Goal: Task Accomplishment & Management: Complete application form

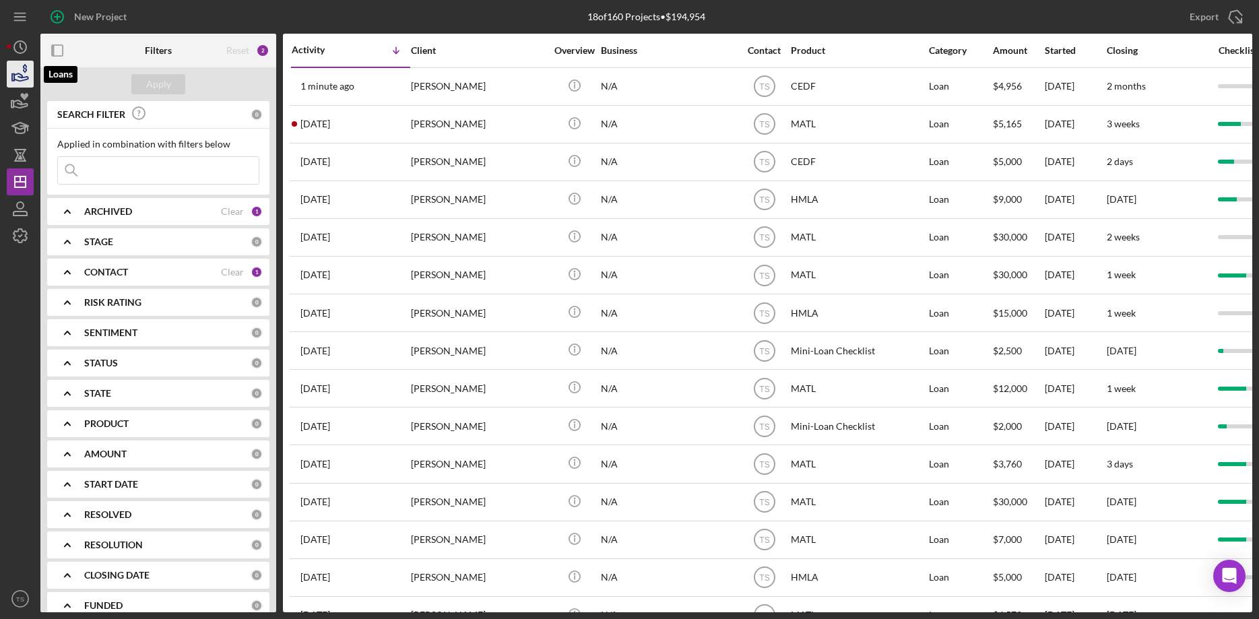
click at [13, 77] on icon "button" at bounding box center [20, 74] width 34 height 34
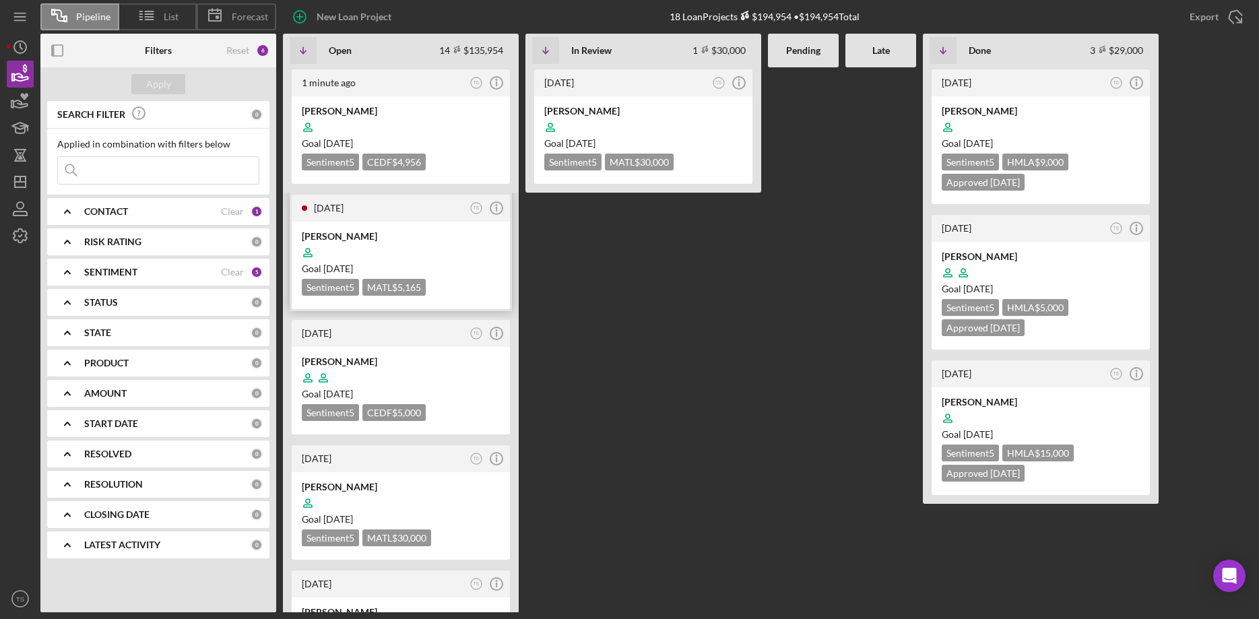
click at [404, 247] on div at bounding box center [401, 253] width 198 height 26
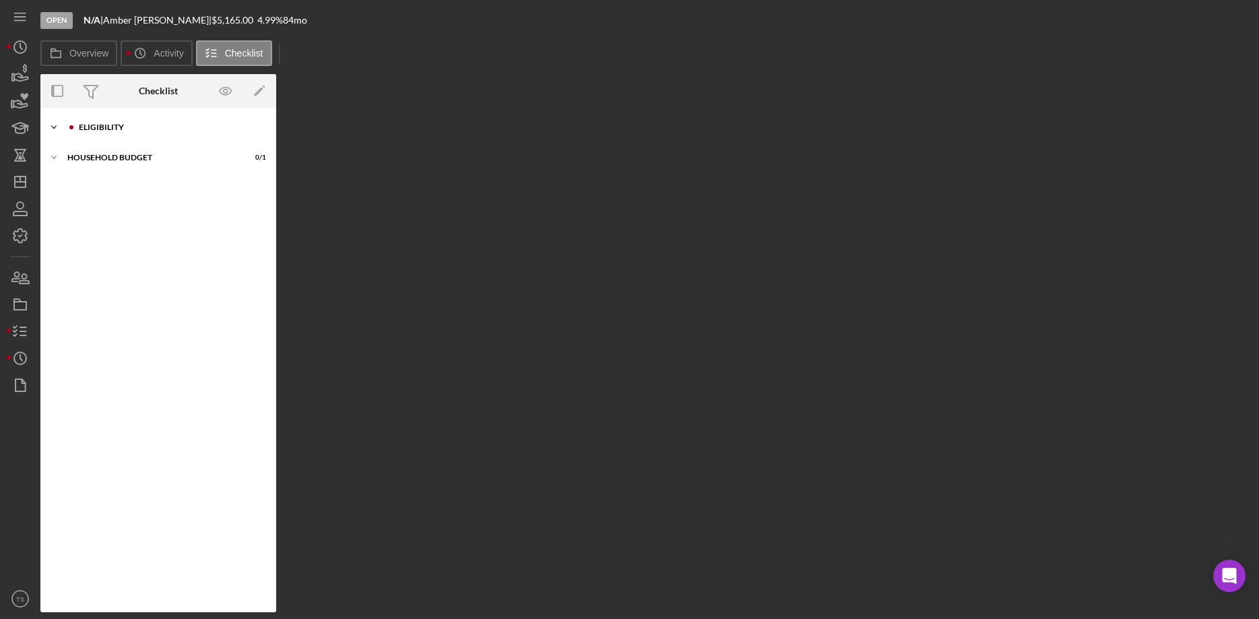
click at [100, 129] on div "ELIGIBILITY" at bounding box center [169, 127] width 181 height 8
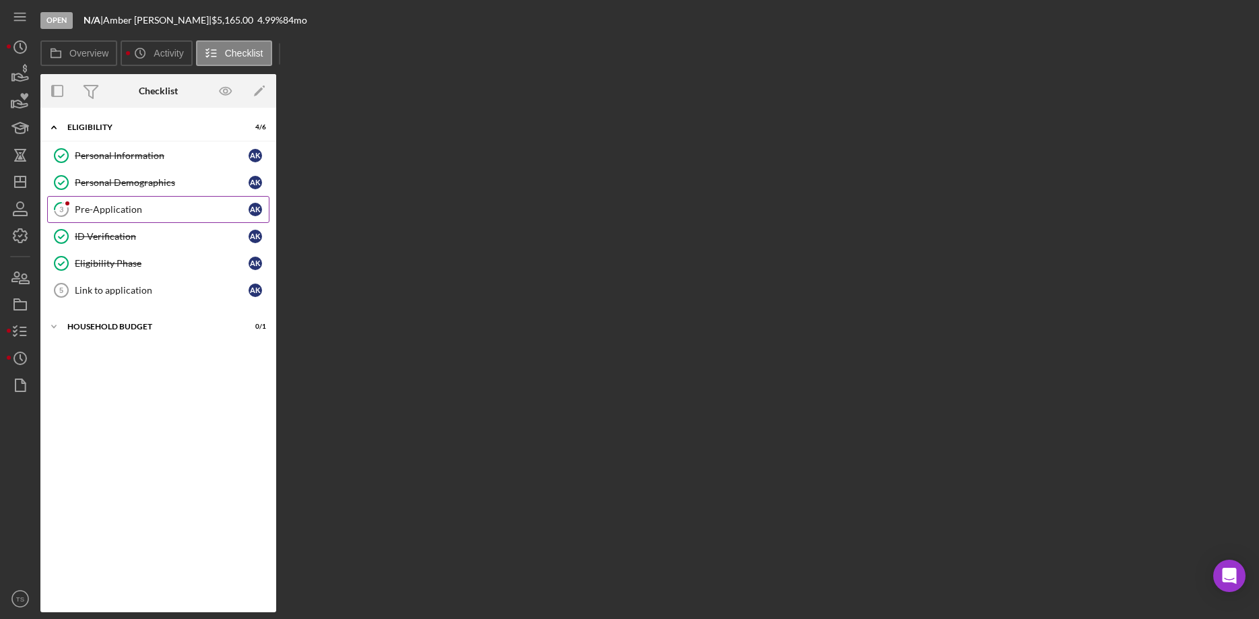
click at [95, 209] on div "Pre-Application" at bounding box center [162, 209] width 174 height 11
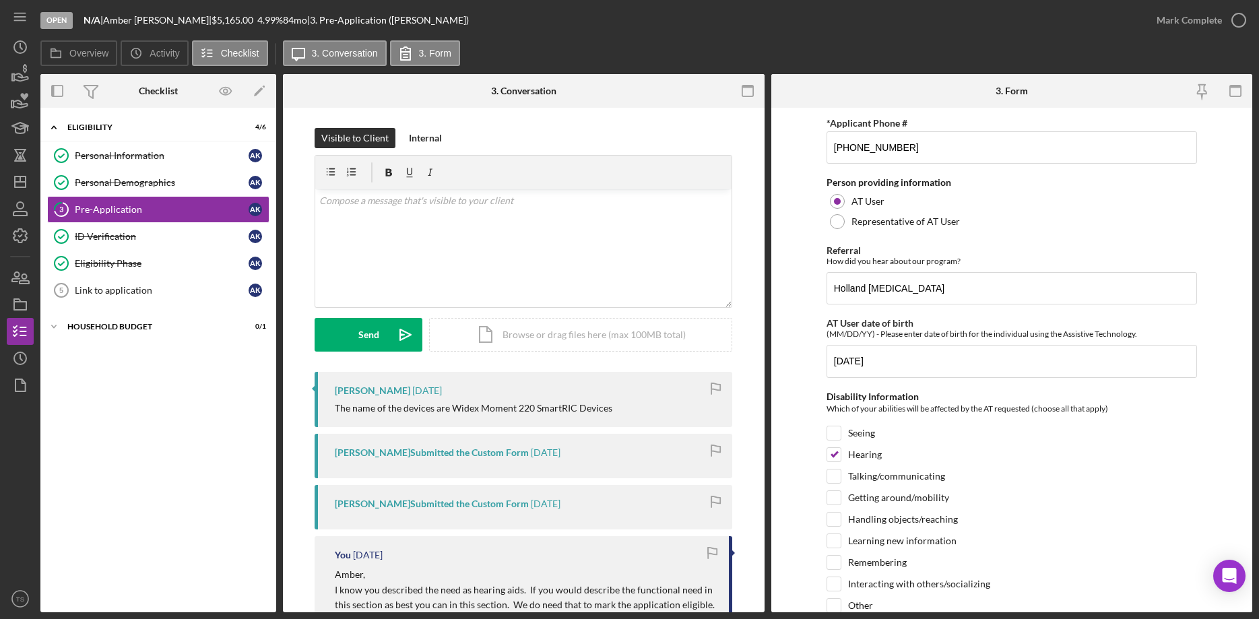
click at [616, 409] on div "The name of the devices are Widex Moment 220 SmartRIC Devices" at bounding box center [527, 408] width 384 height 11
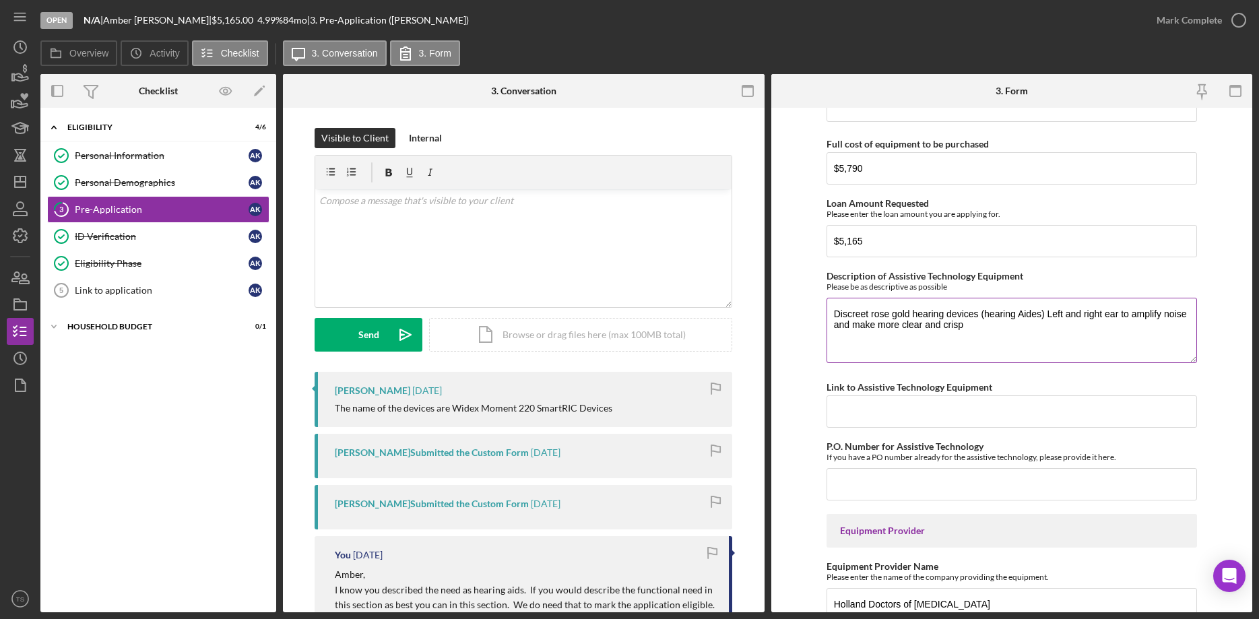
scroll to position [1071, 0]
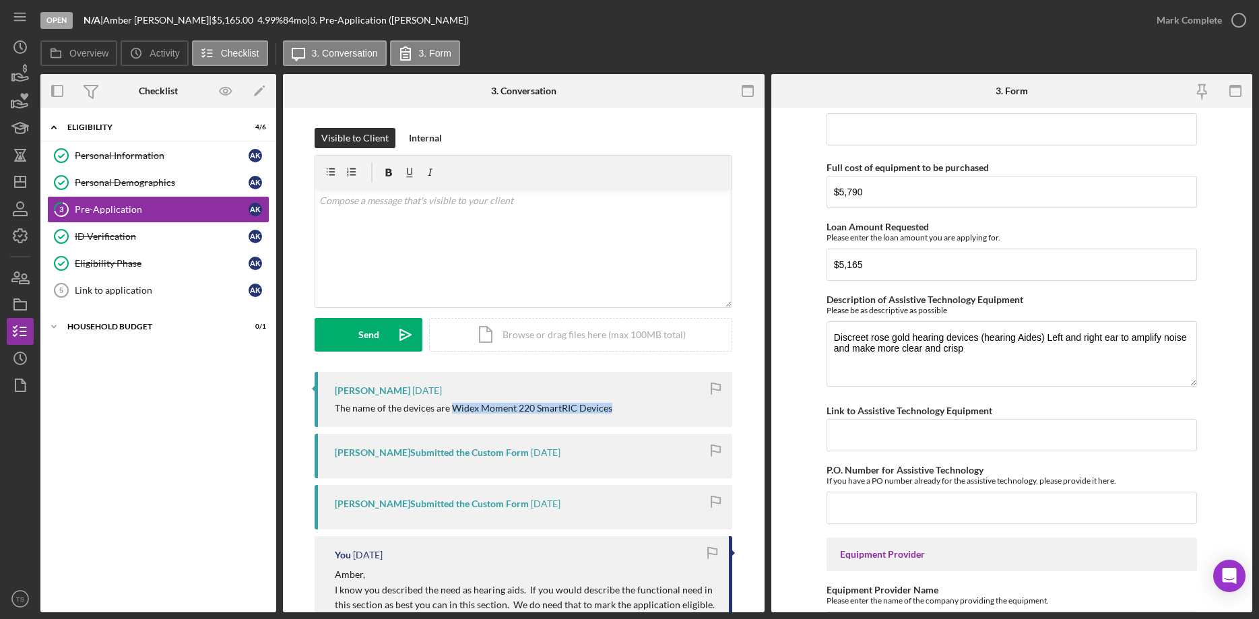
drag, startPoint x: 610, startPoint y: 408, endPoint x: 452, endPoint y: 408, distance: 157.7
click at [452, 408] on div "The name of the devices are Widex Moment 220 SmartRIC Devices" at bounding box center [527, 408] width 384 height 11
copy div "Widex Moment 220 SmartRIC Devices"
click at [937, 422] on input "Link to Assistive Technology Equipment" at bounding box center [1012, 435] width 371 height 32
paste input "Widex Moment 220 SmartRIC Devices"
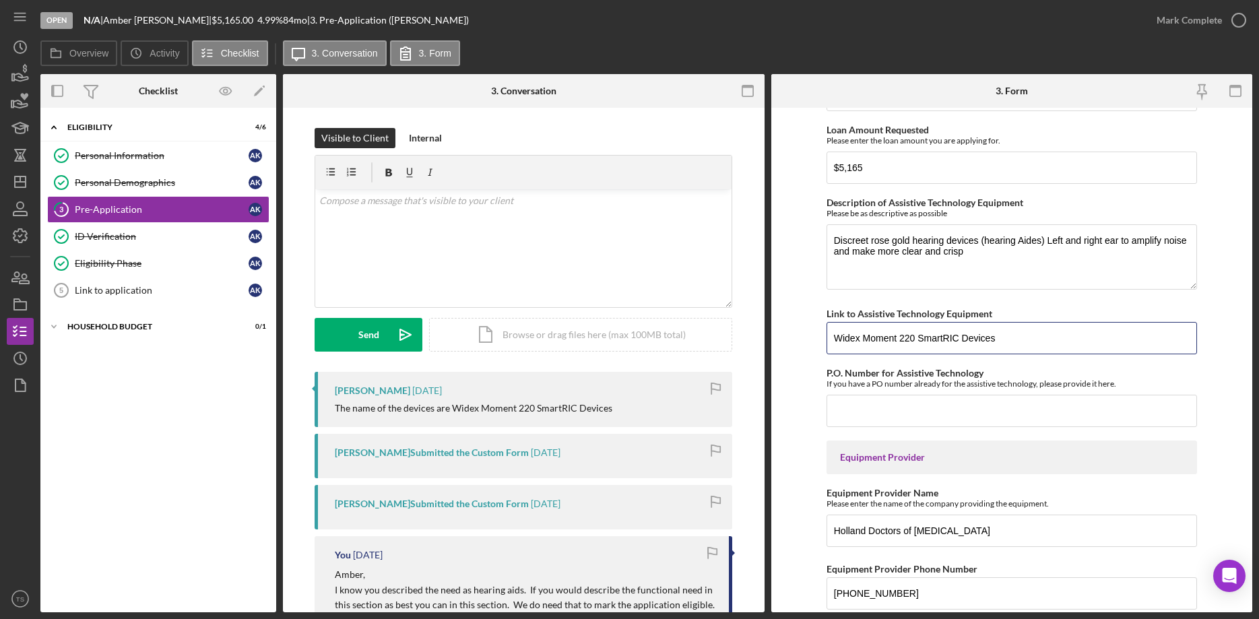
scroll to position [1278, 0]
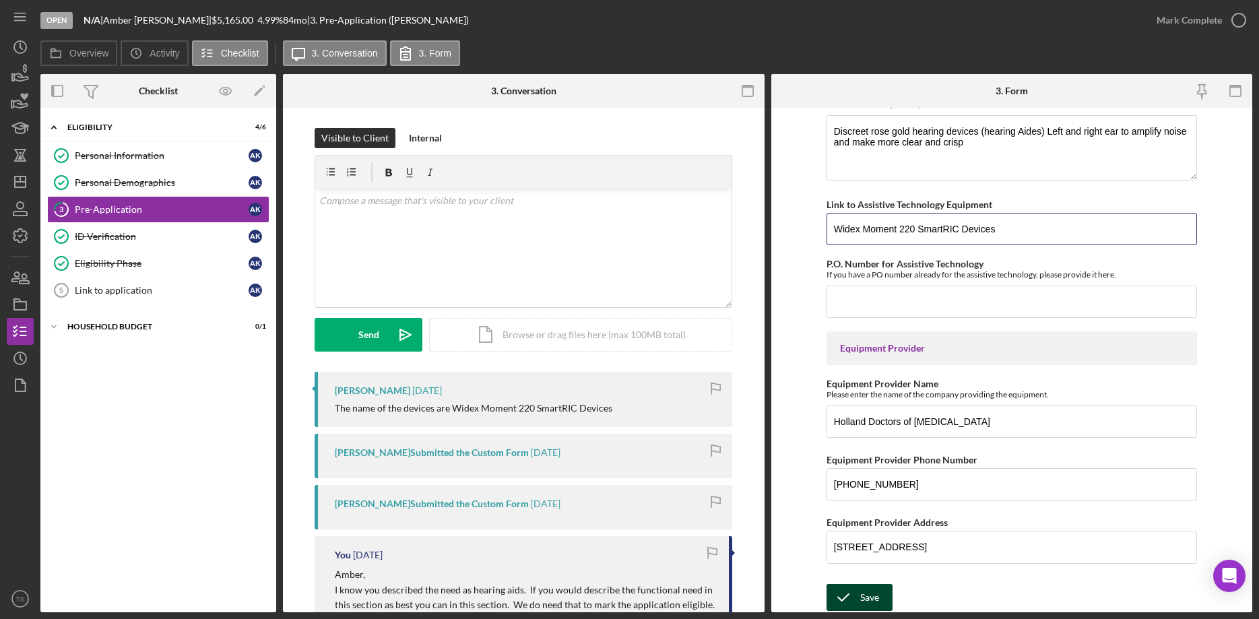
type input "Widex Moment 220 SmartRIC Devices"
click at [855, 596] on icon "submit" at bounding box center [844, 598] width 34 height 34
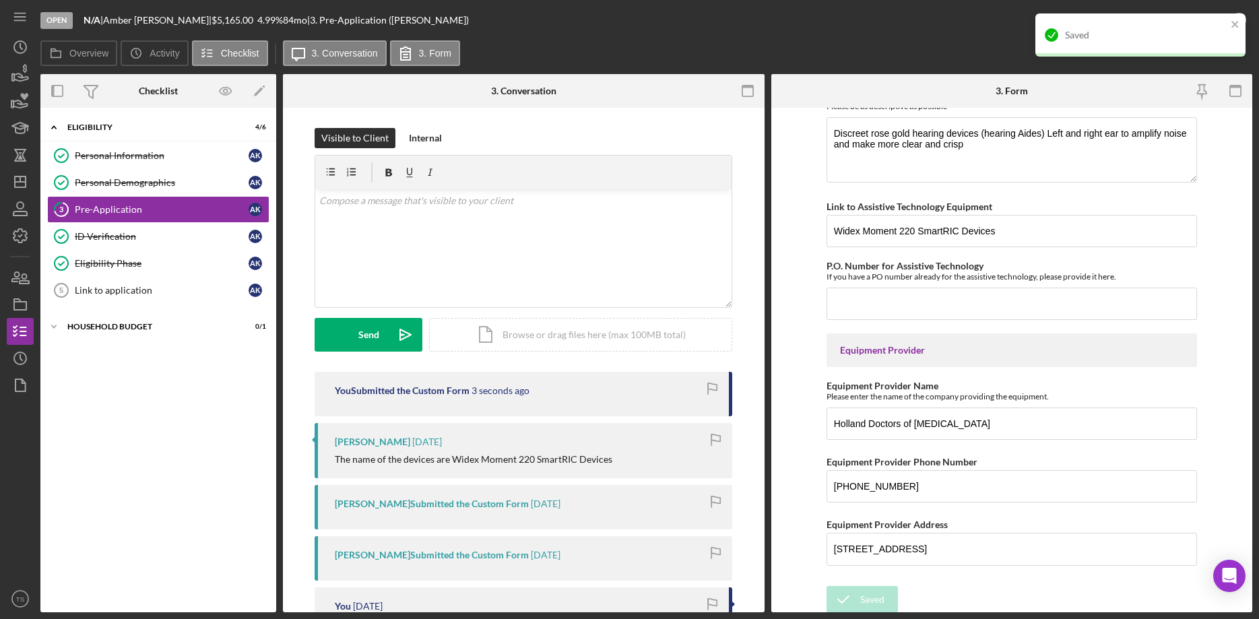
click at [941, 40] on div "Open N/A | Amber Koblinski | $5,165.00 4.99 % 84 mo | 3. Pre-Application (Amber…" at bounding box center [591, 20] width 1103 height 40
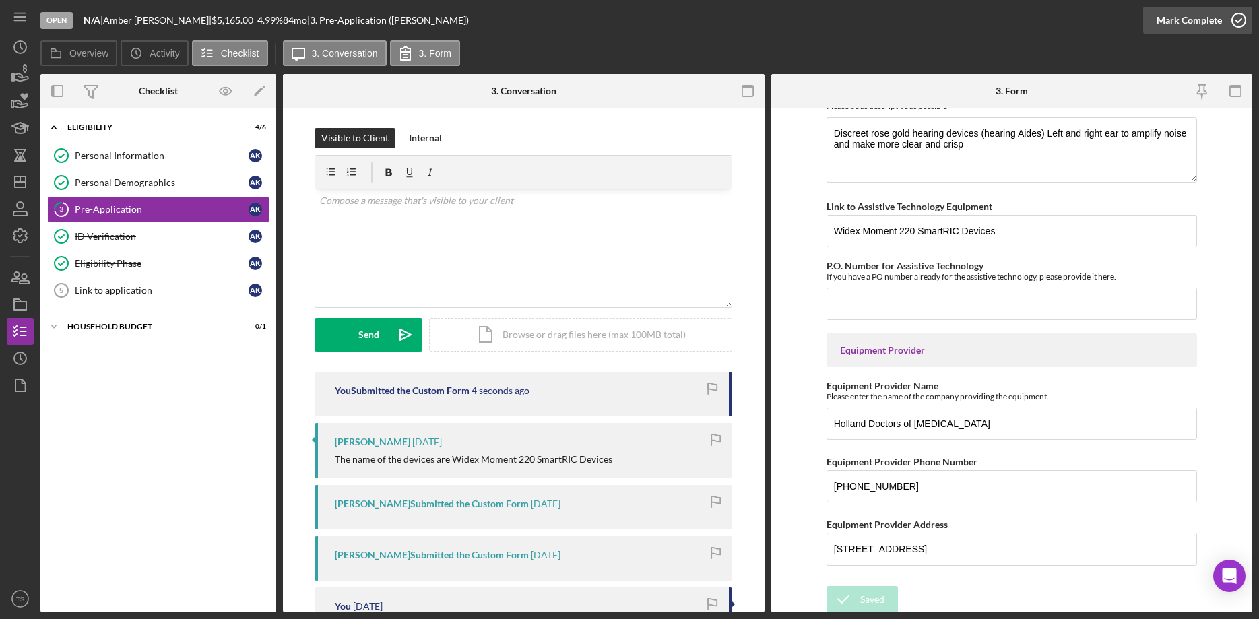
click at [1198, 22] on div "Mark Complete" at bounding box center [1189, 20] width 65 height 27
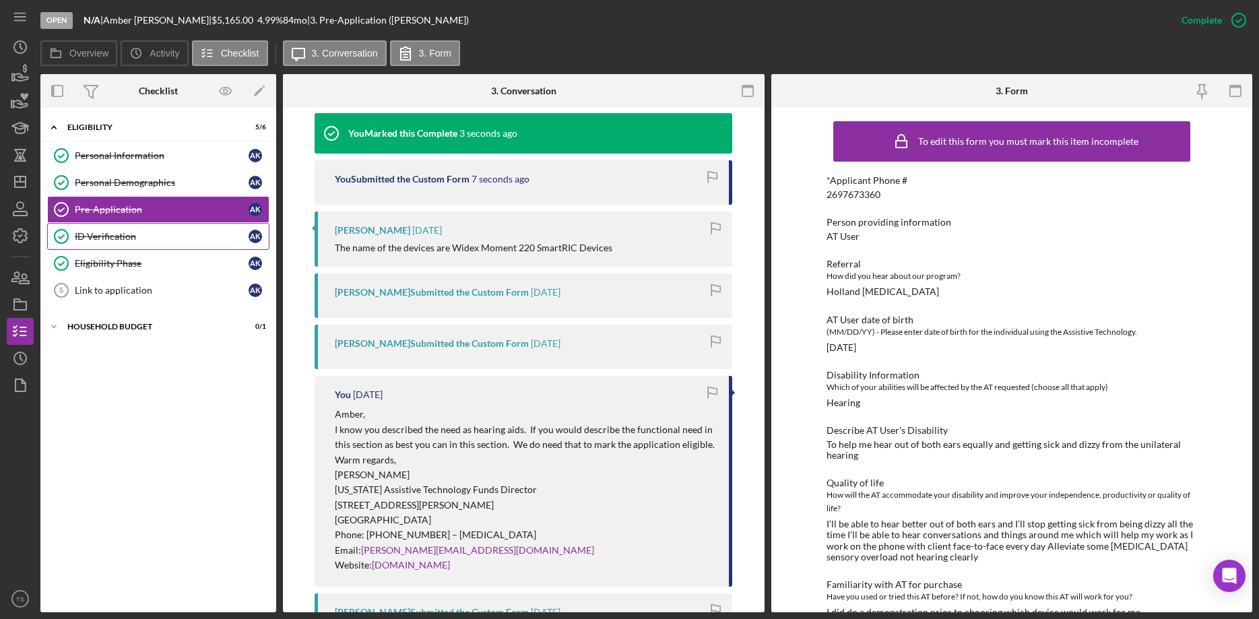
scroll to position [412, 0]
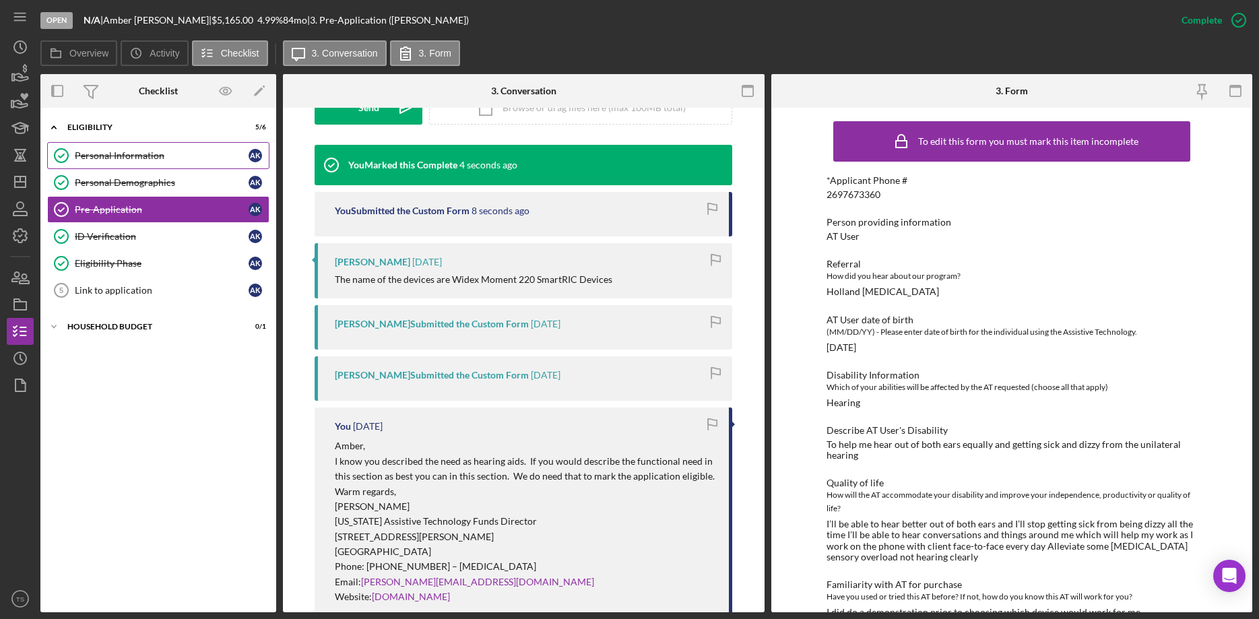
click at [115, 152] on div "Personal Information" at bounding box center [162, 155] width 174 height 11
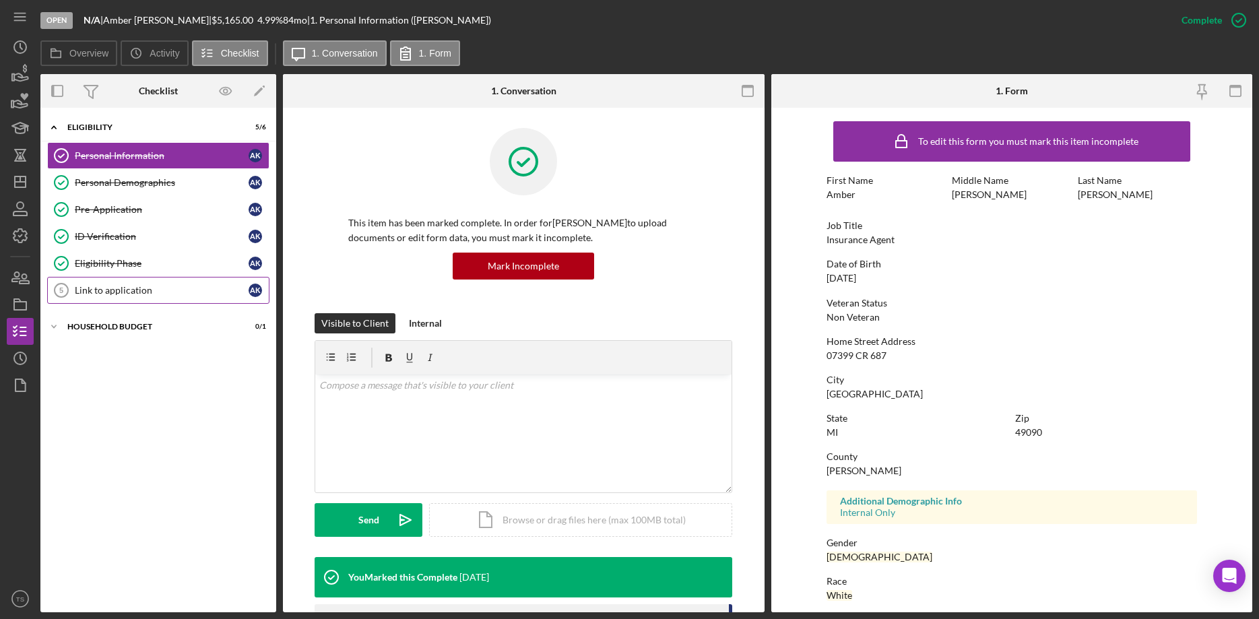
click at [91, 288] on div "Link to application" at bounding box center [162, 290] width 174 height 11
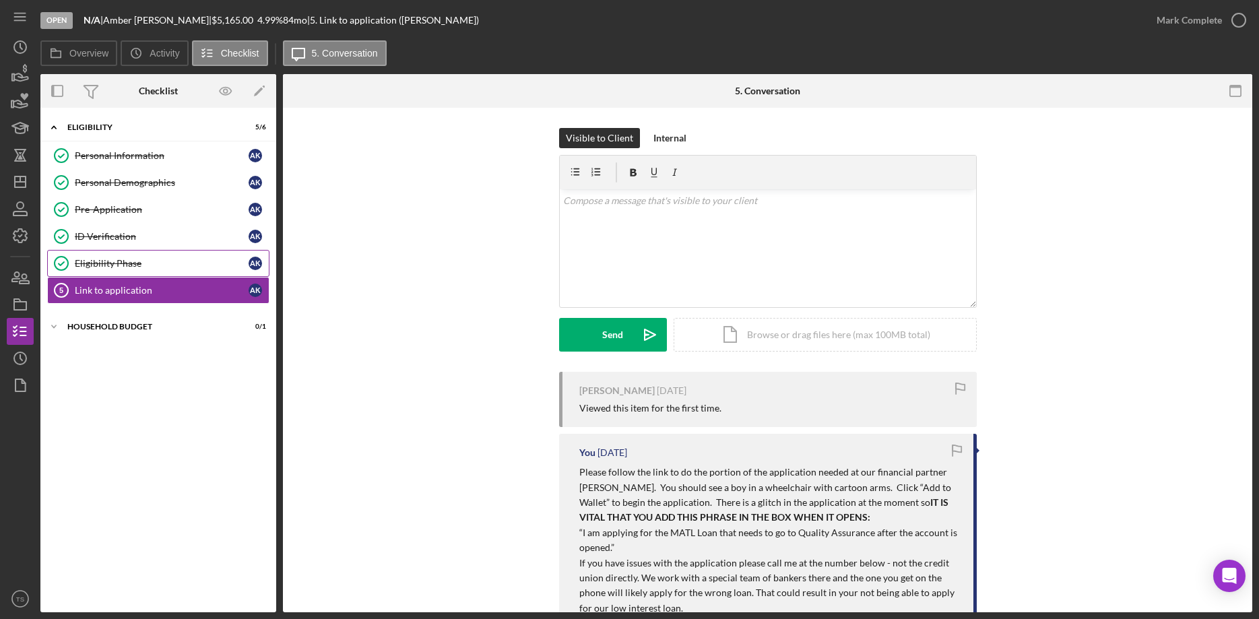
click at [134, 260] on div "Eligibility Phase" at bounding box center [162, 263] width 174 height 11
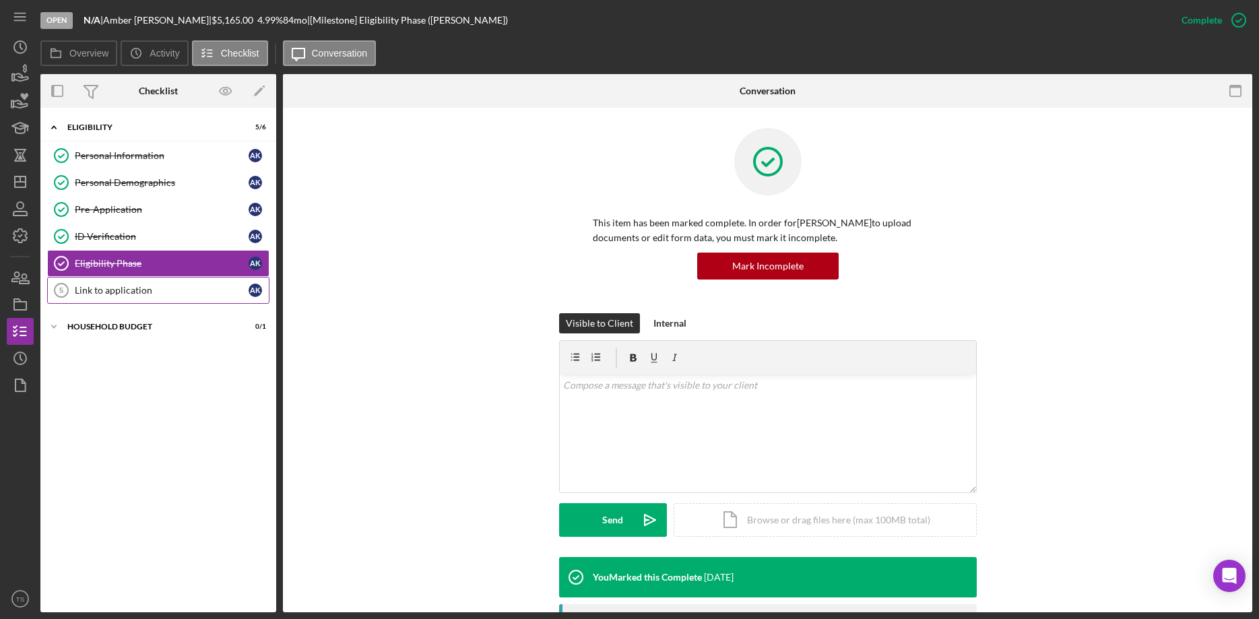
click at [113, 297] on link "Link to application 5 Link to application A K" at bounding box center [158, 290] width 222 height 27
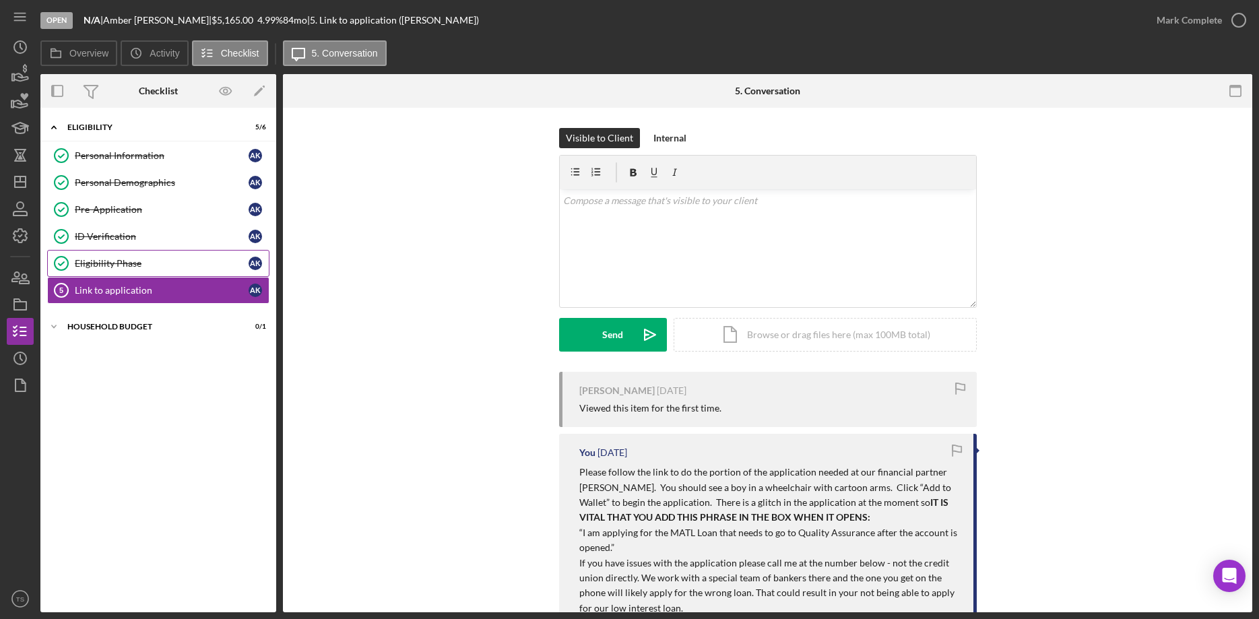
click at [109, 259] on div "Eligibility Phase" at bounding box center [162, 263] width 174 height 11
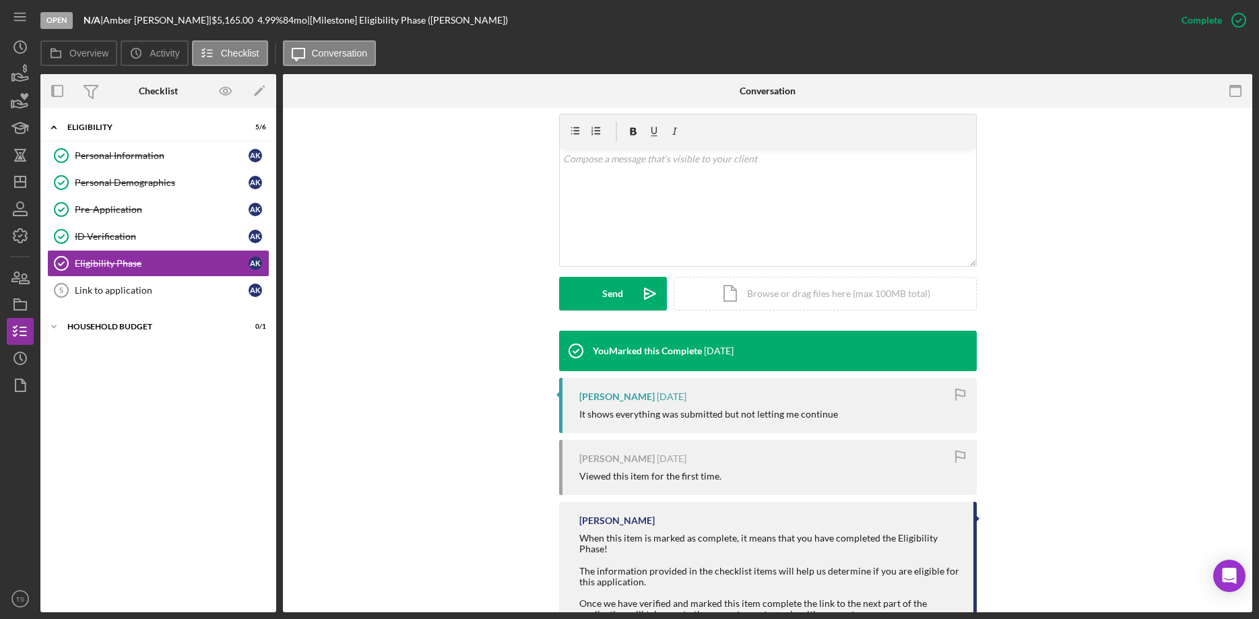
scroll to position [278, 0]
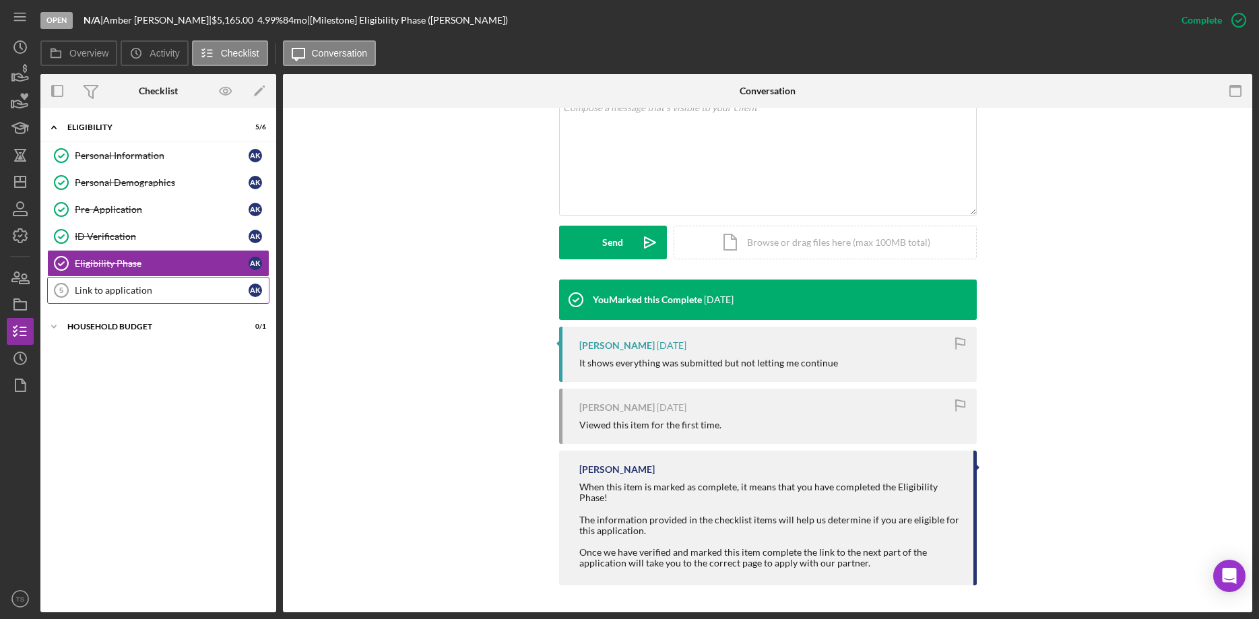
click at [131, 285] on div "Link to application" at bounding box center [162, 290] width 174 height 11
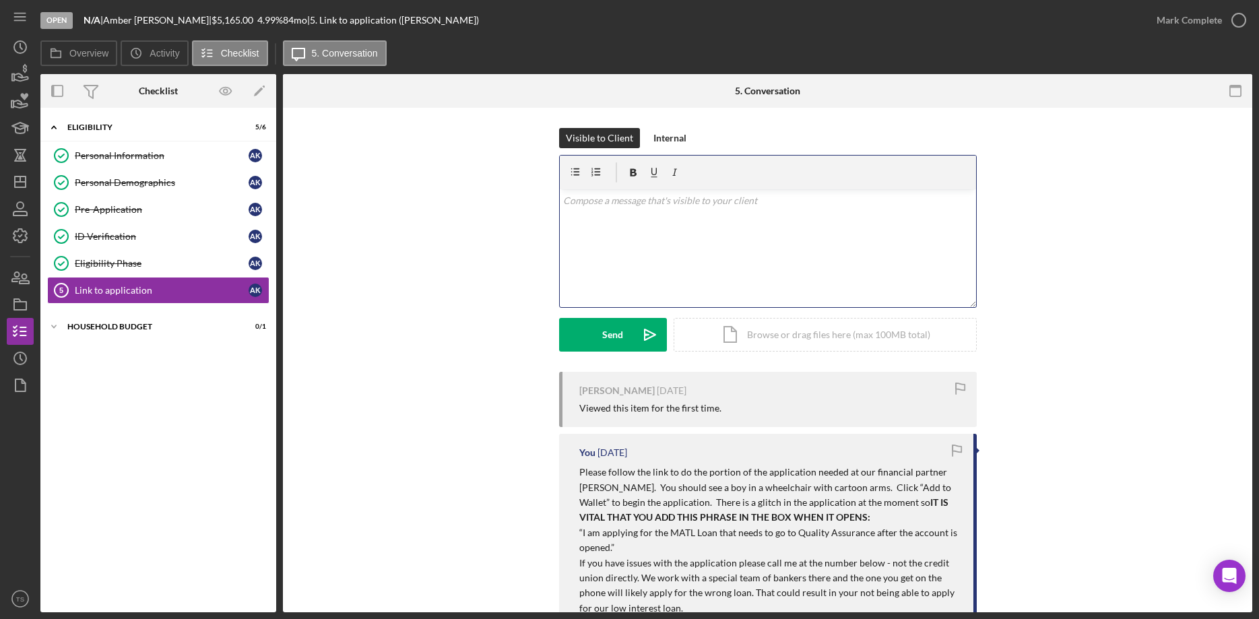
click at [641, 224] on div "v Color teal Color pink Remove color Add row above Add row below Add column bef…" at bounding box center [768, 248] width 416 height 118
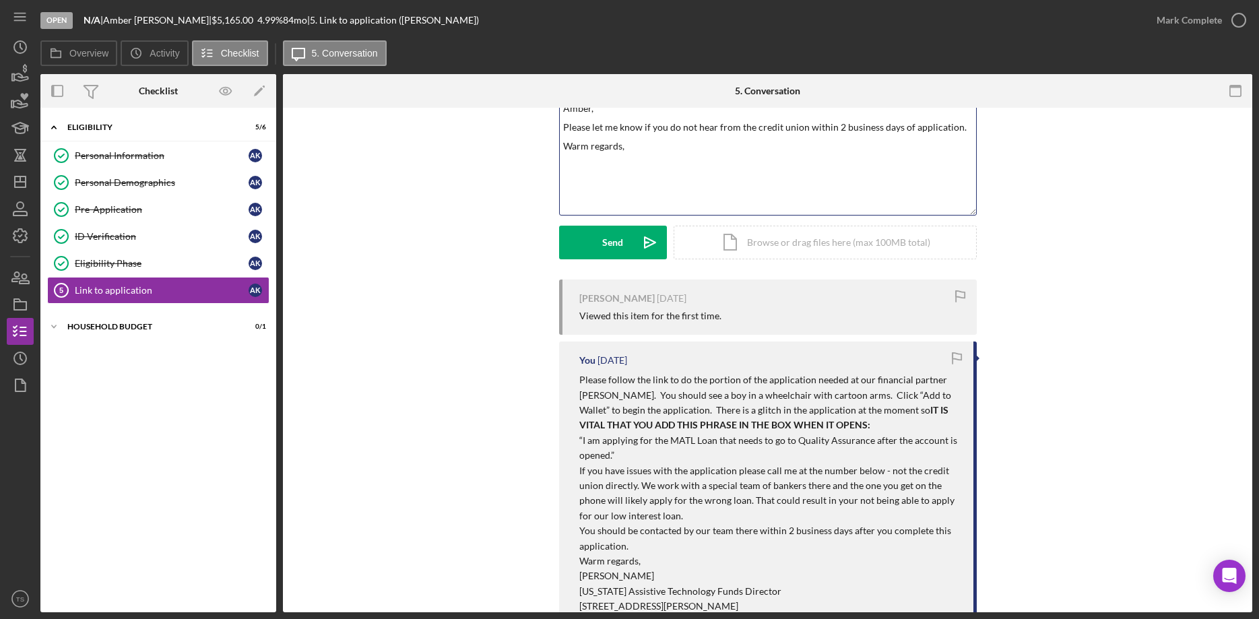
scroll to position [275, 0]
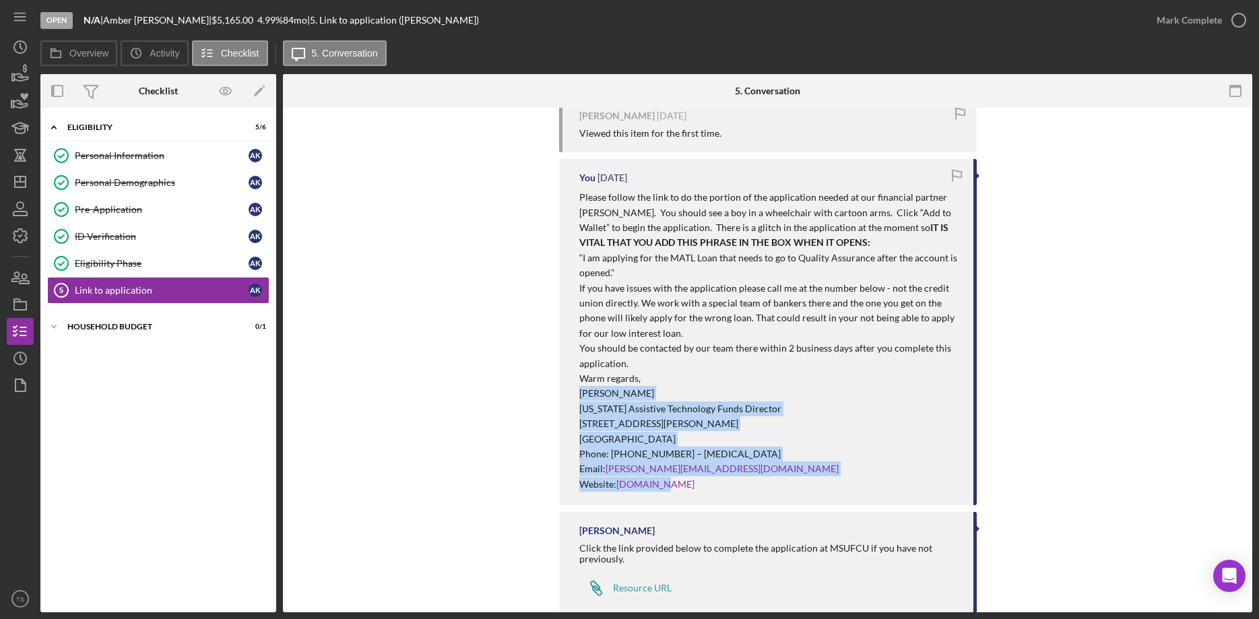
drag, startPoint x: 687, startPoint y: 496, endPoint x: 635, endPoint y: 416, distance: 95.3
click at [574, 396] on div "You 2 days ago Please follow the link to do the portion of the application need…" at bounding box center [768, 332] width 418 height 346
copy div "Tracy S. Strating Michigan Assistive Technology Funds Director 23077 Greenfield…"
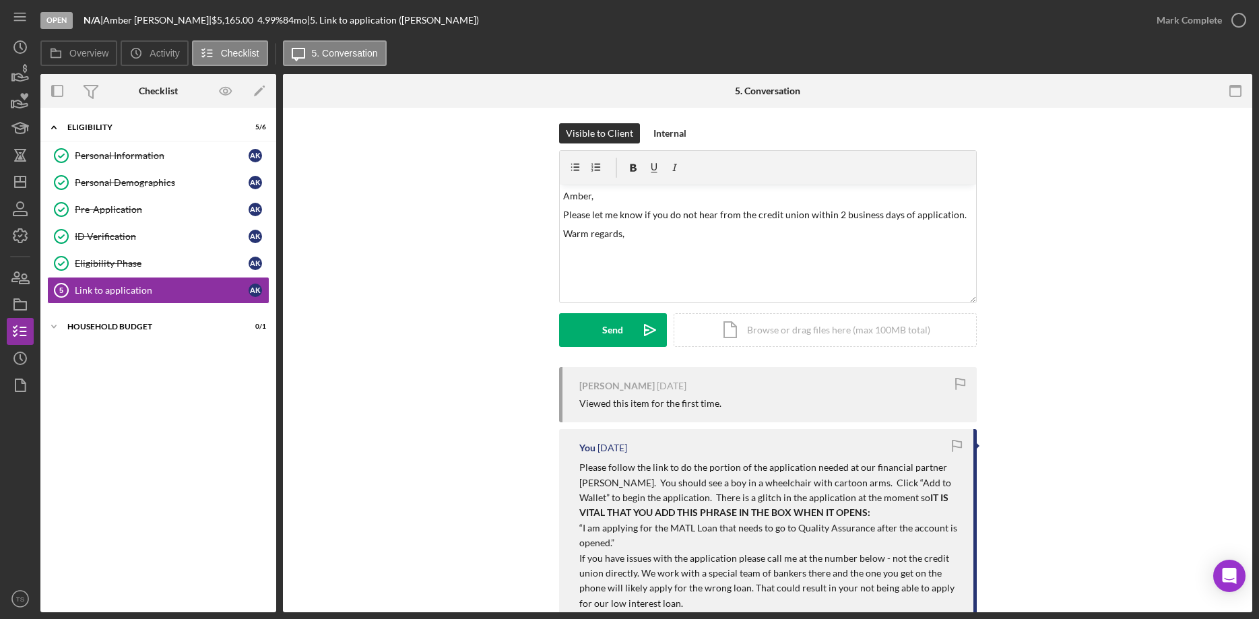
scroll to position [0, 0]
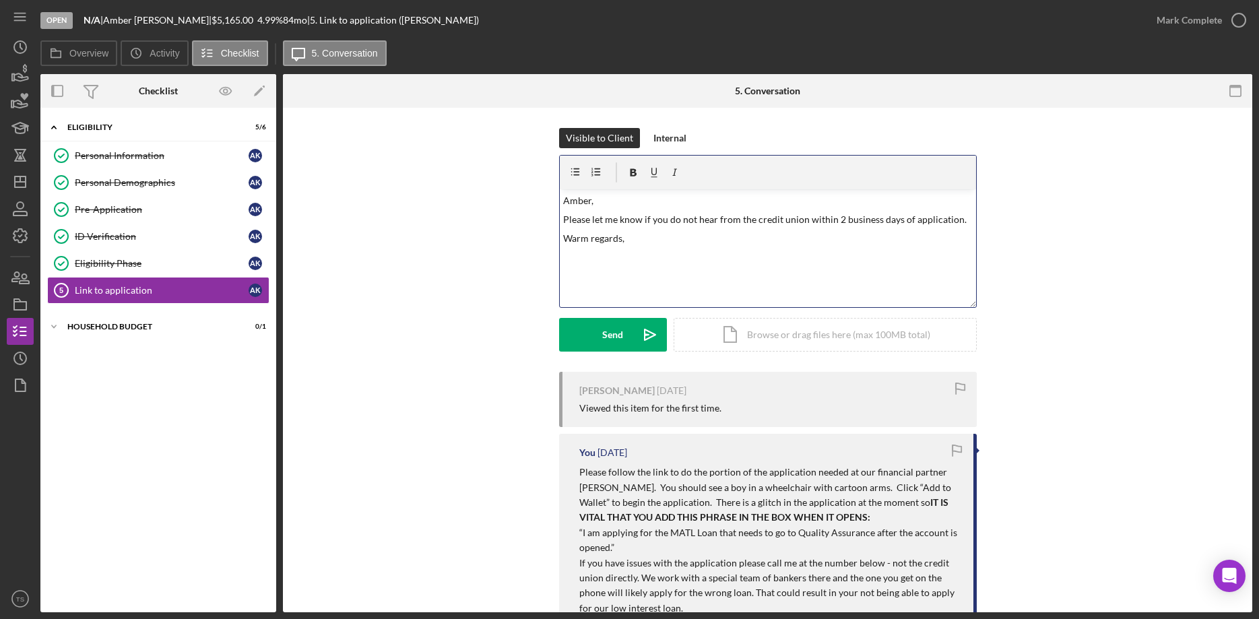
click at [584, 267] on div "v Color teal Color pink Remove color Add row above Add row below Add column bef…" at bounding box center [768, 248] width 416 height 118
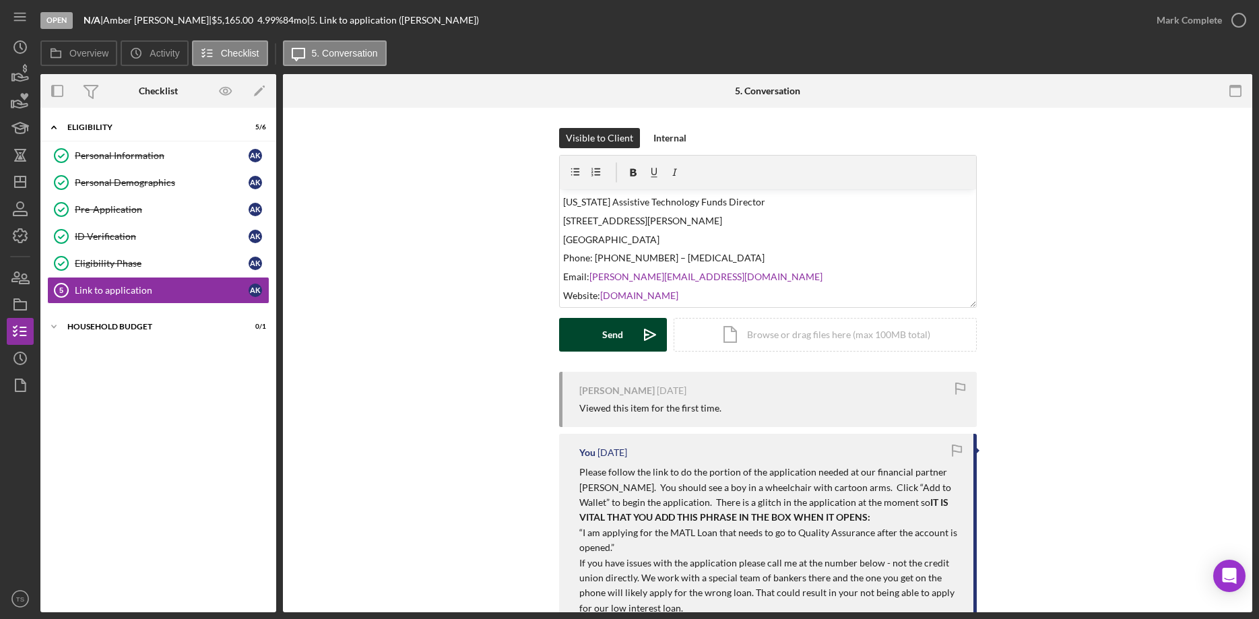
click at [596, 328] on button "Send Icon/icon-invite-send" at bounding box center [613, 335] width 108 height 34
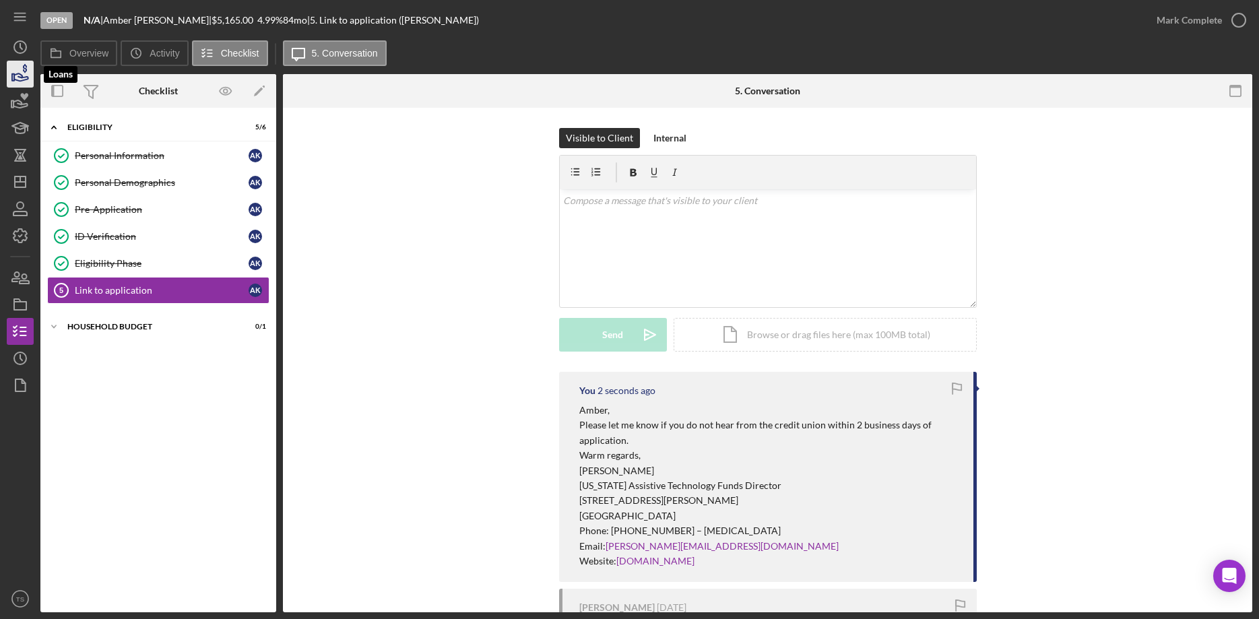
click at [19, 75] on icon "button" at bounding box center [20, 74] width 34 height 34
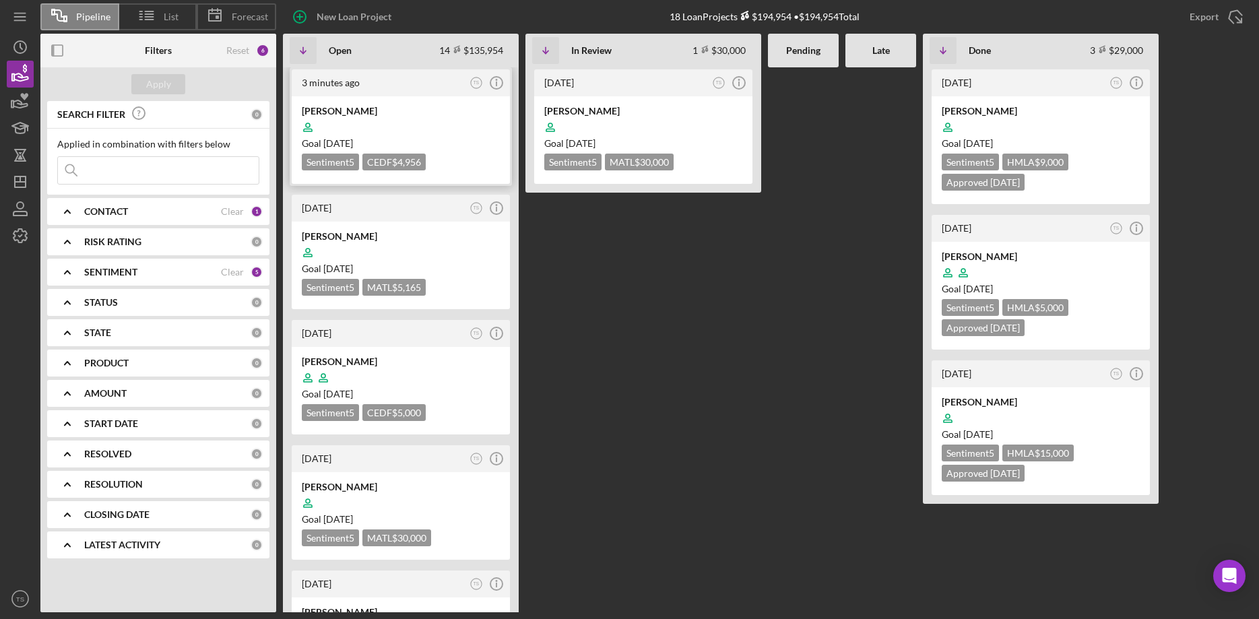
click at [340, 121] on div at bounding box center [401, 128] width 198 height 26
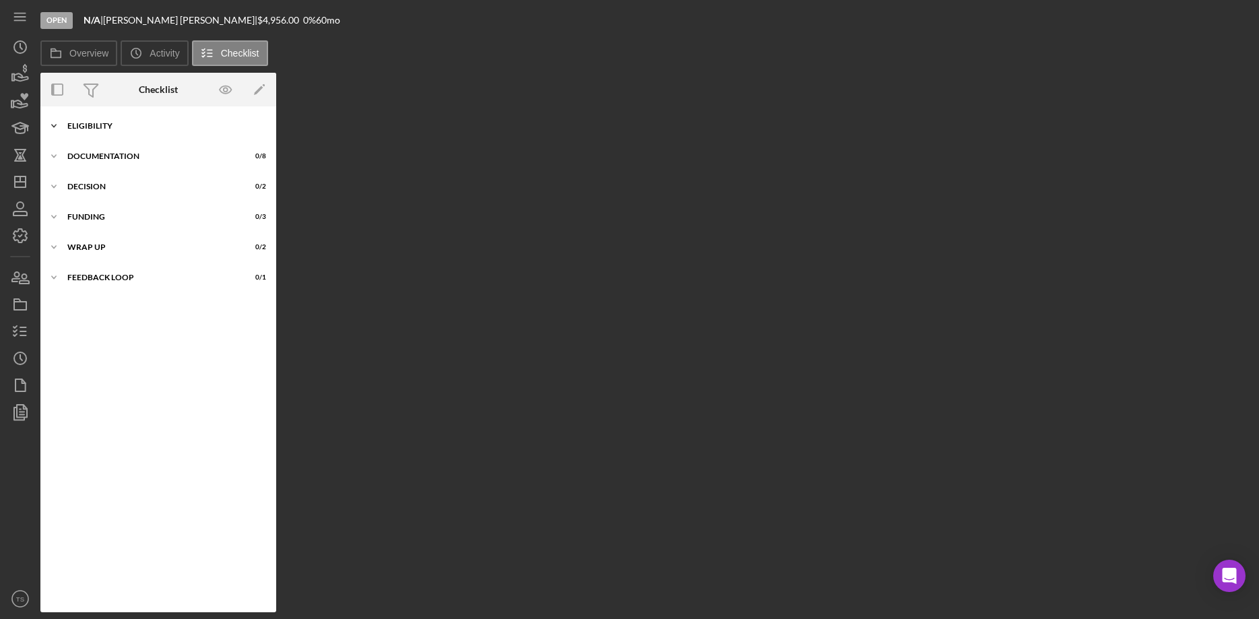
click at [53, 125] on icon "Icon/Expander" at bounding box center [53, 126] width 27 height 27
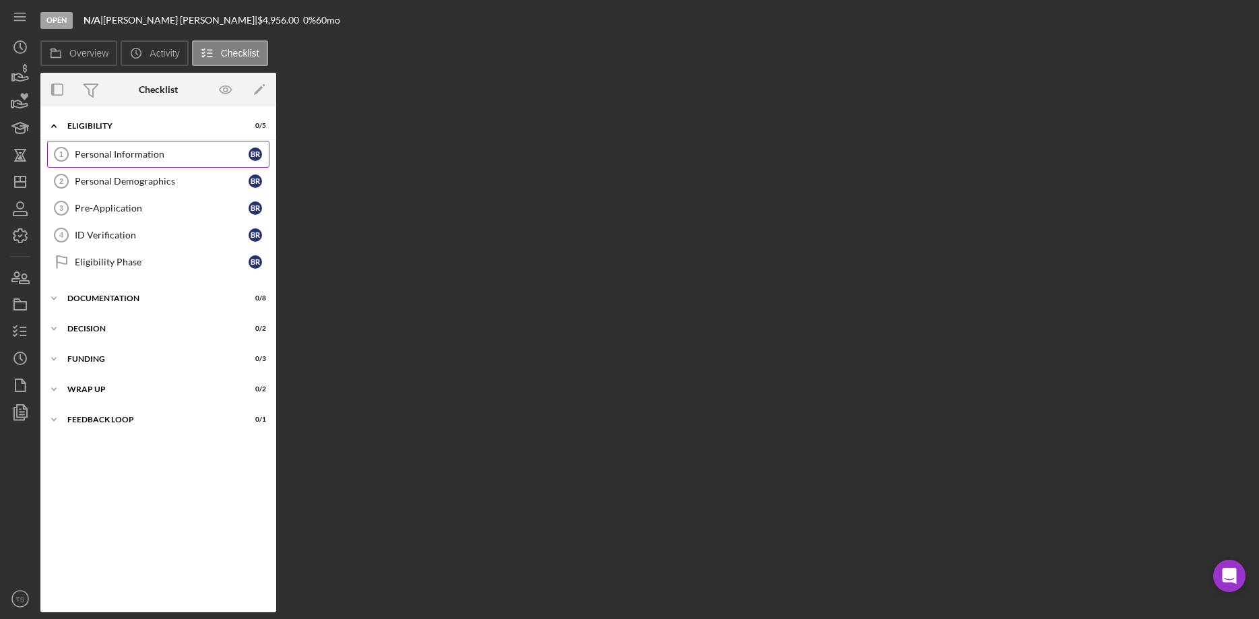
click at [106, 157] on div "Personal Information" at bounding box center [162, 154] width 174 height 11
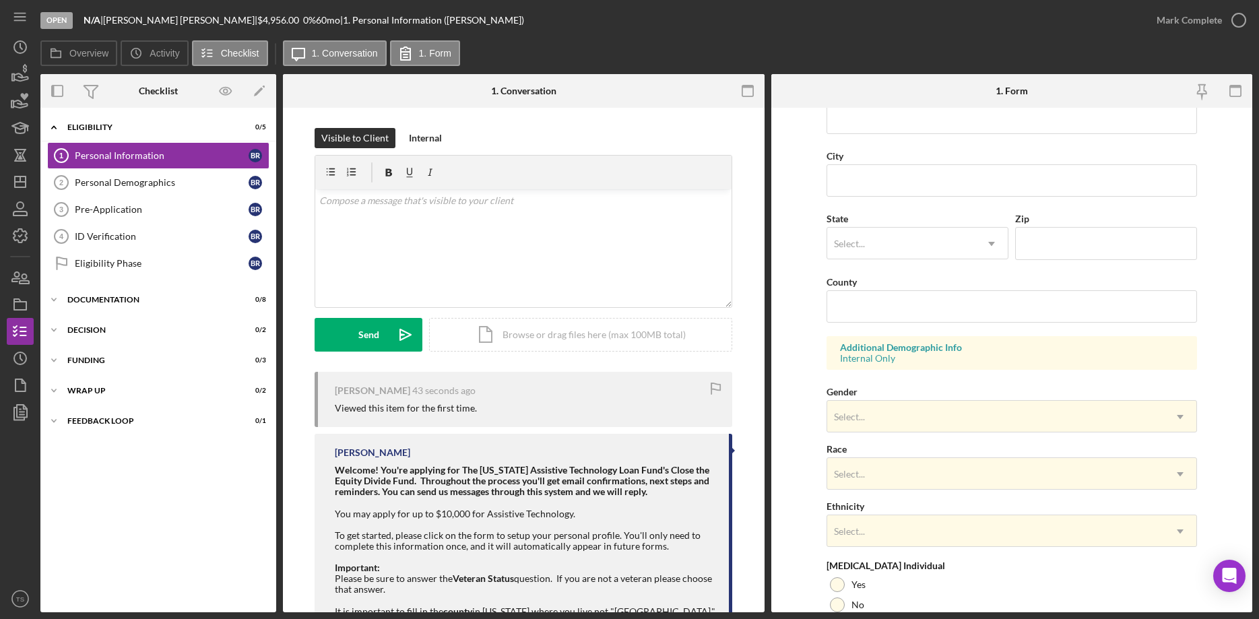
scroll to position [403, 0]
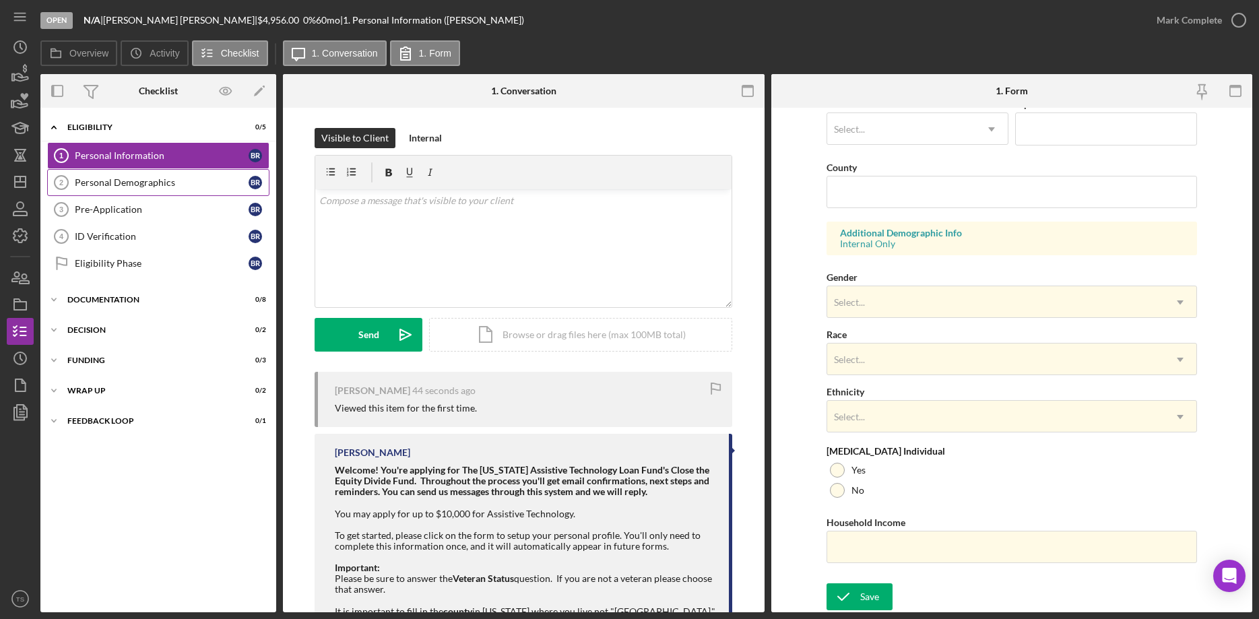
click at [121, 181] on div "Personal Demographics" at bounding box center [162, 182] width 174 height 11
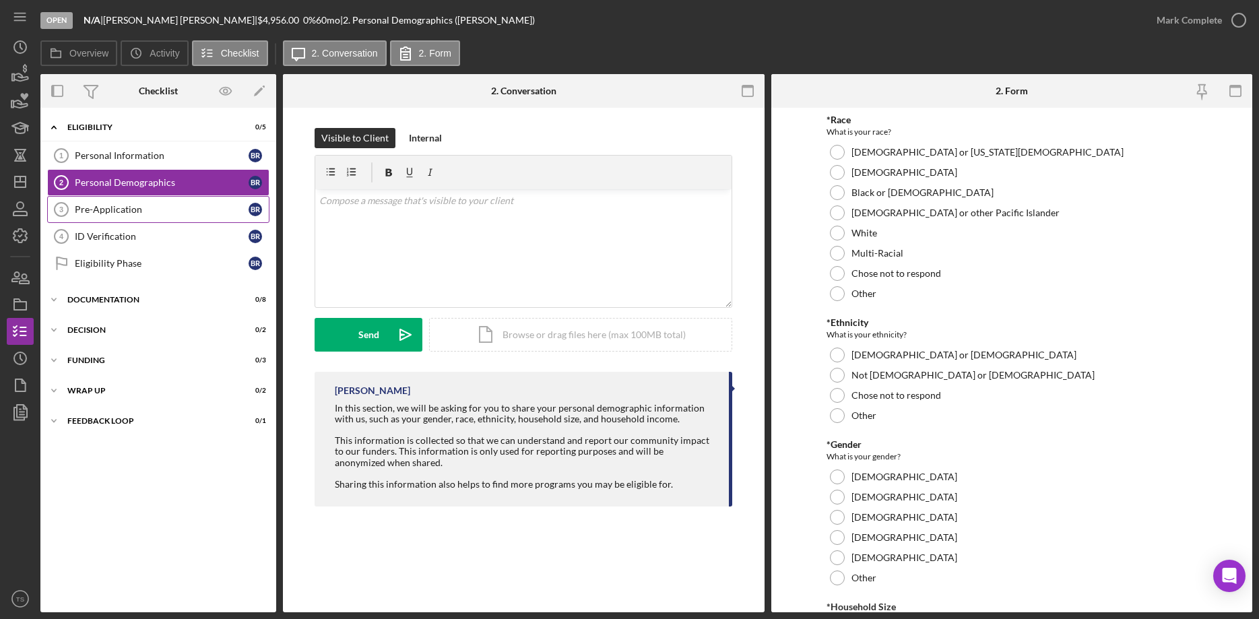
click at [104, 206] on div "Pre-Application" at bounding box center [162, 209] width 174 height 11
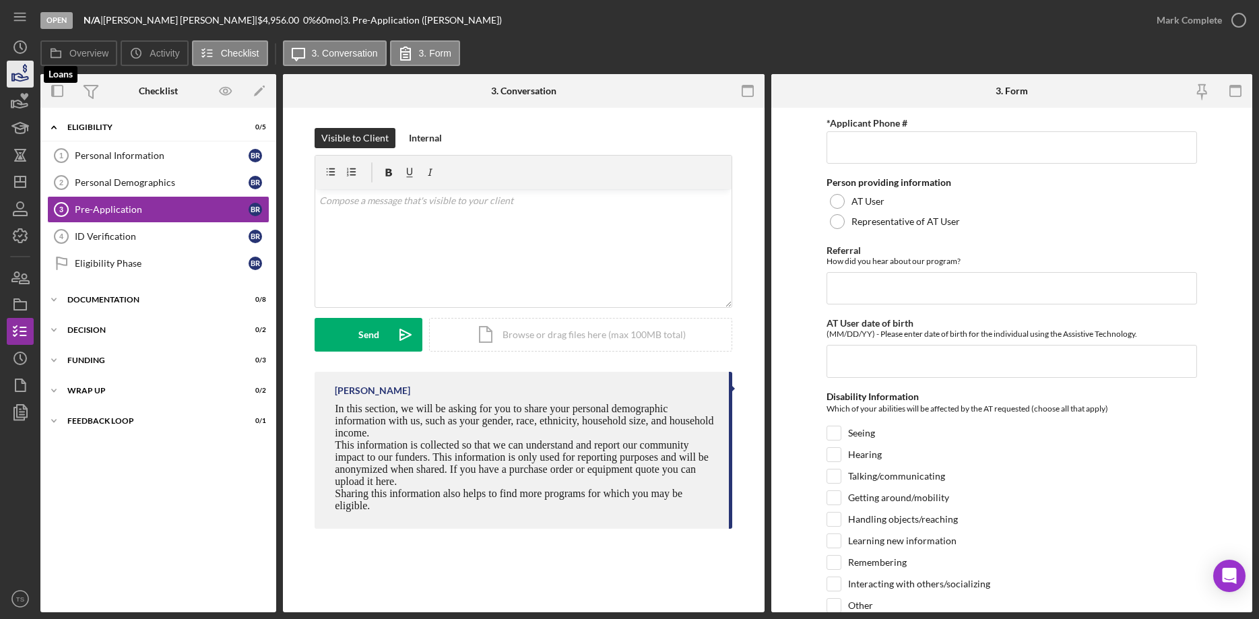
click at [20, 77] on icon "button" at bounding box center [21, 76] width 14 height 7
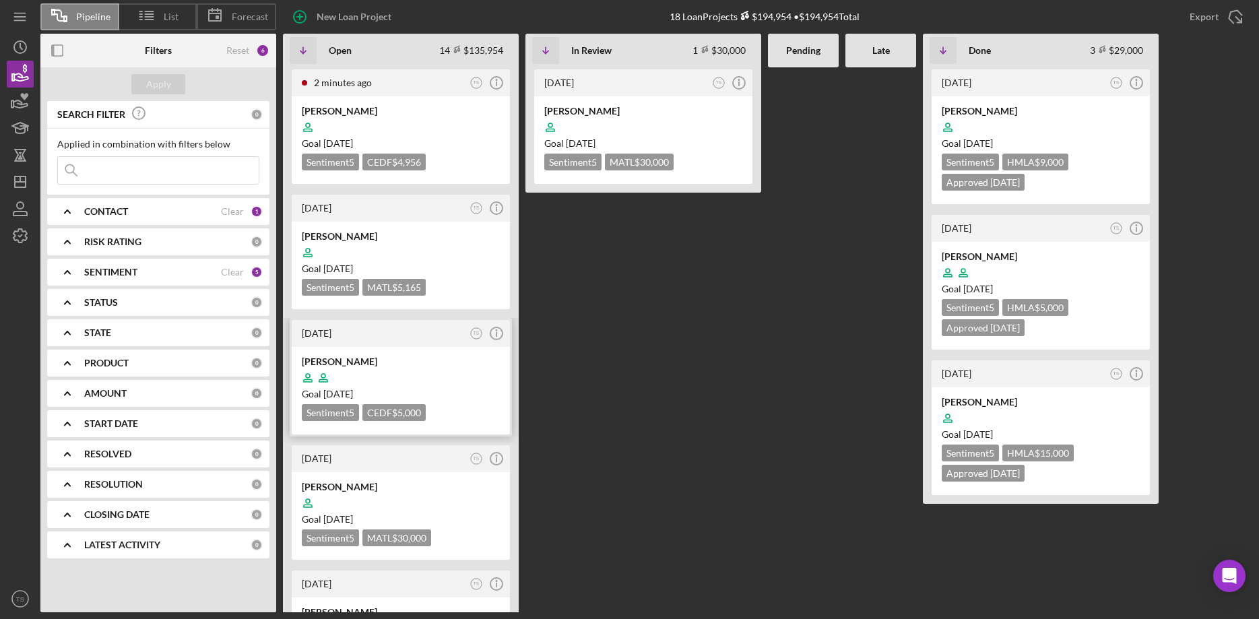
click at [367, 370] on div at bounding box center [401, 378] width 198 height 26
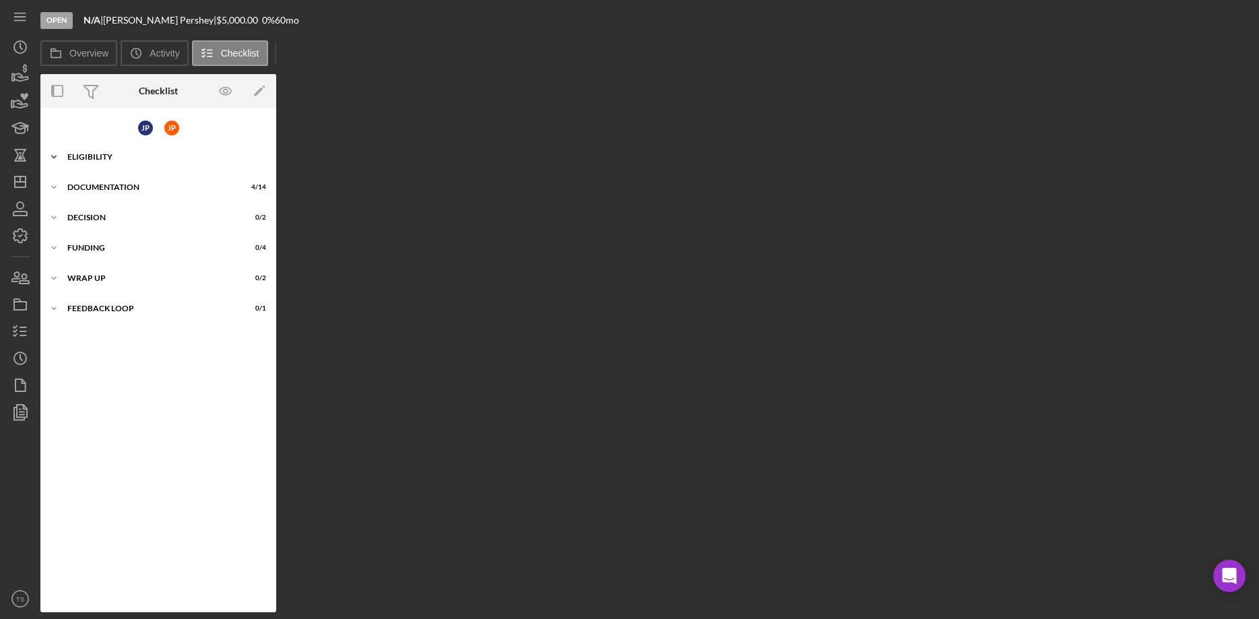
click at [79, 163] on div "Icon/Expander ELIGIBILITY 9 / 9" at bounding box center [158, 157] width 236 height 27
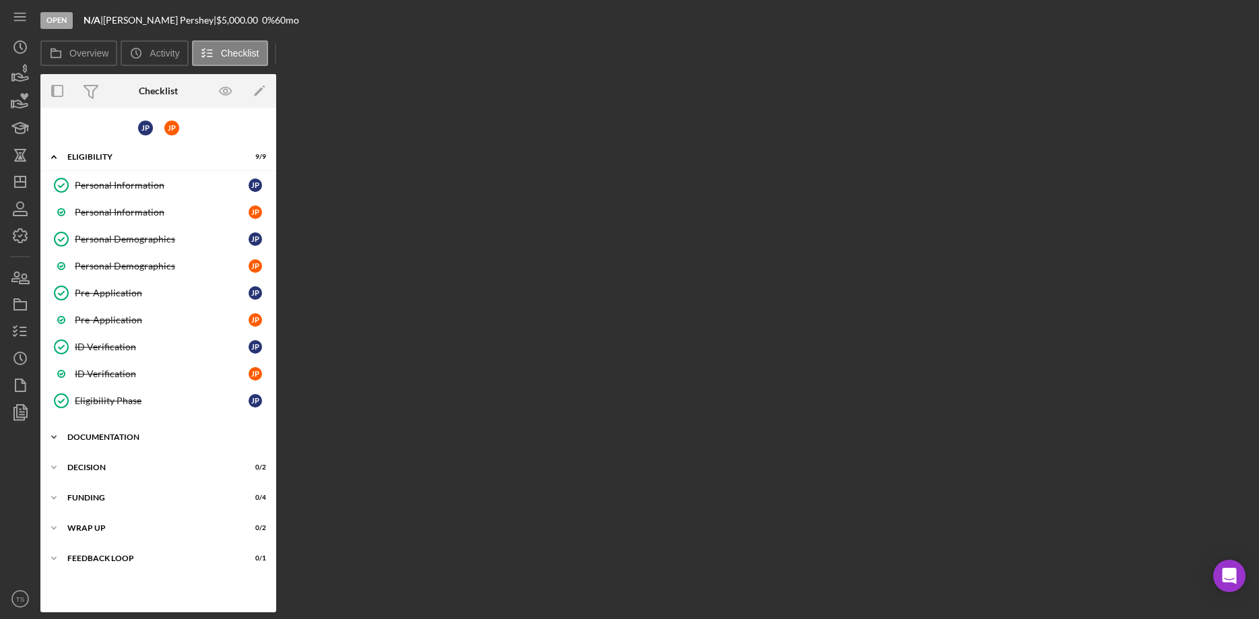
click at [100, 442] on div "Icon/Expander DOCUMENTATION 4 / 14" at bounding box center [158, 437] width 236 height 27
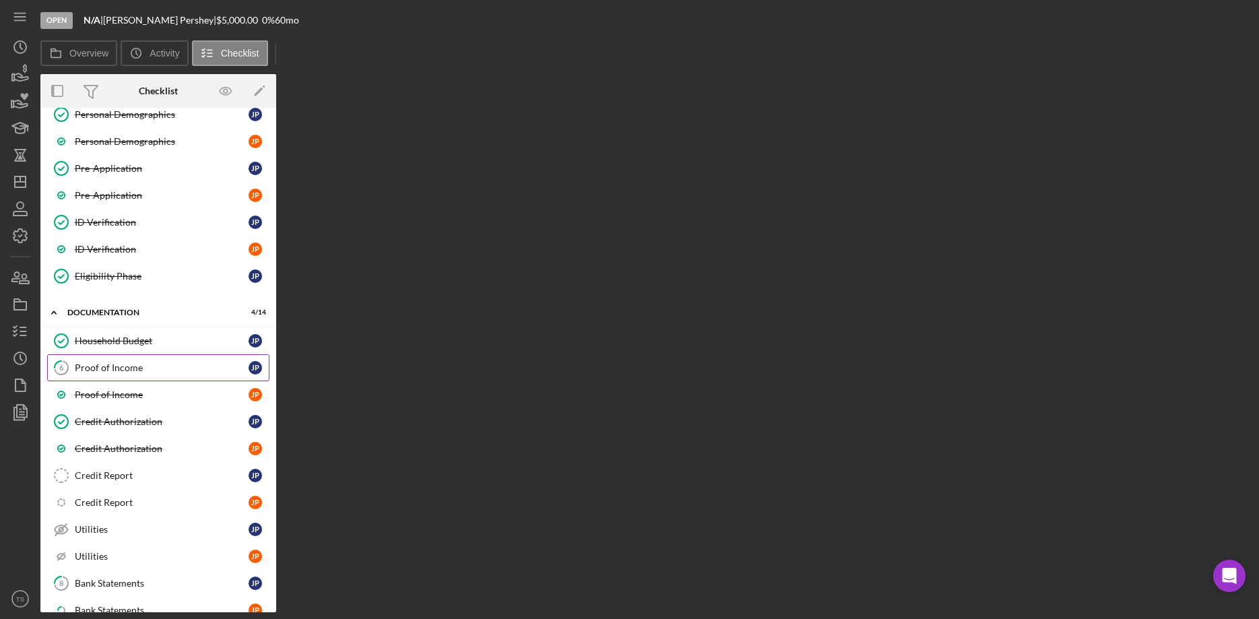
scroll to position [275, 0]
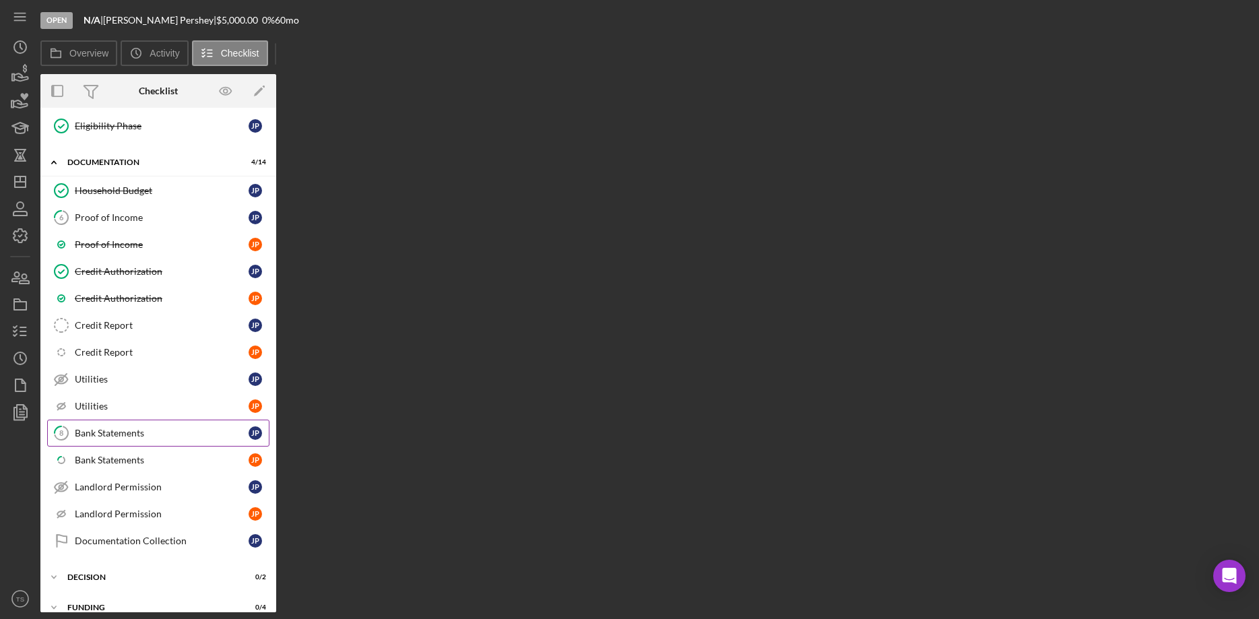
click at [114, 439] on div "Bank Statements" at bounding box center [162, 433] width 174 height 11
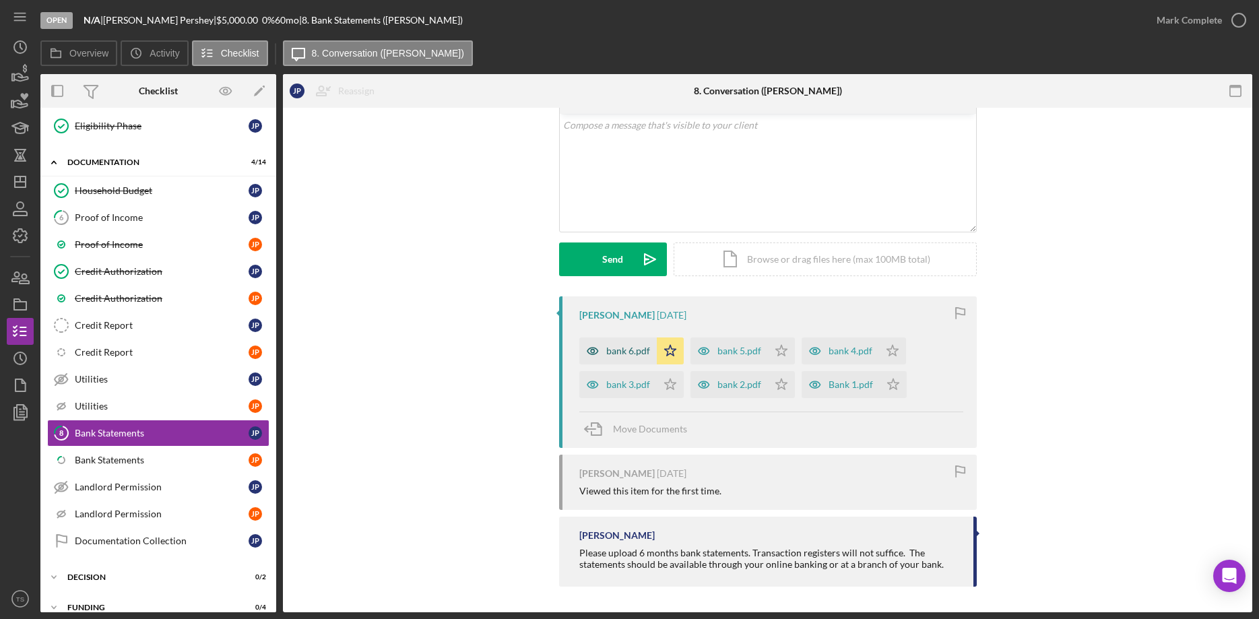
scroll to position [76, 0]
click at [104, 456] on div "Bank Statements" at bounding box center [162, 460] width 174 height 11
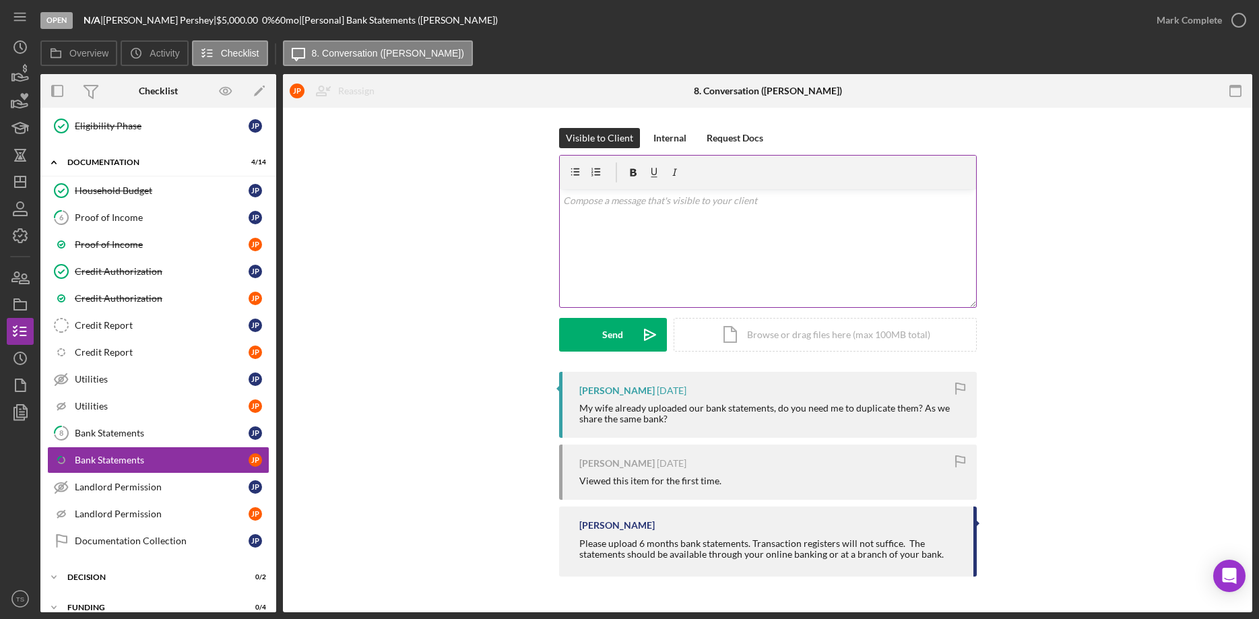
click at [633, 231] on div "v Color teal Color pink Remove color Add row above Add row below Add column bef…" at bounding box center [768, 248] width 416 height 118
click at [1221, 286] on div "Visible to Client Internal Request Docs v Color teal Color pink Remove color Ad…" at bounding box center [767, 249] width 929 height 242
click at [672, 236] on div "v Color teal Color pink Remove color Add row above Add row below Add column bef…" at bounding box center [768, 248] width 416 height 118
click at [457, 241] on div "Visible to Client Internal Request Docs v Color teal Color pink Remove color Ad…" at bounding box center [767, 249] width 929 height 242
click at [15, 77] on icon "button" at bounding box center [20, 74] width 34 height 34
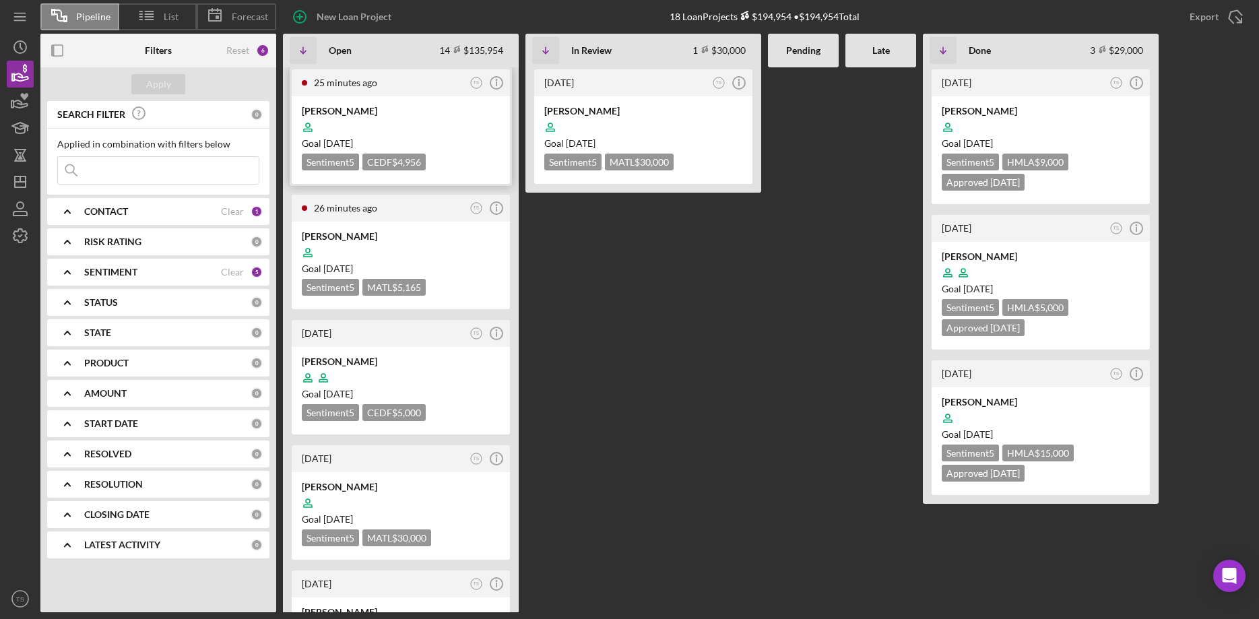
click at [360, 122] on div at bounding box center [401, 128] width 198 height 26
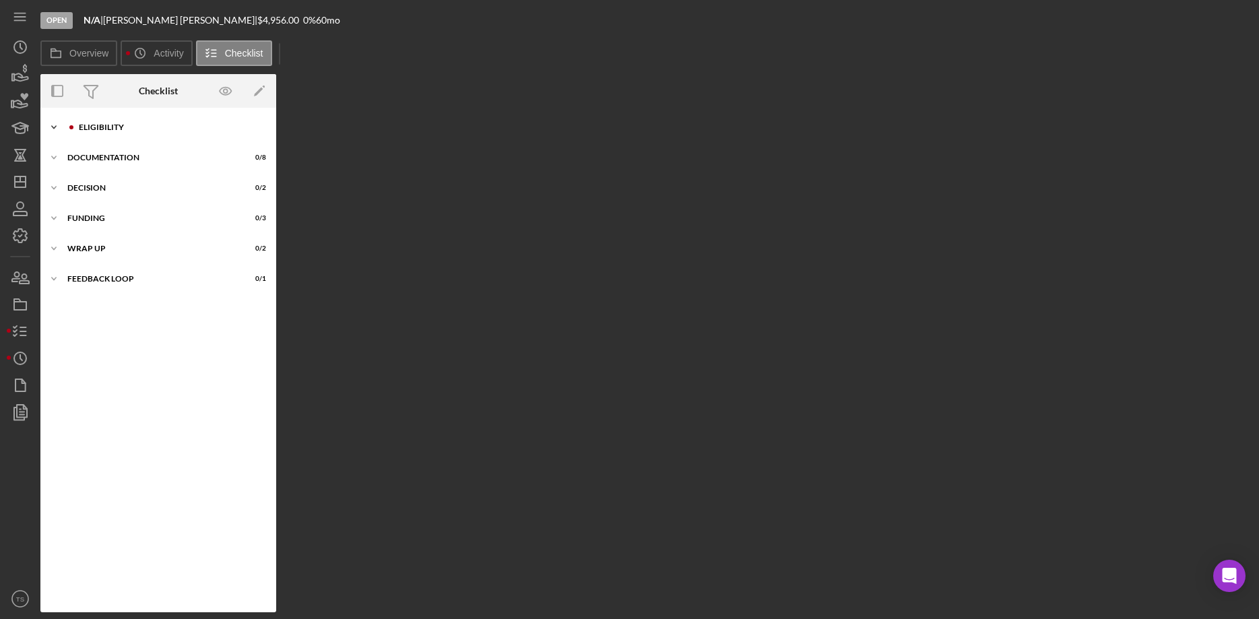
click at [99, 132] on div "Icon/Expander ELIGIBILITY 0 / 5" at bounding box center [158, 127] width 236 height 27
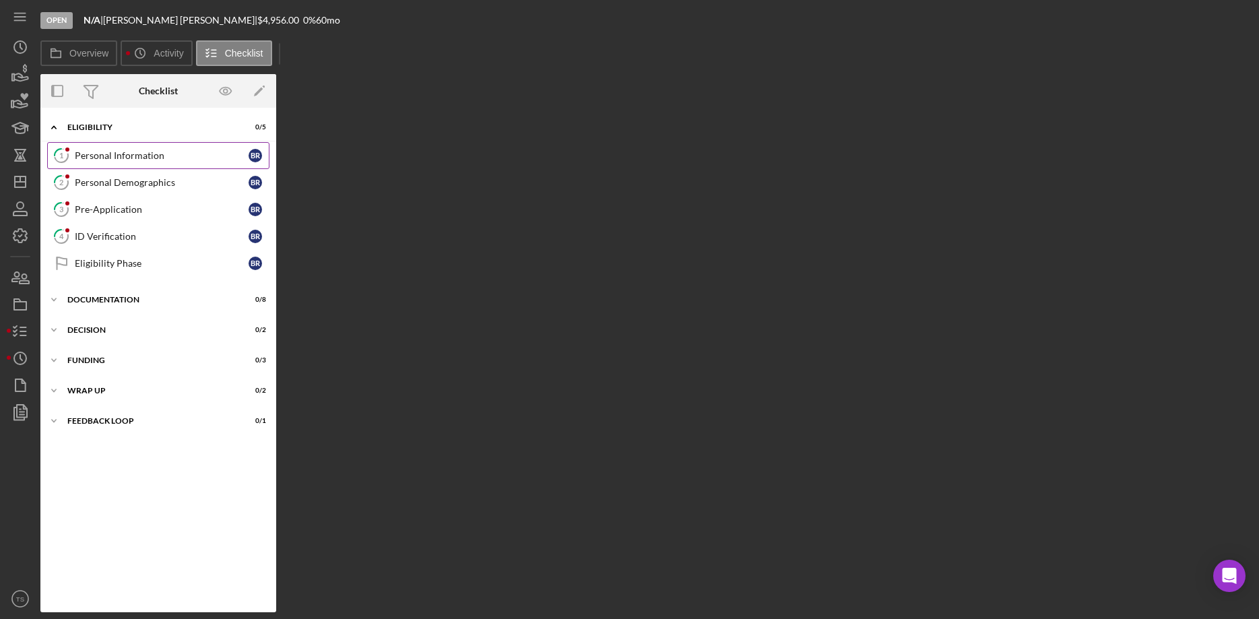
click at [116, 164] on link "1 Personal Information B R" at bounding box center [158, 155] width 222 height 27
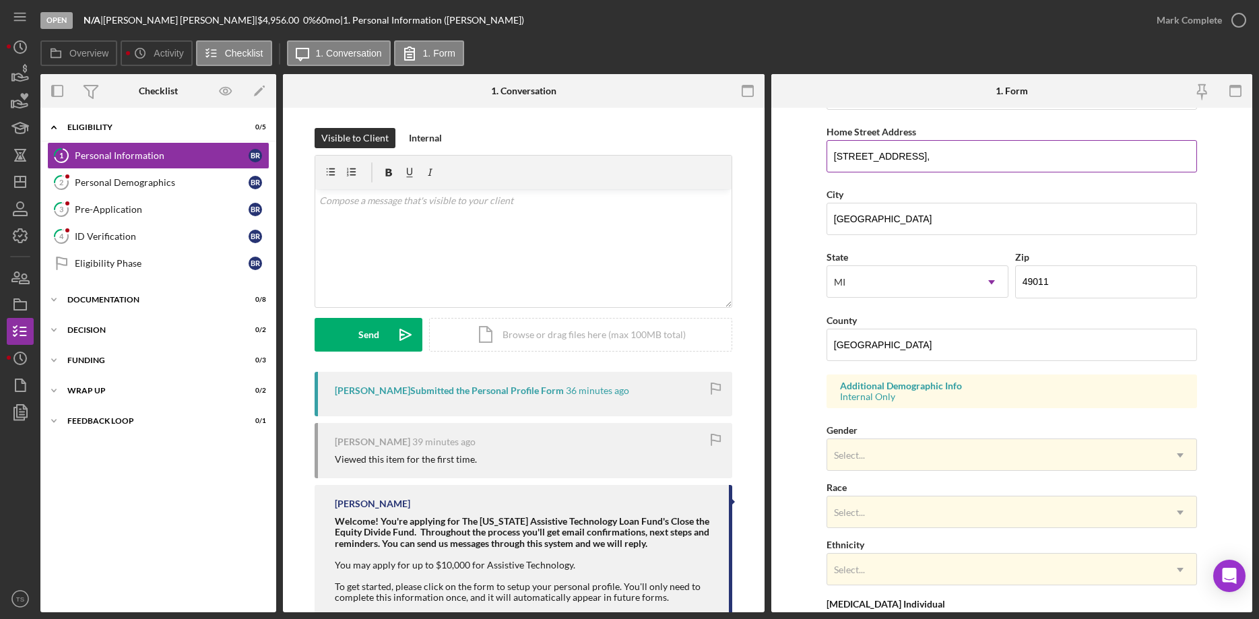
scroll to position [275, 0]
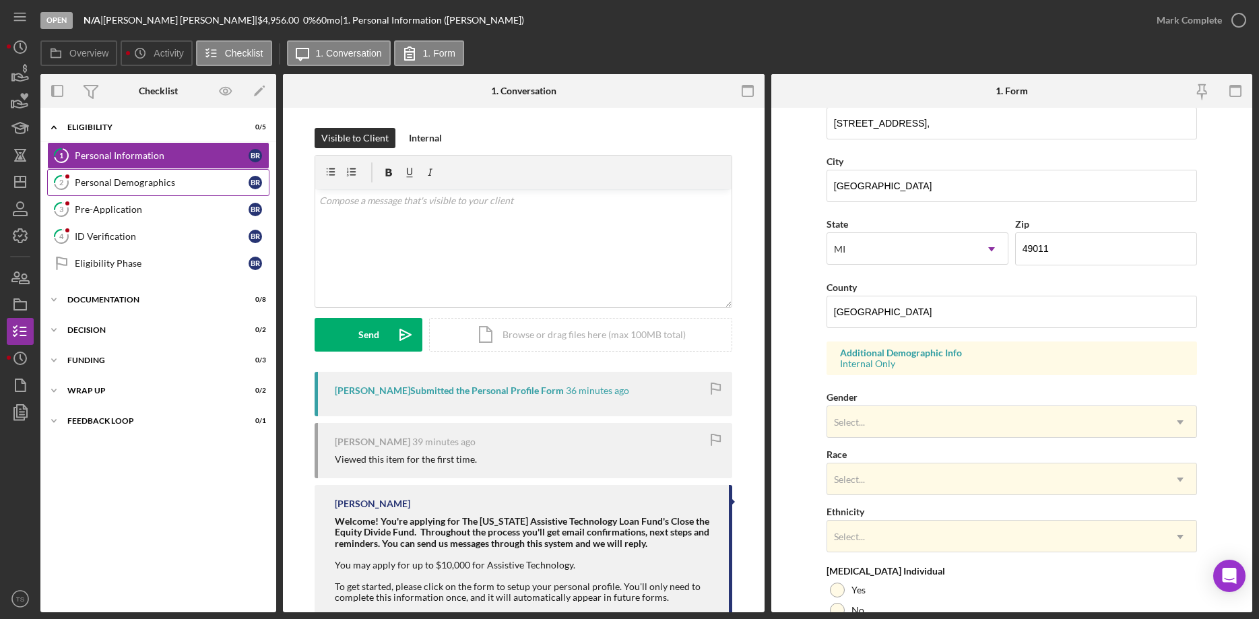
click at [102, 187] on div "Personal Demographics" at bounding box center [162, 182] width 174 height 11
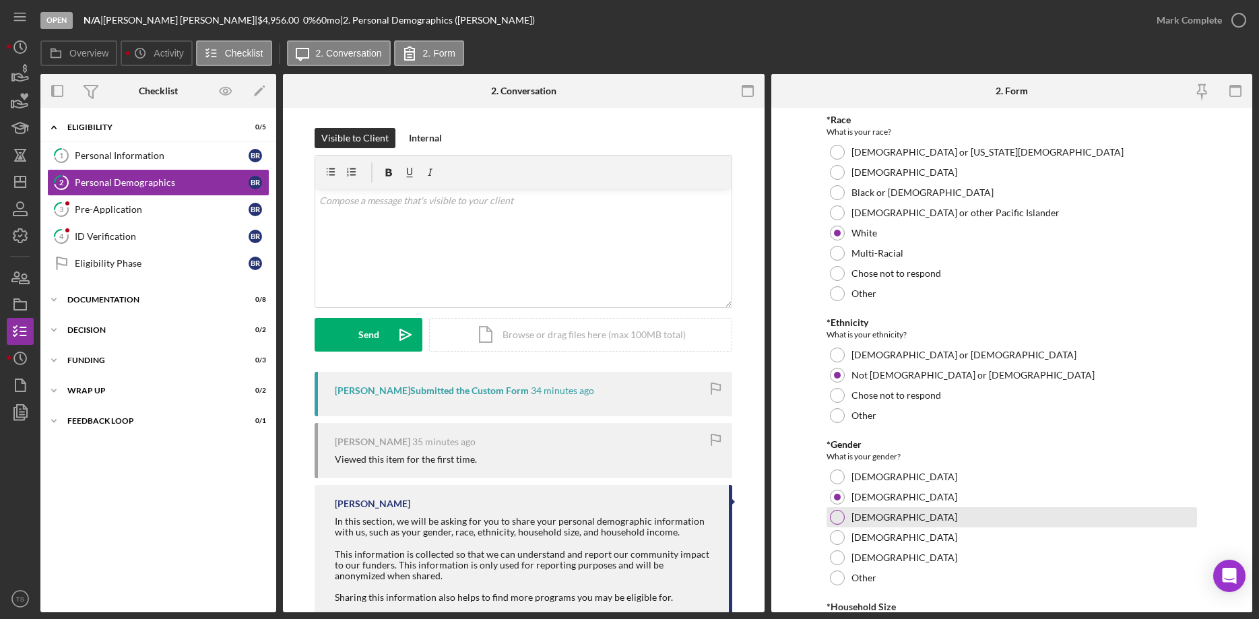
scroll to position [175, 0]
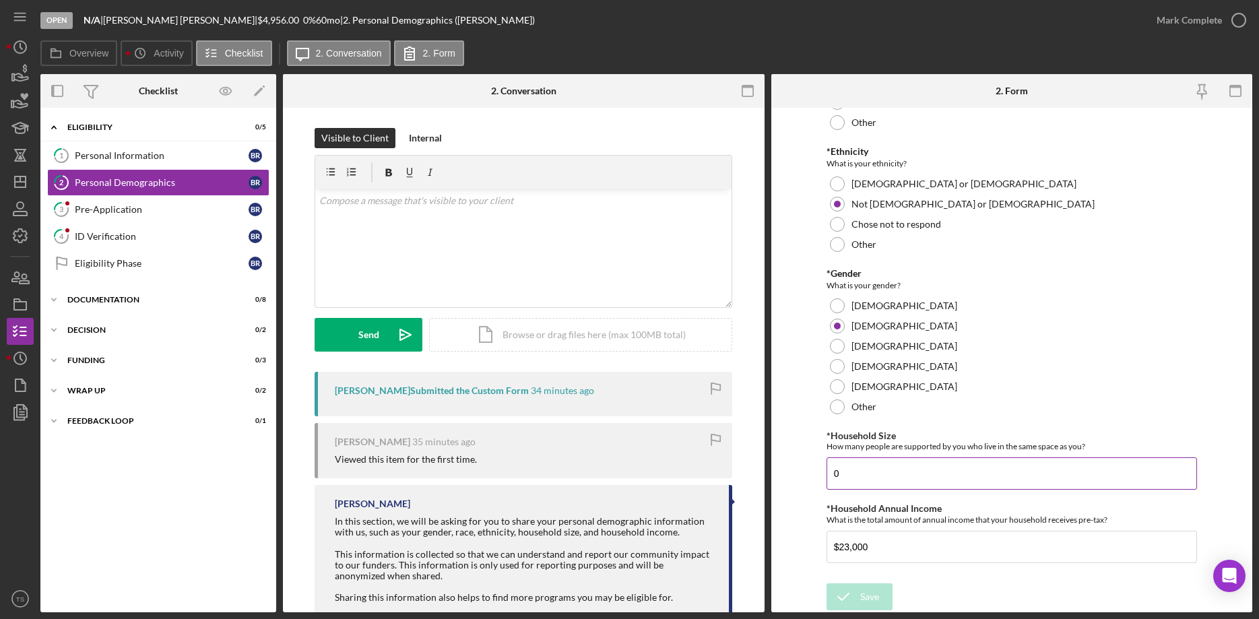
drag, startPoint x: 846, startPoint y: 468, endPoint x: 821, endPoint y: 468, distance: 24.9
click at [827, 468] on input "0" at bounding box center [1012, 474] width 371 height 32
type input "3"
drag, startPoint x: 870, startPoint y: 540, endPoint x: 813, endPoint y: 545, distance: 56.8
click at [827, 545] on input "$23,000" at bounding box center [1012, 547] width 371 height 32
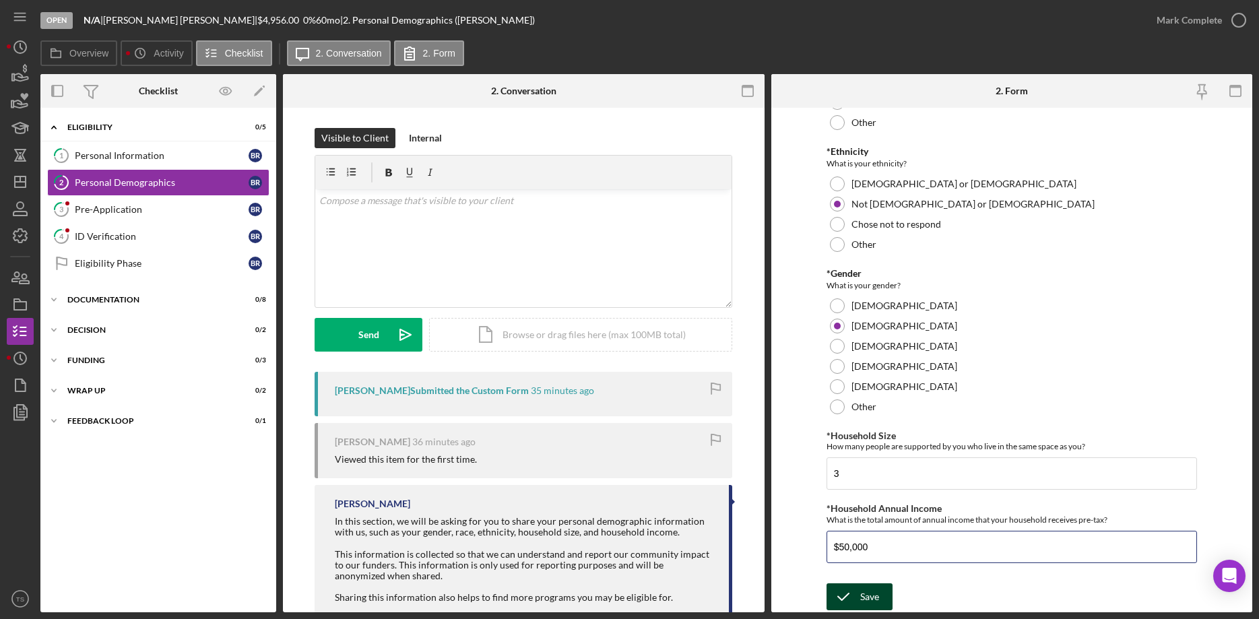
type input "$50,000"
click at [860, 593] on icon "submit" at bounding box center [844, 597] width 34 height 34
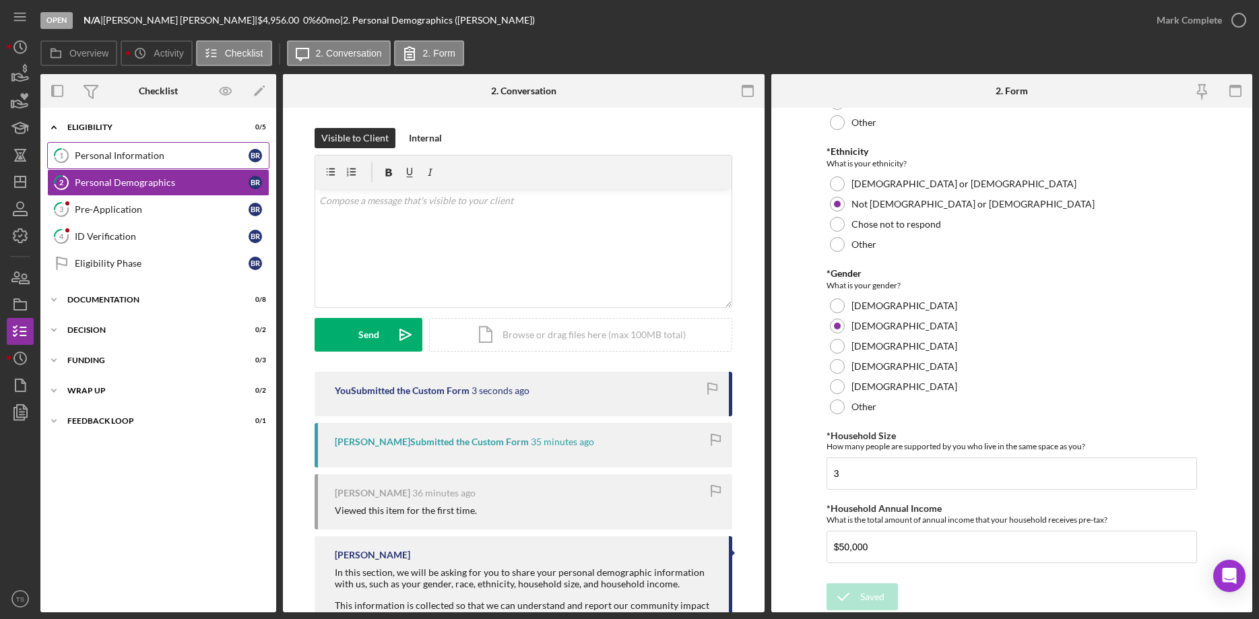
click at [182, 164] on link "1 Personal Information B R" at bounding box center [158, 155] width 222 height 27
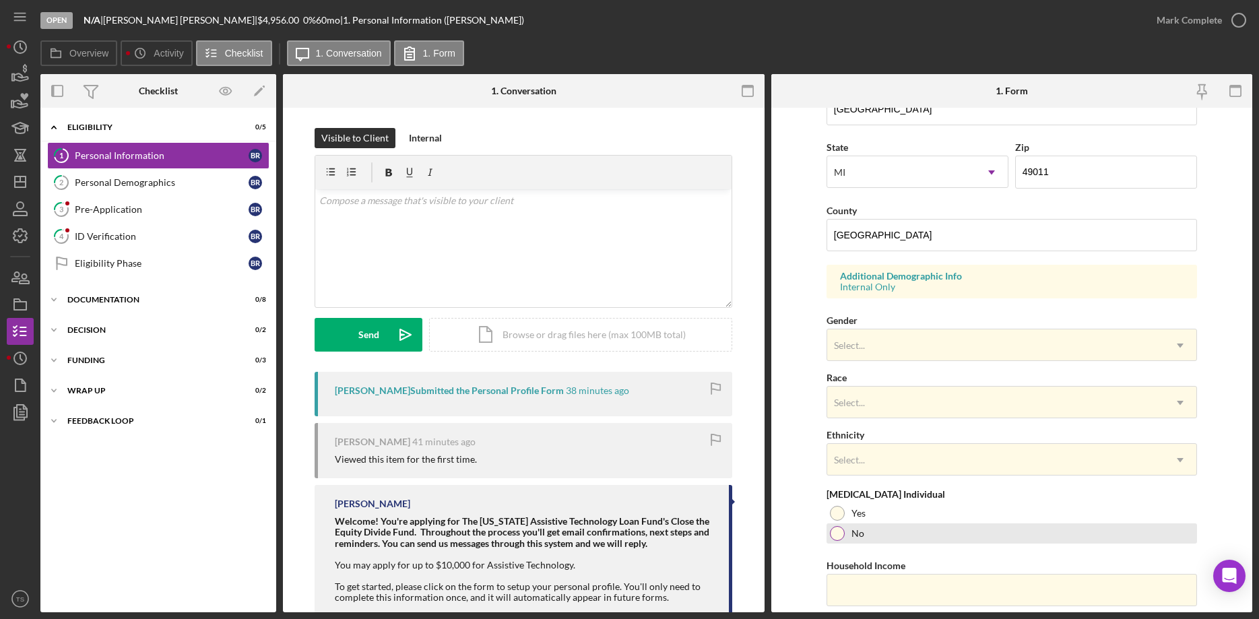
scroll to position [403, 0]
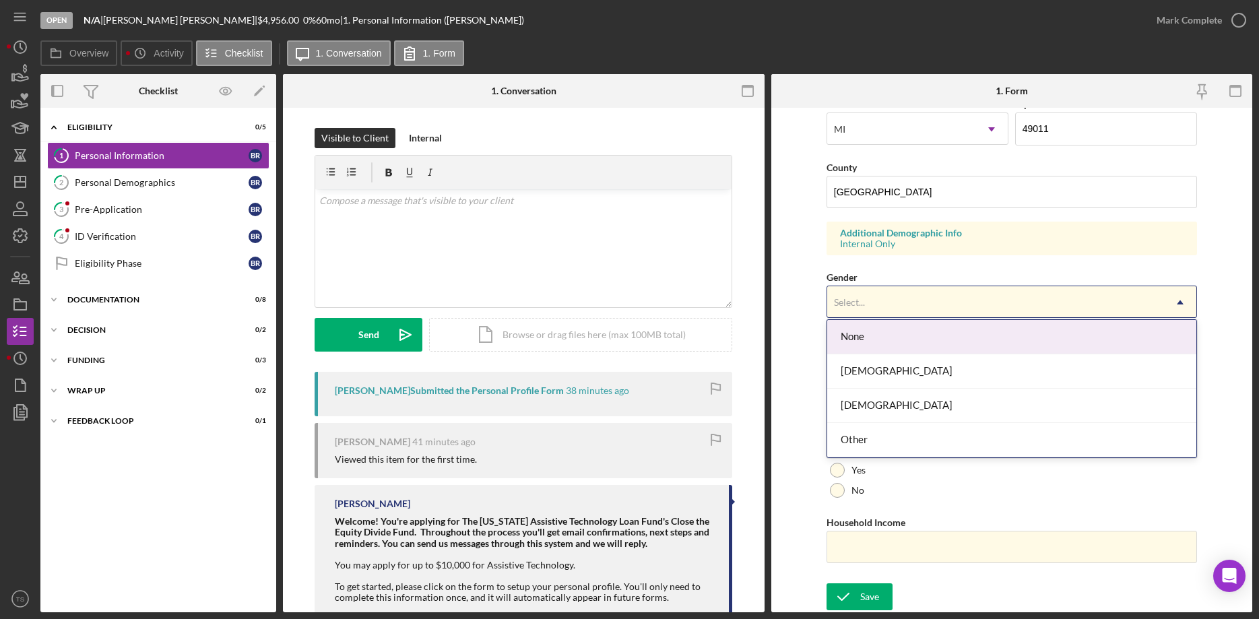
click at [896, 287] on div "Select..." at bounding box center [995, 302] width 337 height 31
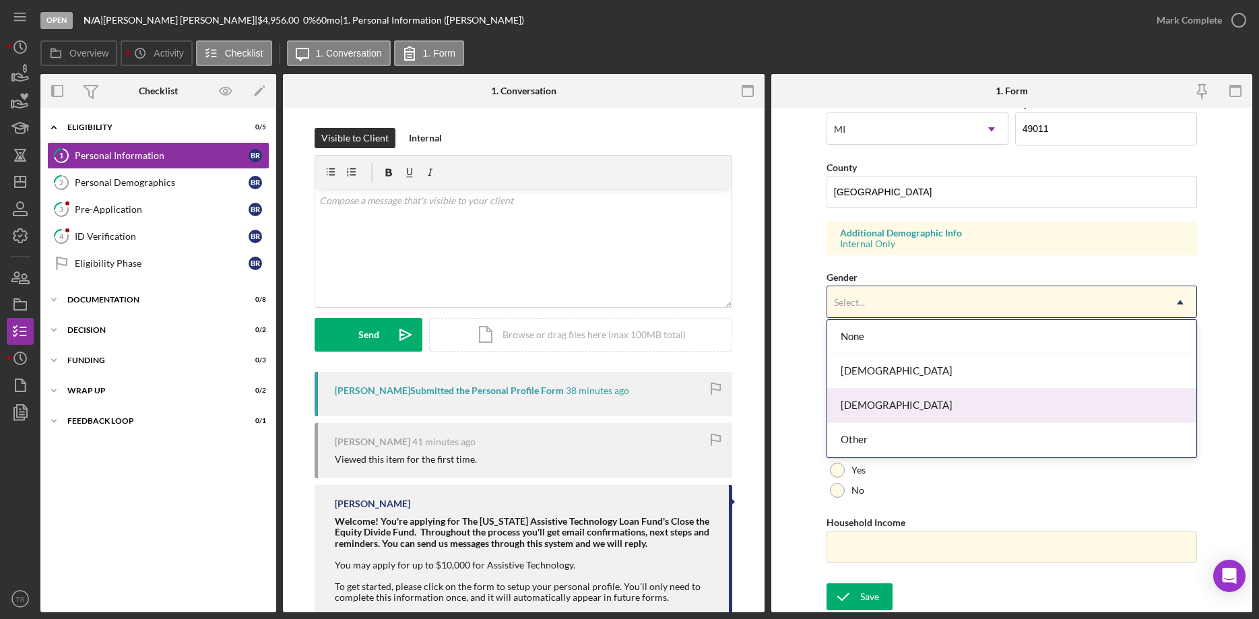
click at [885, 402] on div "Male" at bounding box center [1011, 406] width 369 height 34
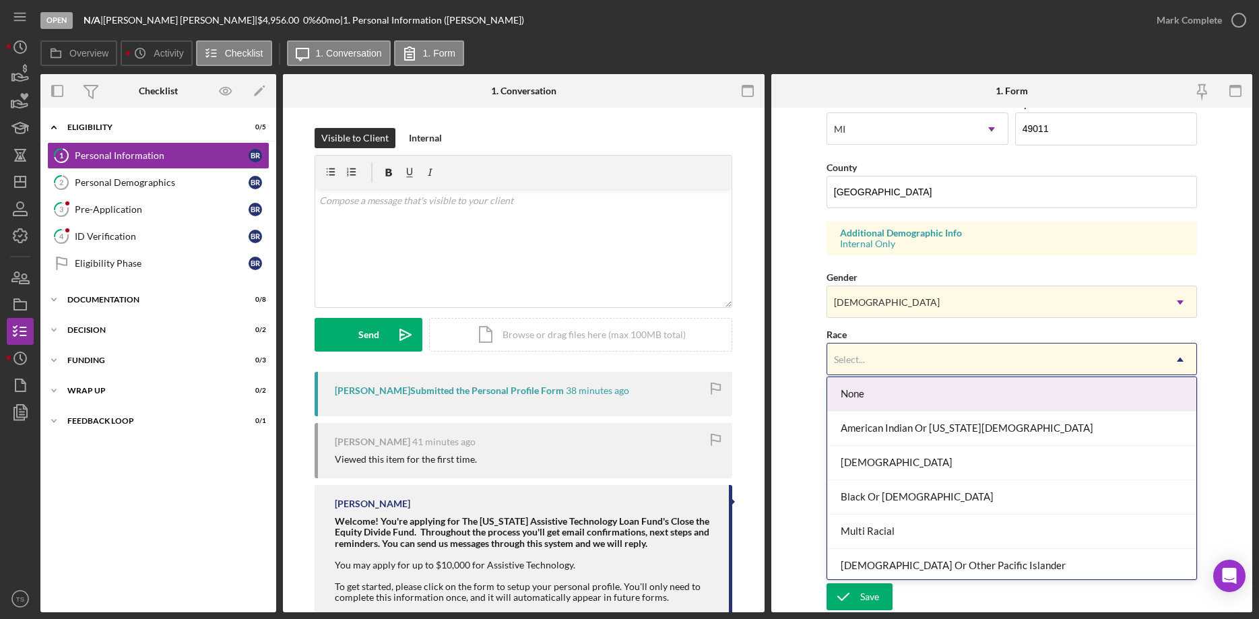
click at [897, 352] on div "Select..." at bounding box center [995, 359] width 337 height 31
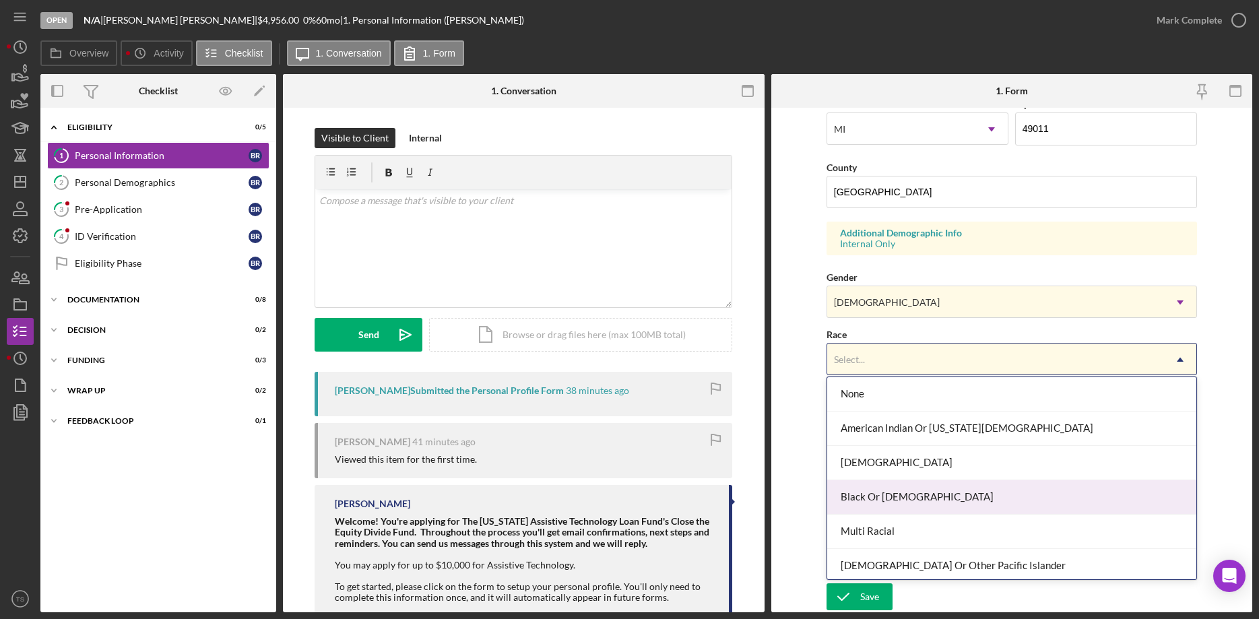
scroll to position [73, 0]
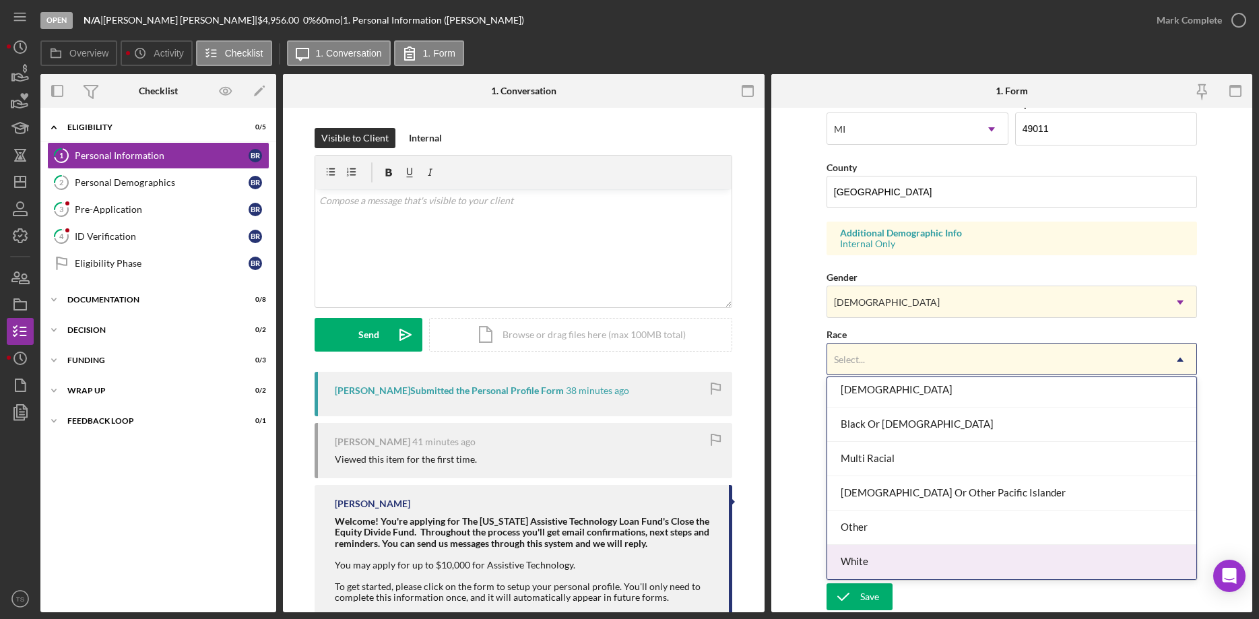
click at [887, 555] on div "White" at bounding box center [1011, 562] width 369 height 34
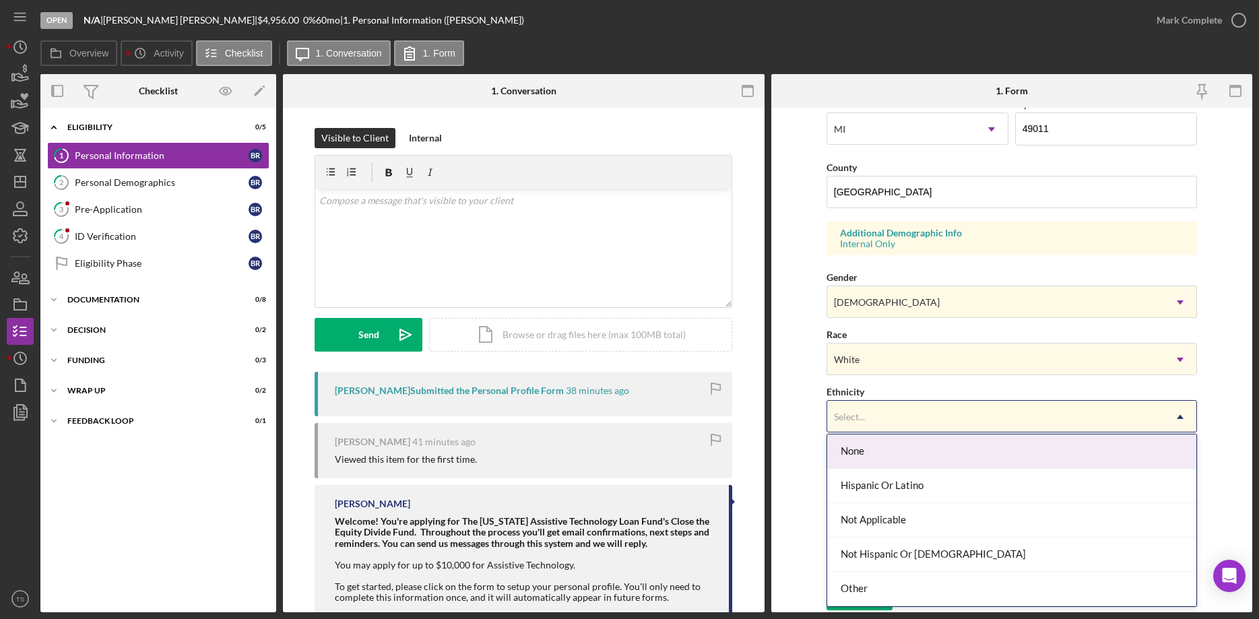
click at [881, 402] on div "Select..." at bounding box center [995, 417] width 337 height 31
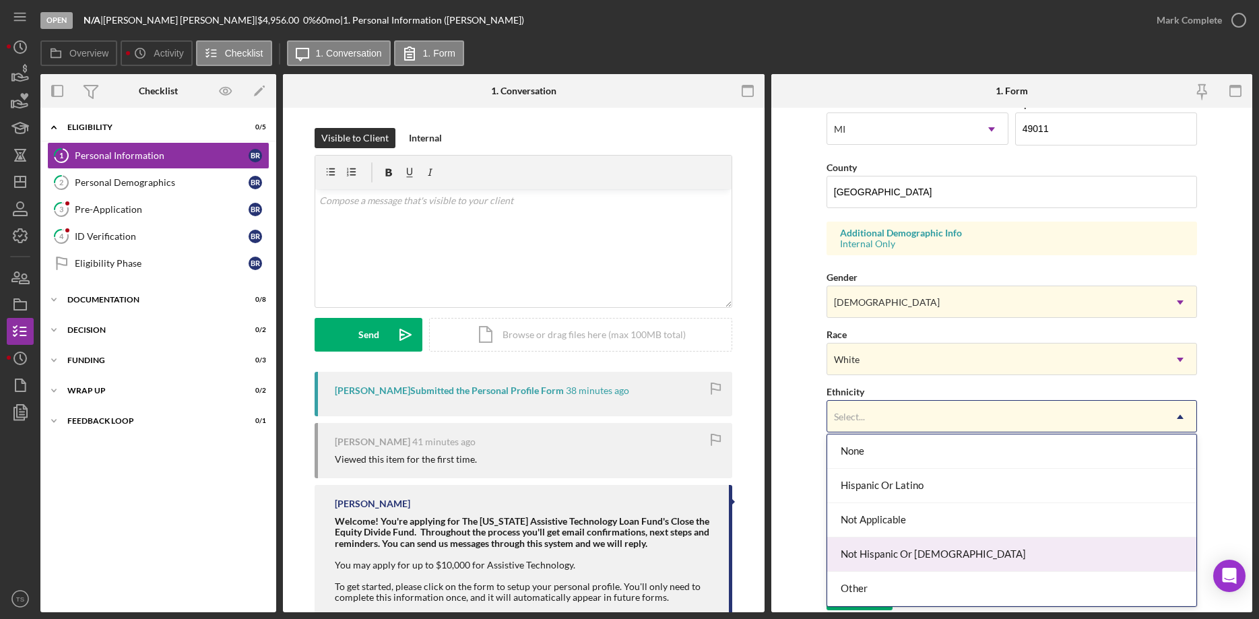
click at [913, 553] on div "Not Hispanic Or [DEMOGRAPHIC_DATA]" at bounding box center [1011, 555] width 369 height 34
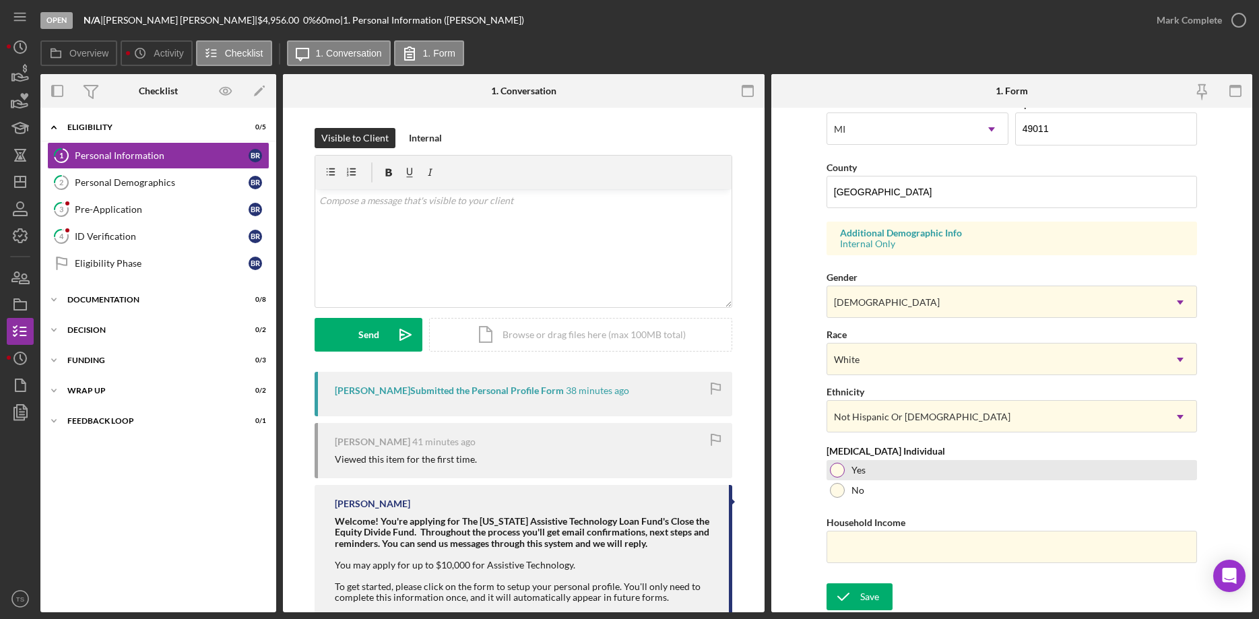
click at [842, 466] on div at bounding box center [837, 470] width 15 height 15
click at [875, 544] on input "Household Income" at bounding box center [1012, 547] width 371 height 32
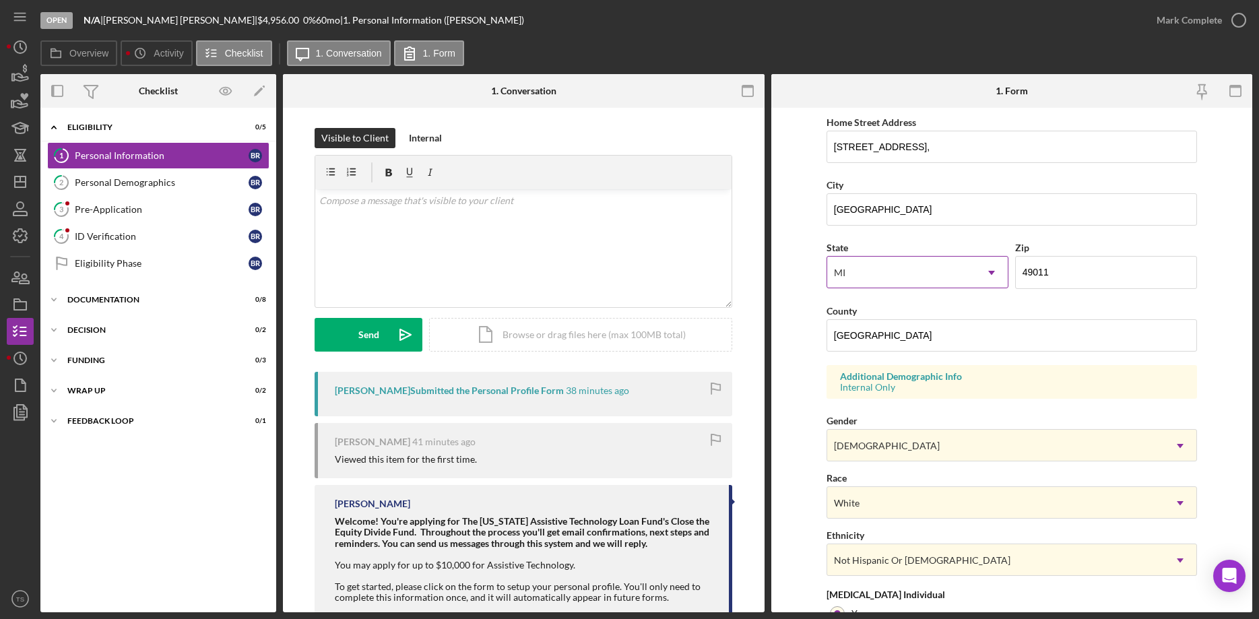
scroll to position [197, 0]
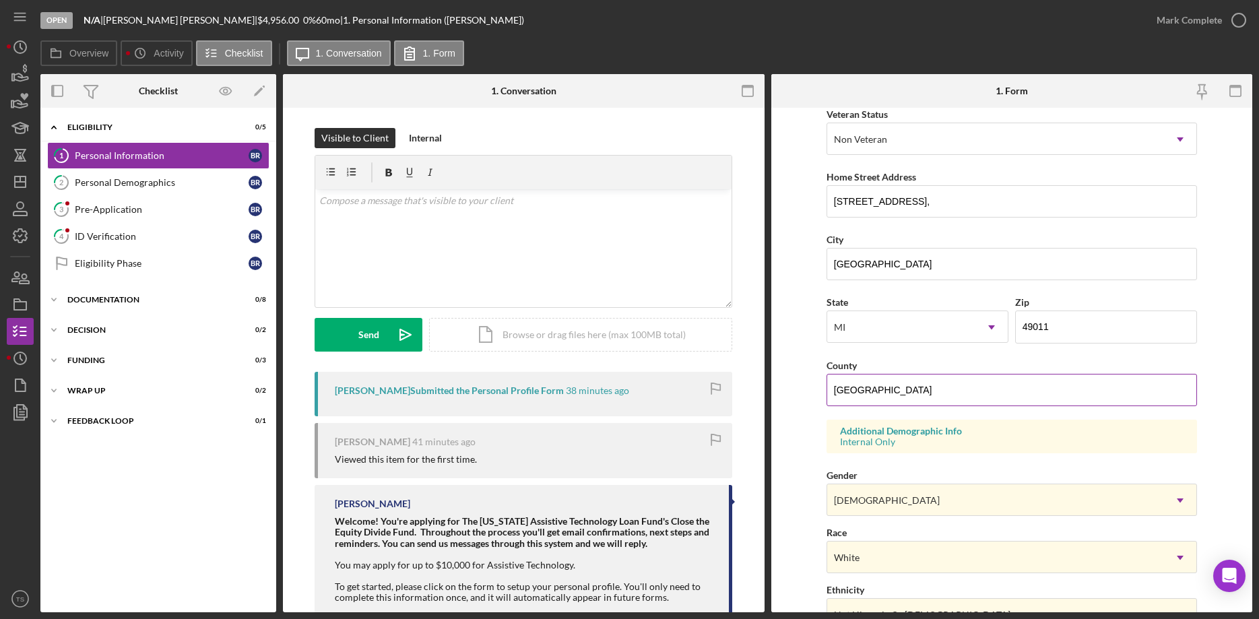
type input "$50,000"
drag, startPoint x: 891, startPoint y: 390, endPoint x: 806, endPoint y: 400, distance: 85.4
click at [827, 399] on input "United States" at bounding box center [1012, 390] width 371 height 32
type input "Calhoun"
drag, startPoint x: 883, startPoint y: 266, endPoint x: 768, endPoint y: 272, distance: 115.4
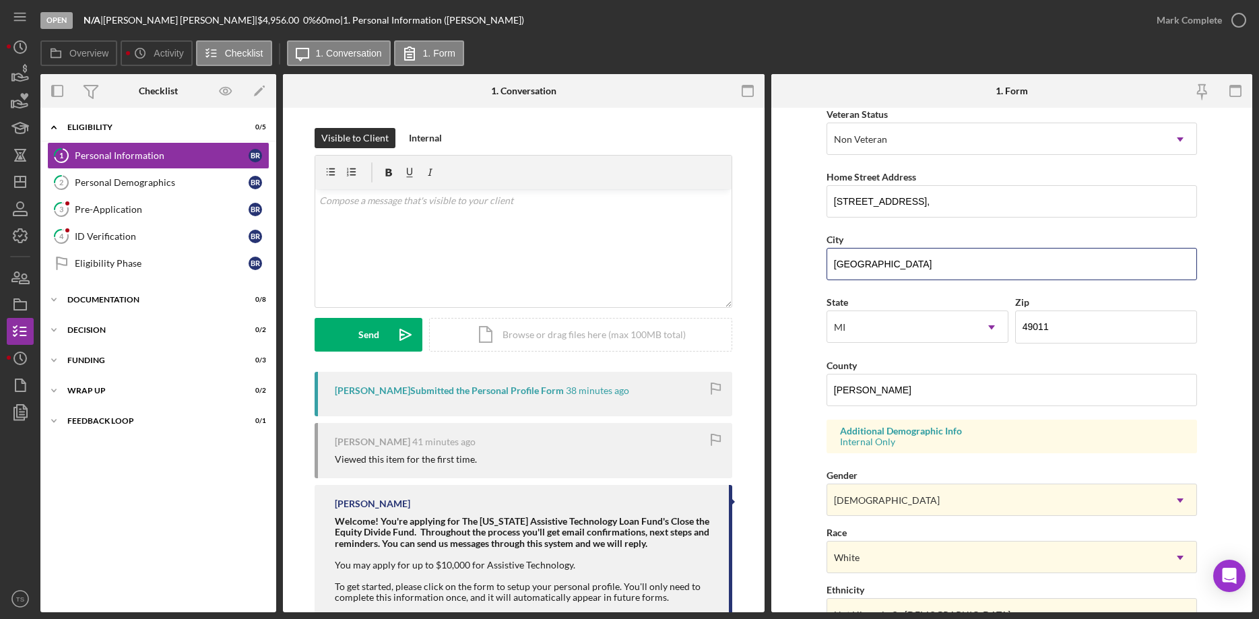
click at [827, 274] on input "ATHENS" at bounding box center [1012, 264] width 371 height 32
type input "Athens"
drag, startPoint x: 914, startPoint y: 204, endPoint x: 848, endPoint y: 202, distance: 66.7
click at [848, 202] on input "41 HALF MILE RD," at bounding box center [1012, 201] width 371 height 32
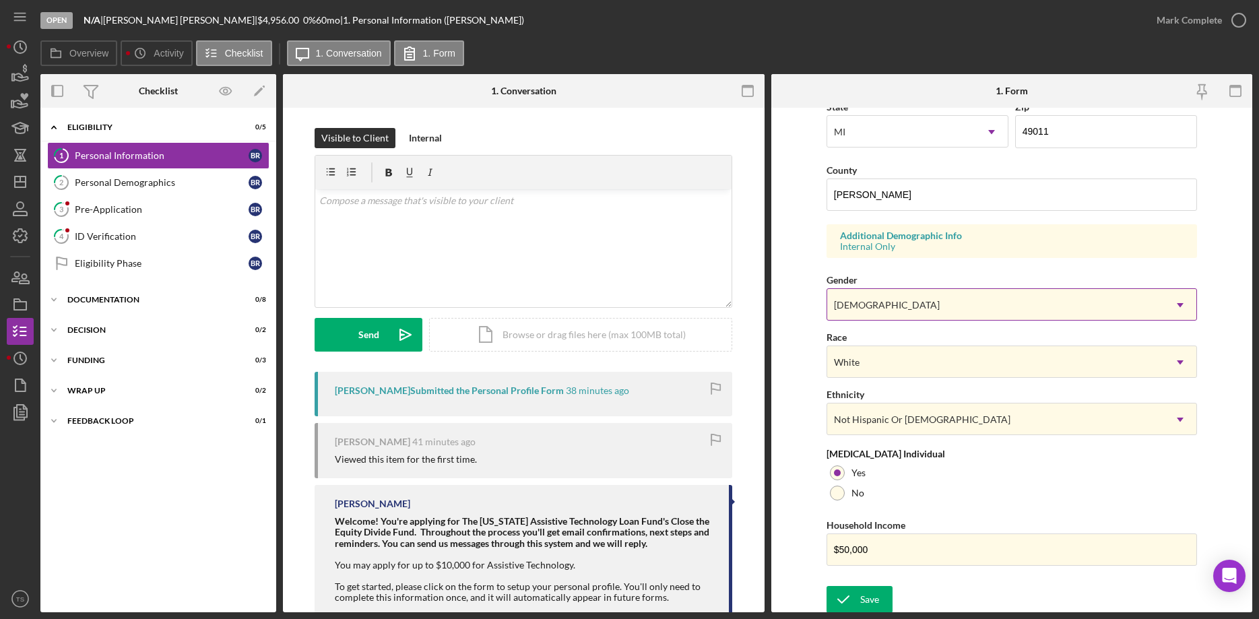
scroll to position [403, 0]
type input "41 Half Mile Road"
click at [860, 586] on div "Save" at bounding box center [869, 597] width 19 height 27
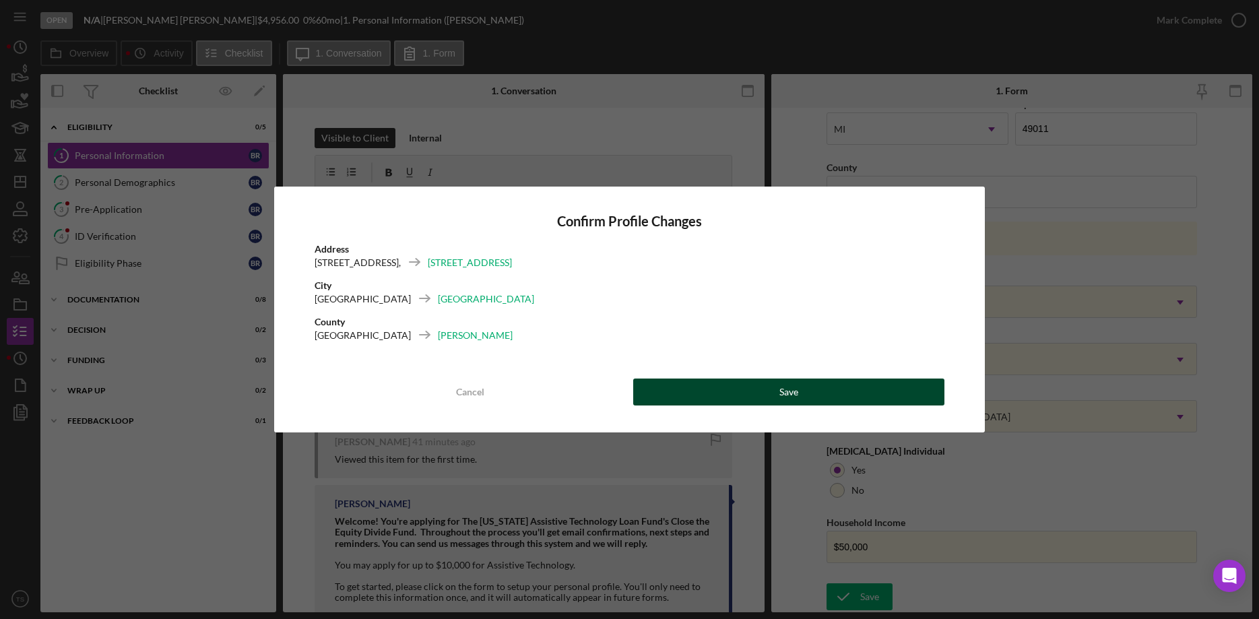
click at [716, 386] on button "Save" at bounding box center [788, 392] width 311 height 27
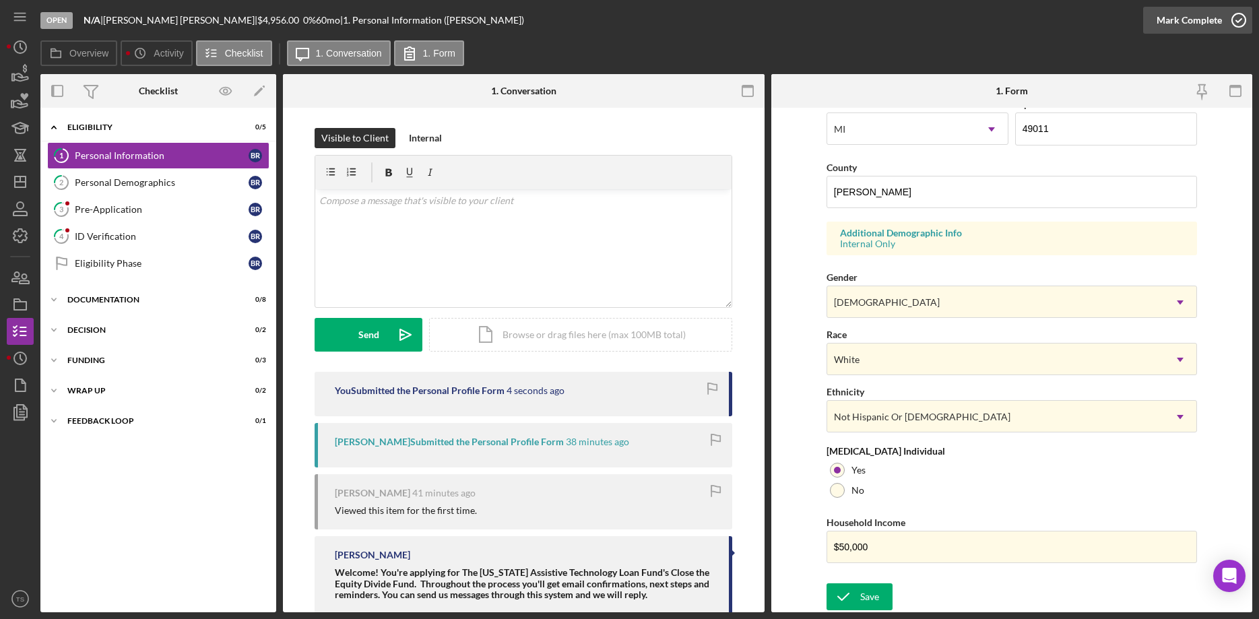
click at [1171, 23] on div "Mark Complete" at bounding box center [1189, 20] width 65 height 27
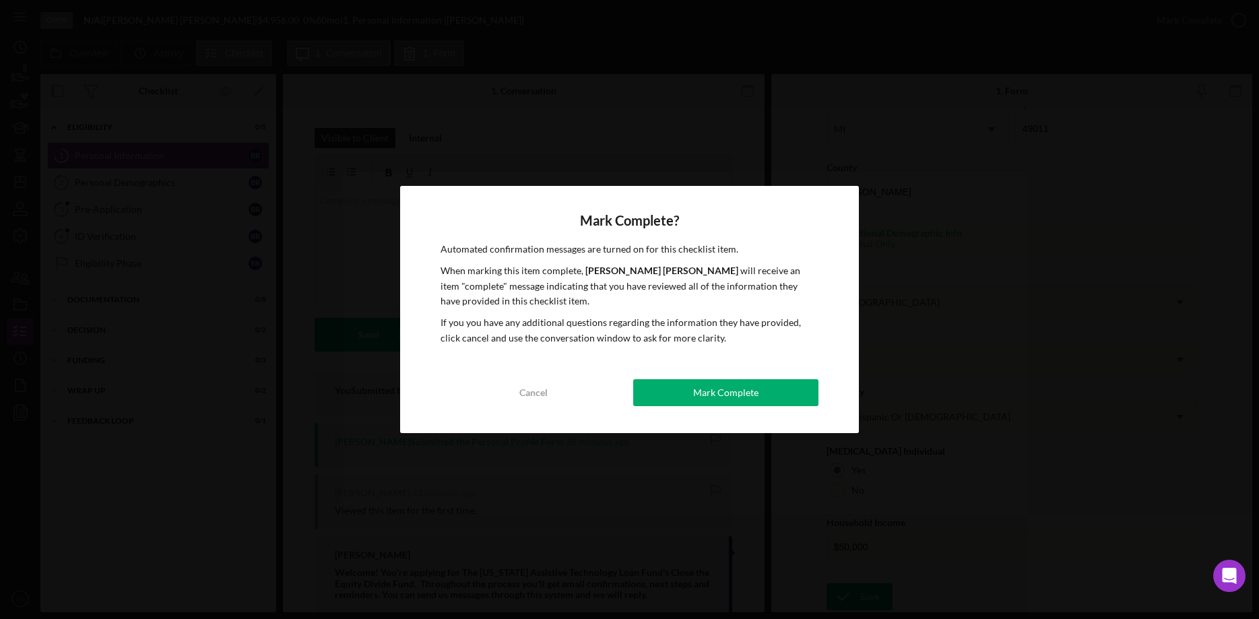
drag, startPoint x: 701, startPoint y: 389, endPoint x: 646, endPoint y: 379, distance: 56.2
click at [700, 388] on div "Mark Complete" at bounding box center [725, 392] width 65 height 27
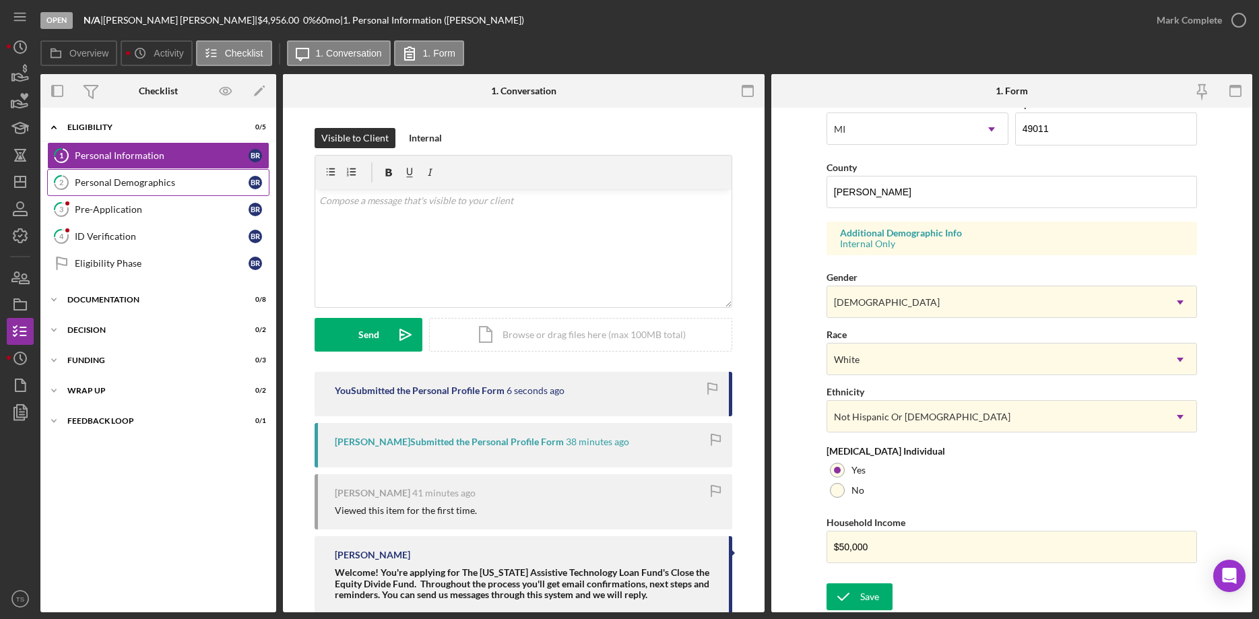
scroll to position [457, 0]
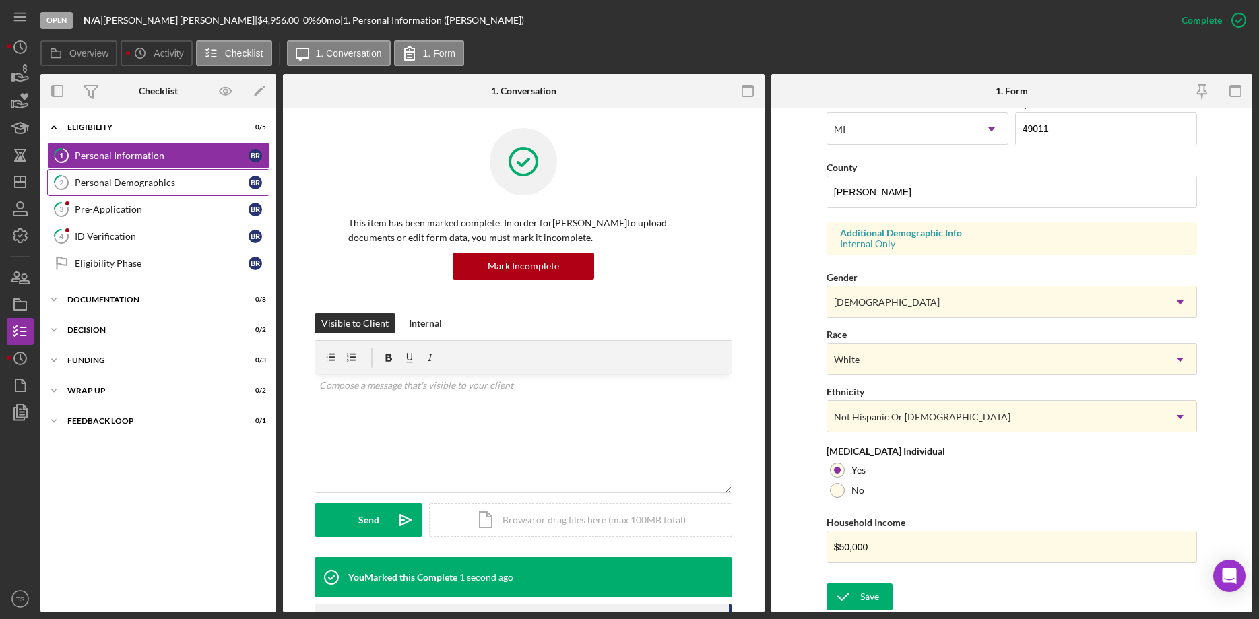
click at [123, 184] on div "Personal Demographics" at bounding box center [162, 182] width 174 height 11
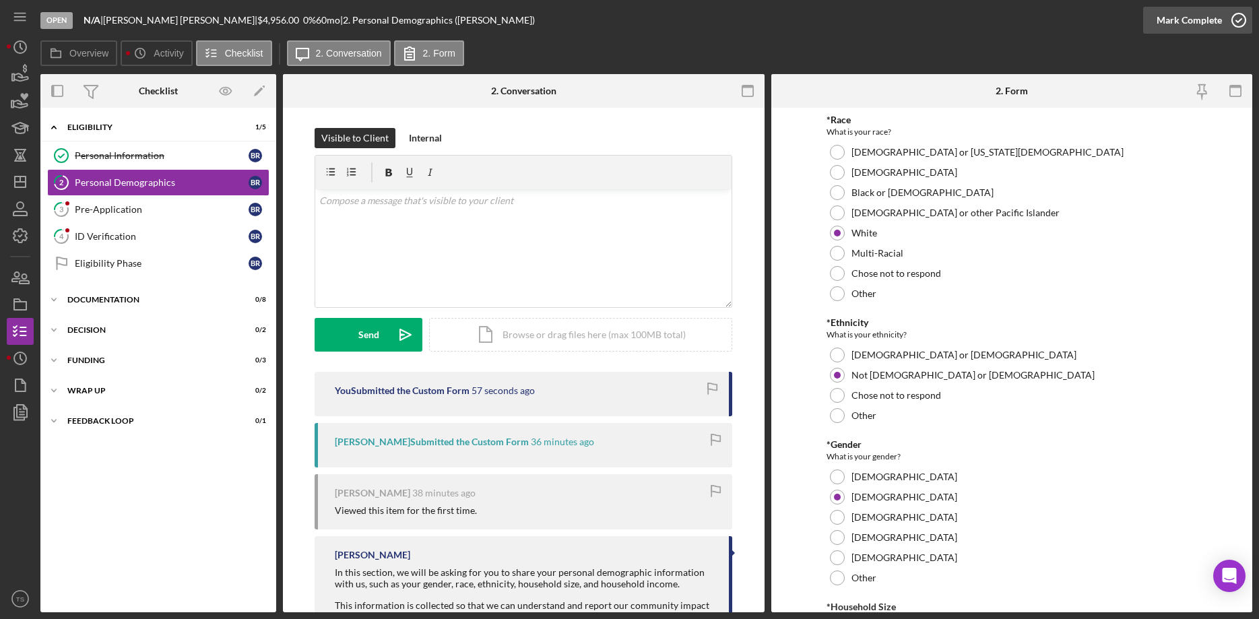
click at [1178, 23] on div "Mark Complete" at bounding box center [1189, 20] width 65 height 27
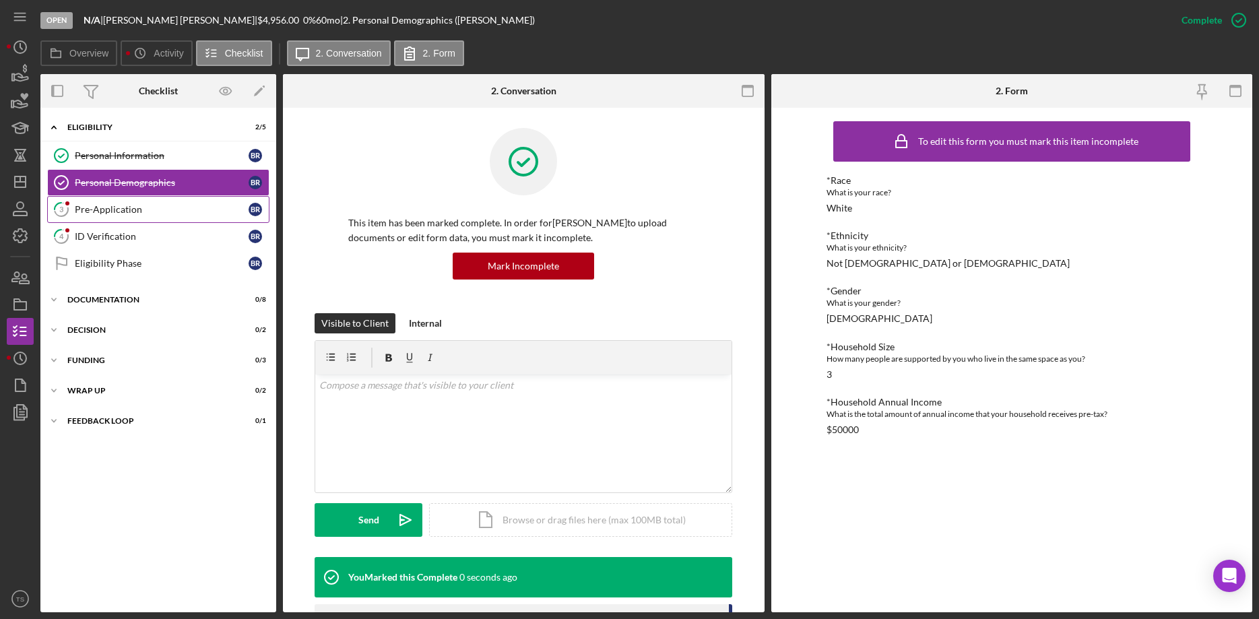
click at [74, 210] on icon "3" at bounding box center [61, 210] width 34 height 34
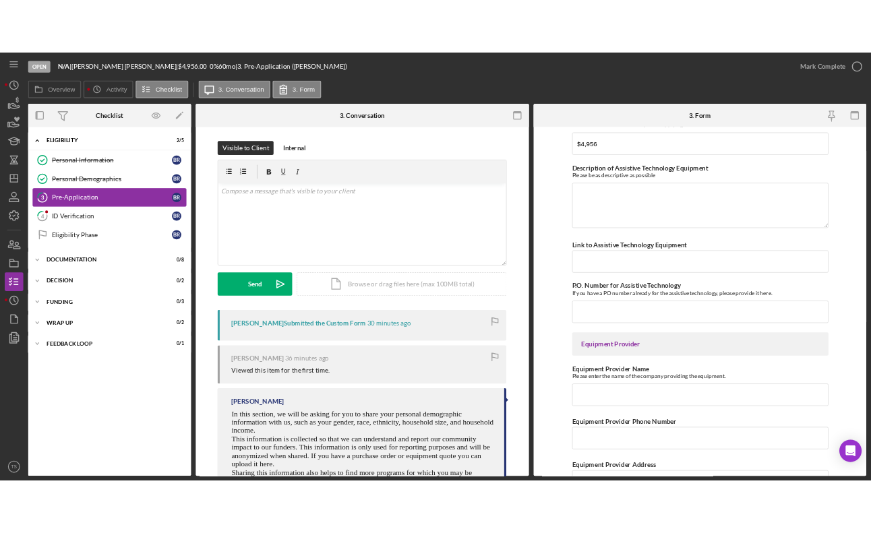
scroll to position [1237, 0]
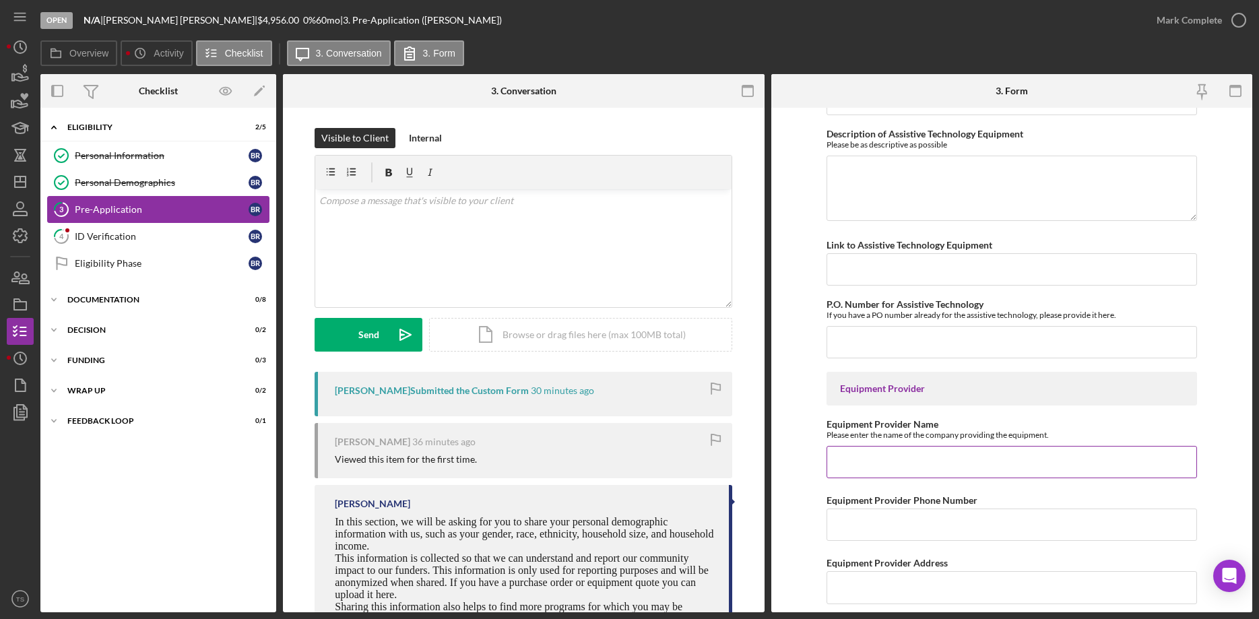
click at [875, 460] on input "Equipment Provider Name" at bounding box center [1012, 462] width 371 height 32
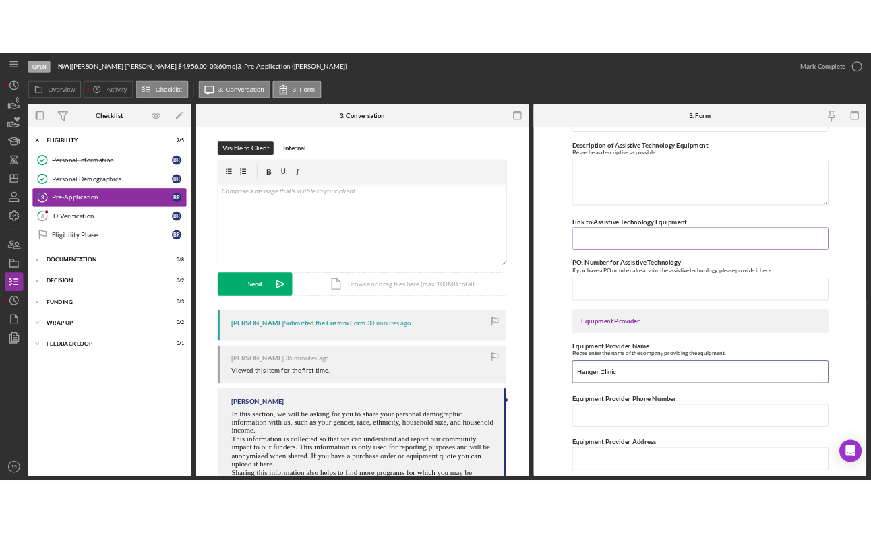
scroll to position [1281, 0]
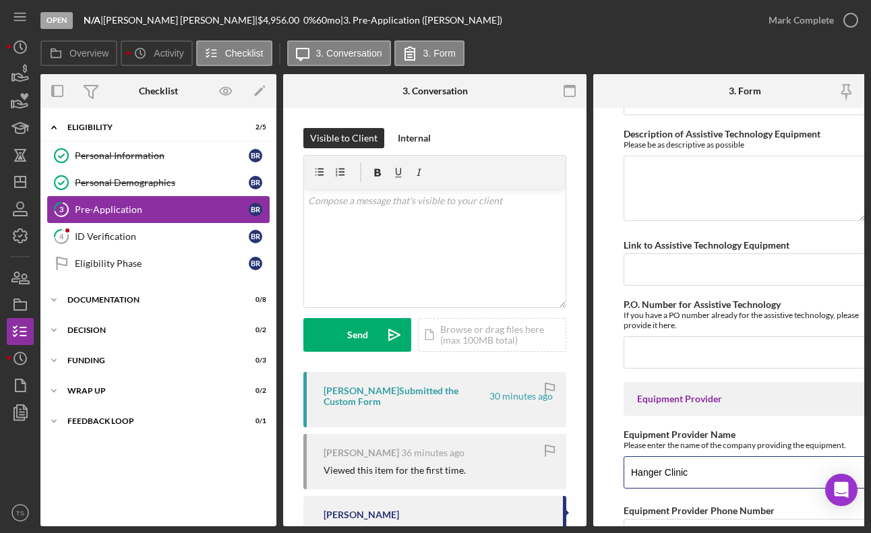
type input "Hanger Clinic"
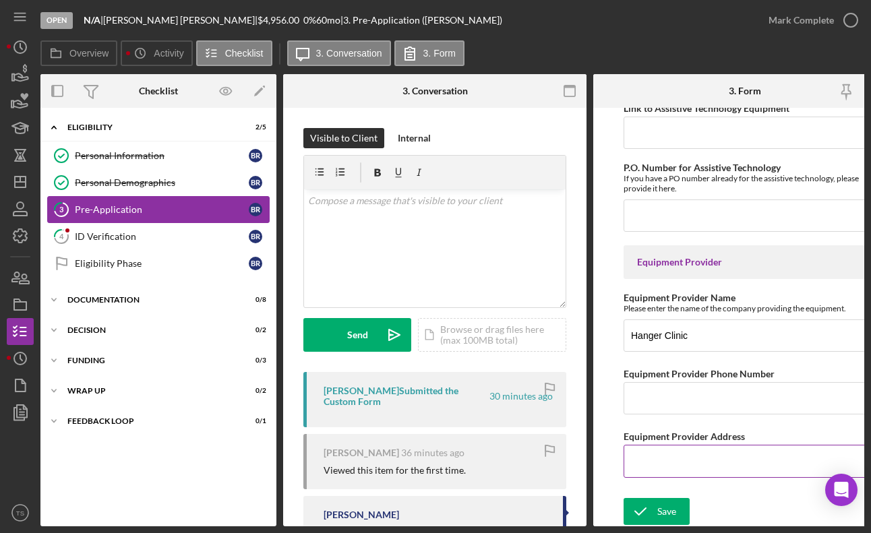
click at [664, 449] on input "Equipment Provider Address" at bounding box center [744, 461] width 243 height 32
paste input "2855 Capital Ave SW Suite 100, Battle Creek, MI 49015"
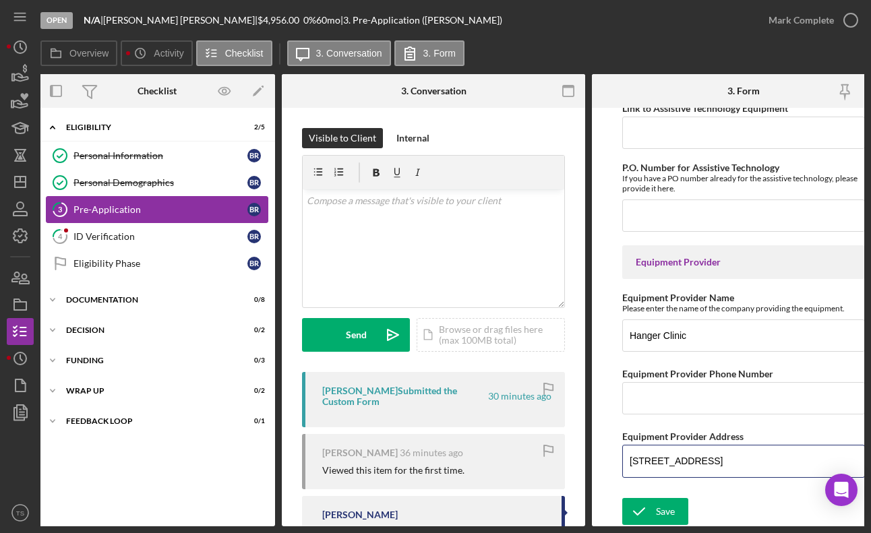
type input "2855 Capital Ave SW Suite 100, Battle Creek, MI 49015"
click at [670, 393] on input "Equipment Provider Phone Number" at bounding box center [743, 398] width 243 height 32
paste input "(269) 941-6181"
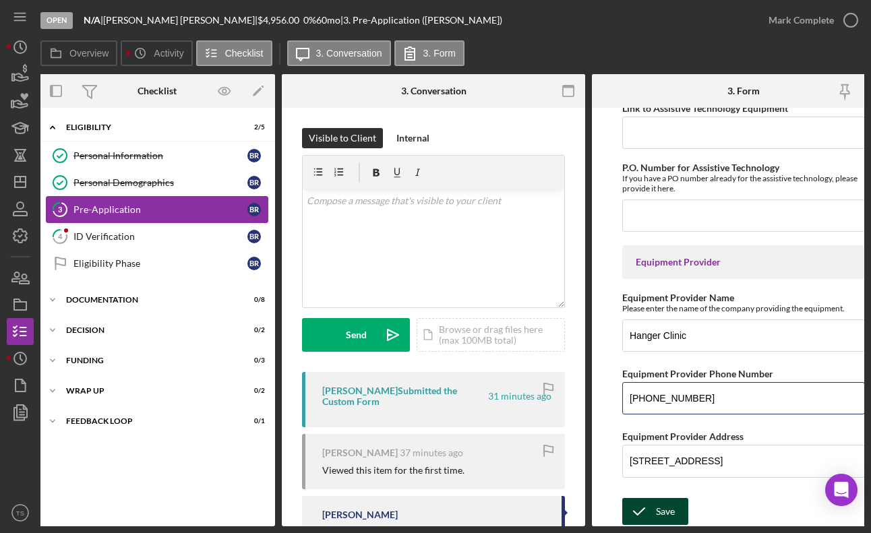
type input "(269) 941-6181"
click at [666, 504] on div "Save" at bounding box center [665, 511] width 19 height 27
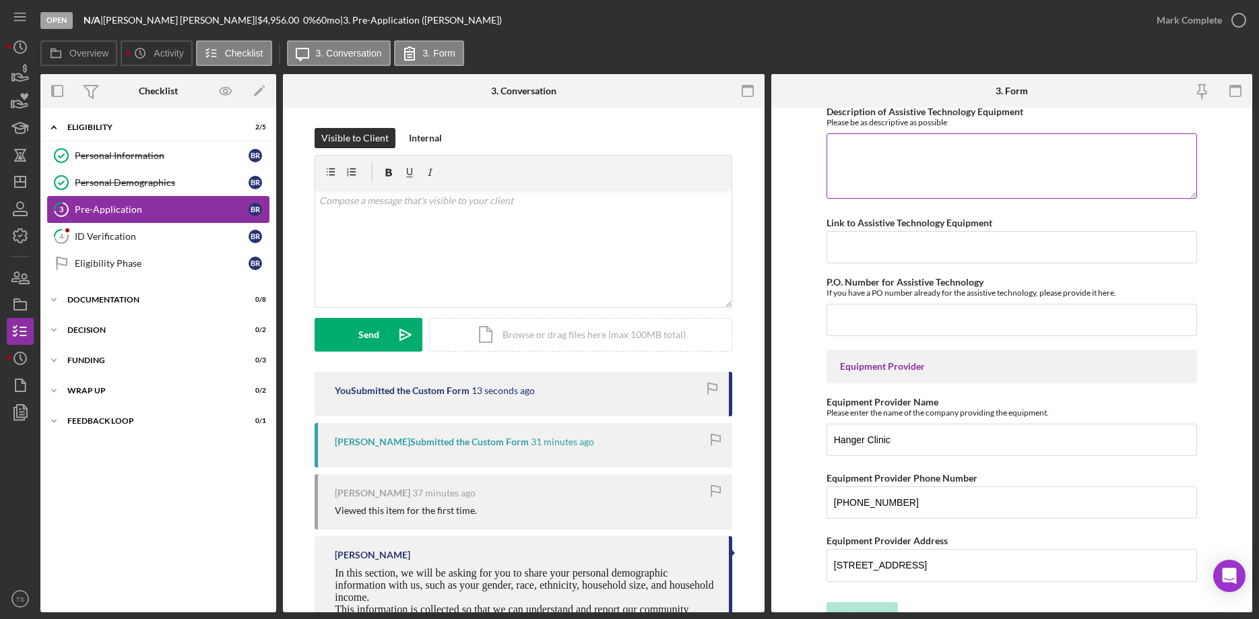
scroll to position [1278, 0]
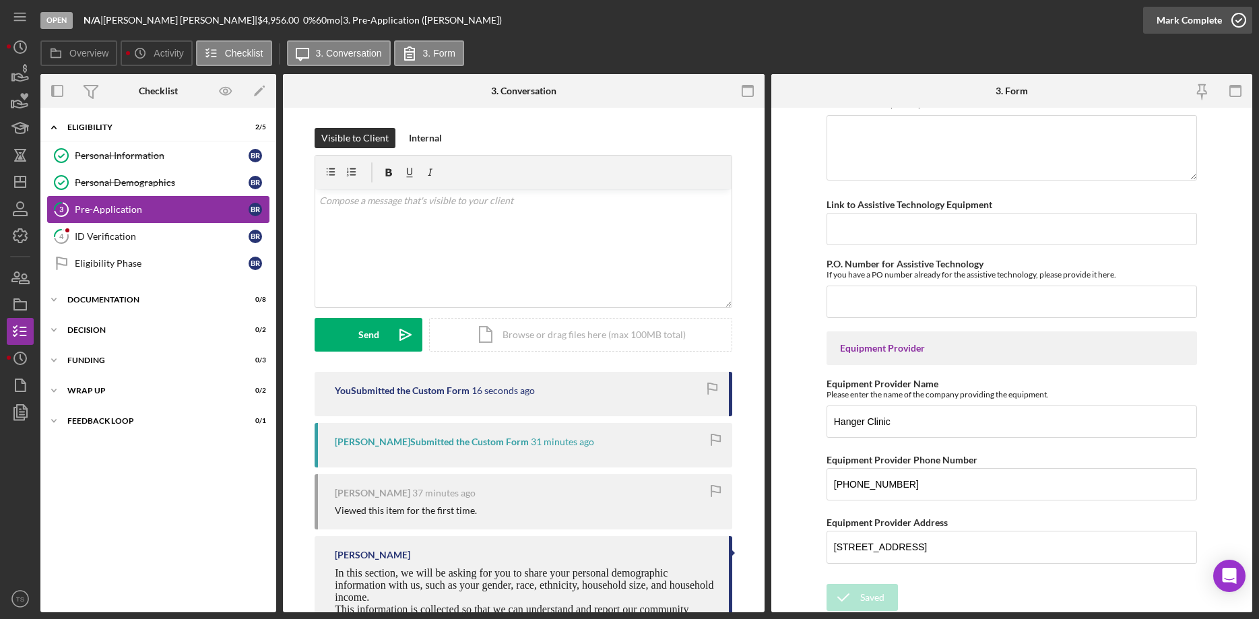
click at [1185, 26] on div "Mark Complete" at bounding box center [1189, 20] width 65 height 27
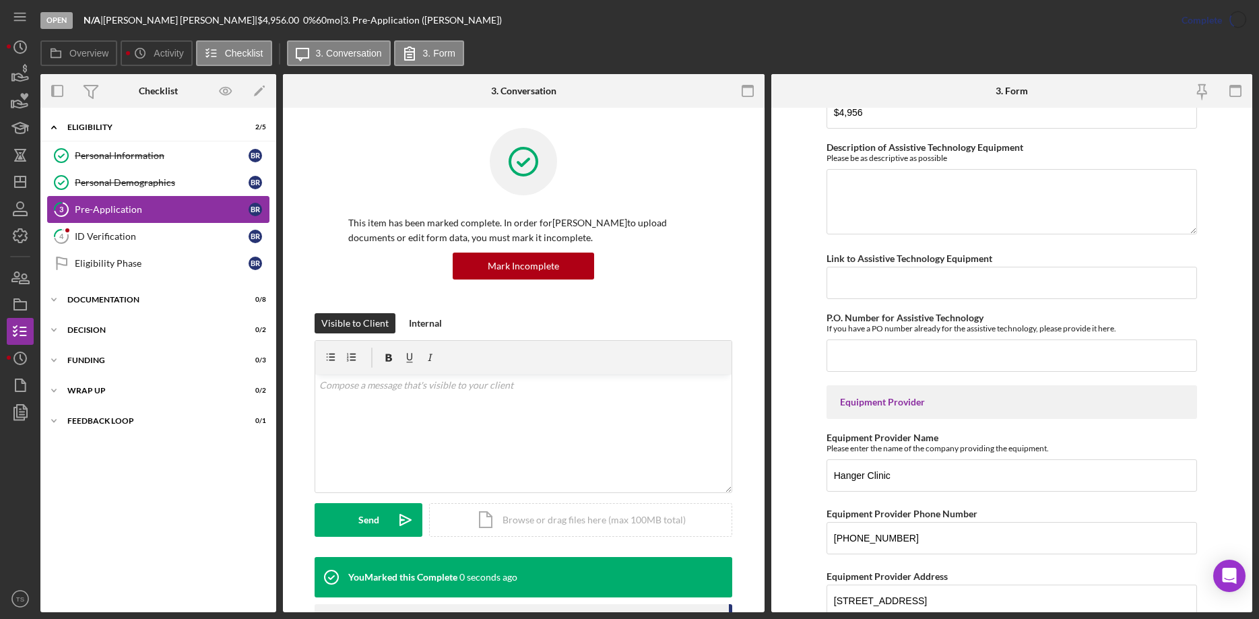
scroll to position [1331, 0]
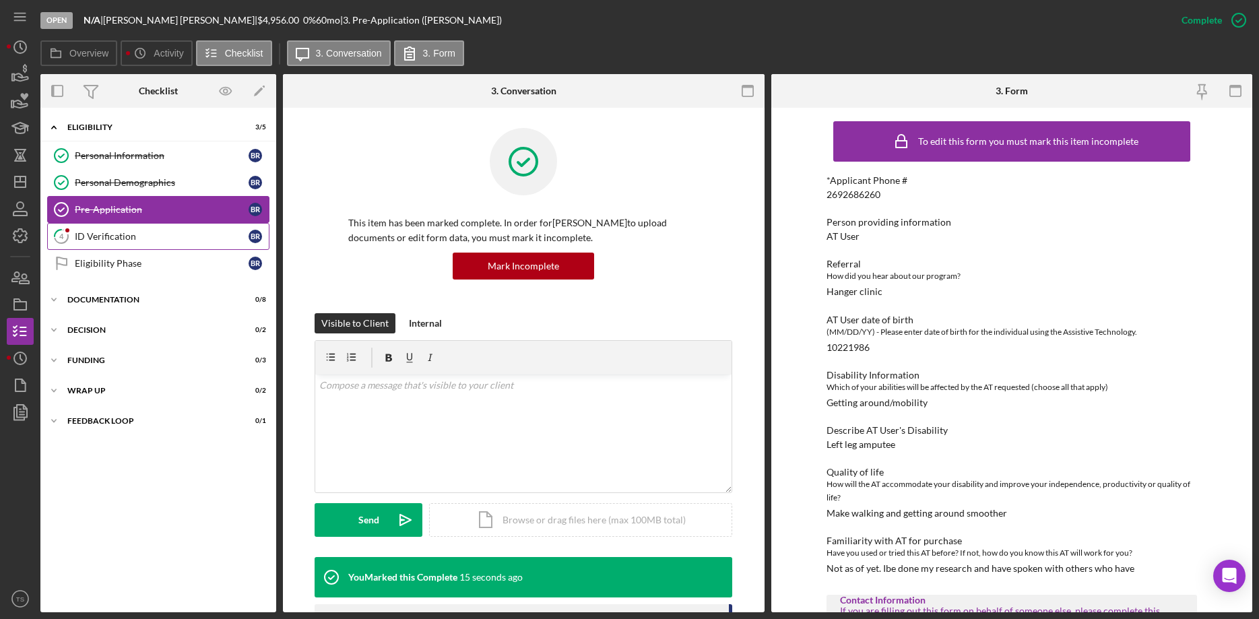
click at [140, 241] on div "ID Verification" at bounding box center [162, 236] width 174 height 11
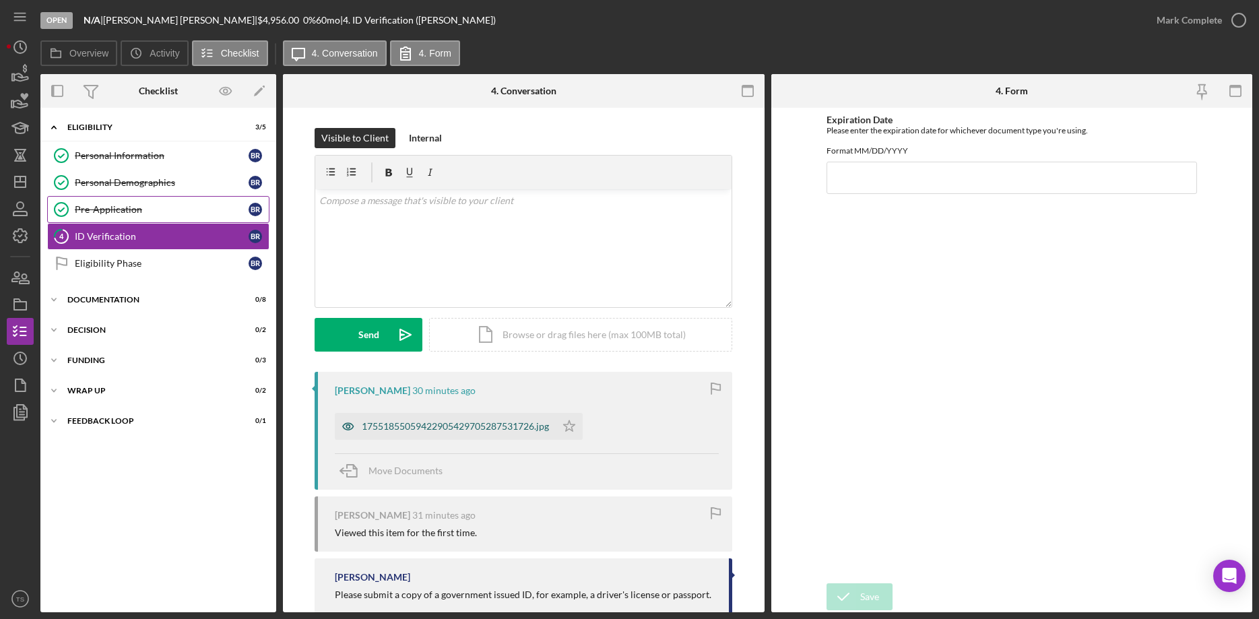
click at [461, 429] on div "17551855059422905429705287531726.jpg" at bounding box center [455, 426] width 187 height 11
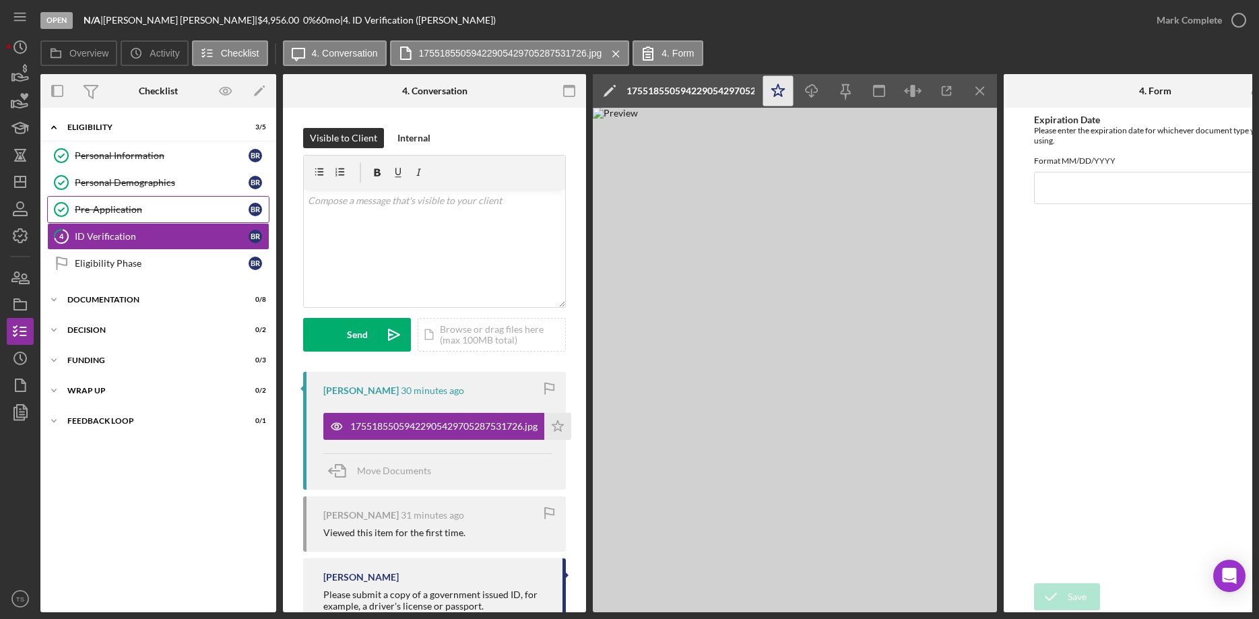
click at [782, 86] on icon "Icon/Star" at bounding box center [778, 91] width 30 height 30
click at [1079, 194] on input "Expiration Date" at bounding box center [1155, 188] width 243 height 32
type input "10/22/2027"
click at [1069, 598] on div "Save" at bounding box center [1077, 597] width 19 height 27
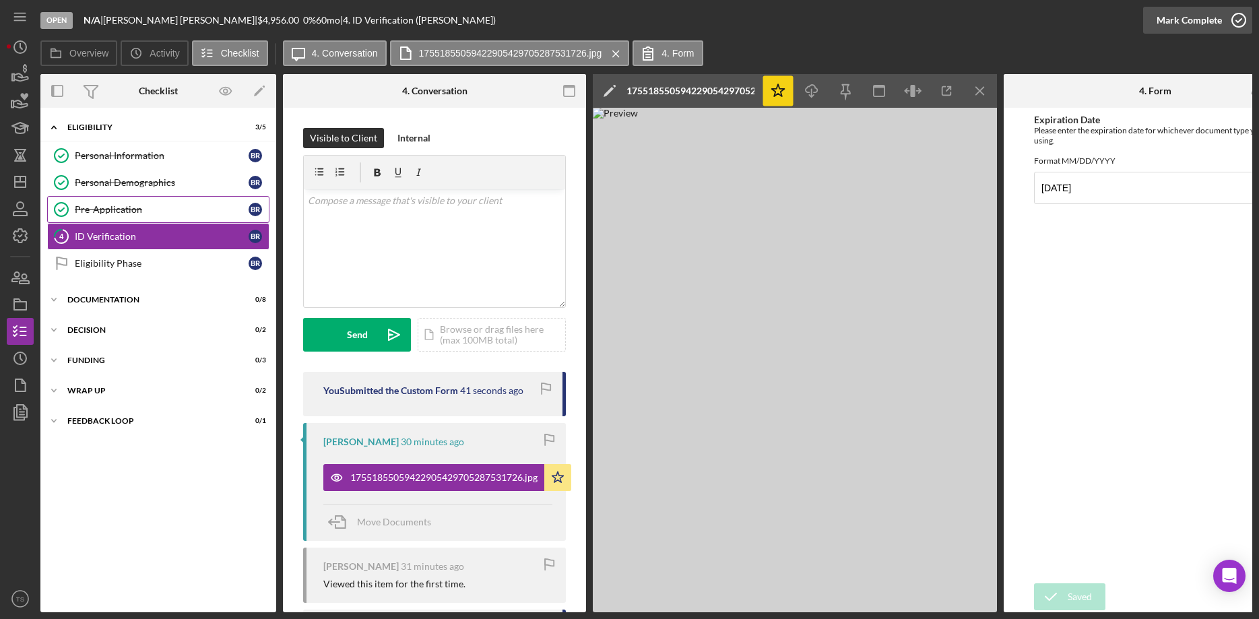
click at [1161, 19] on div "Mark Complete" at bounding box center [1189, 20] width 65 height 27
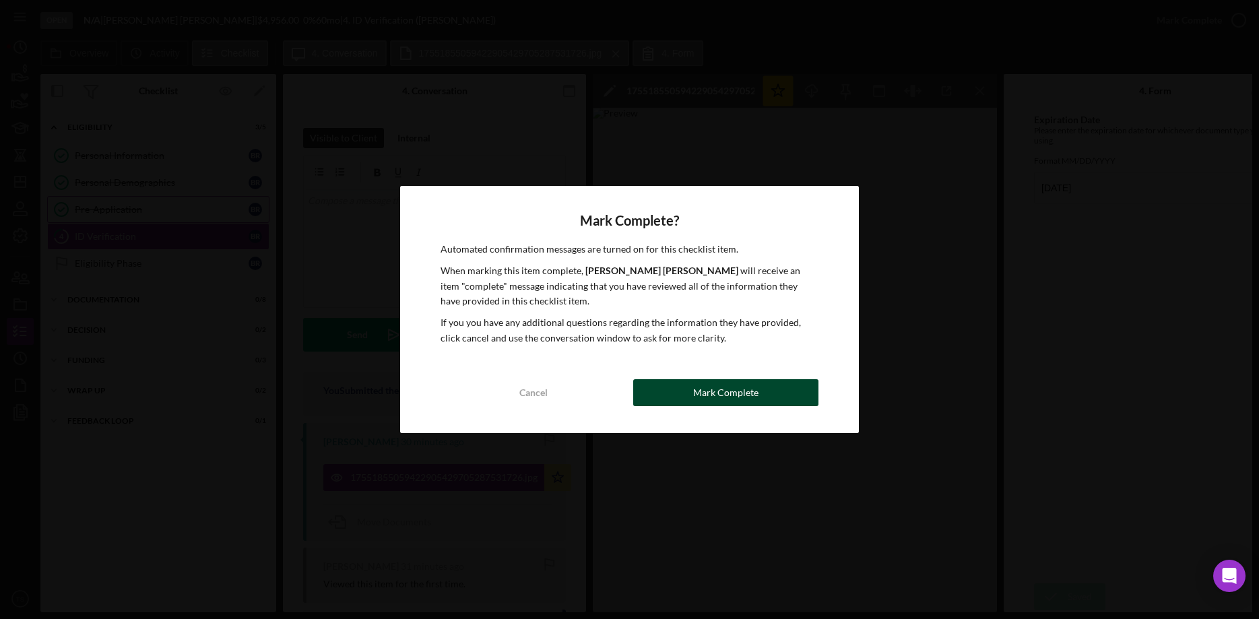
click at [714, 387] on div "Mark Complete" at bounding box center [725, 392] width 65 height 27
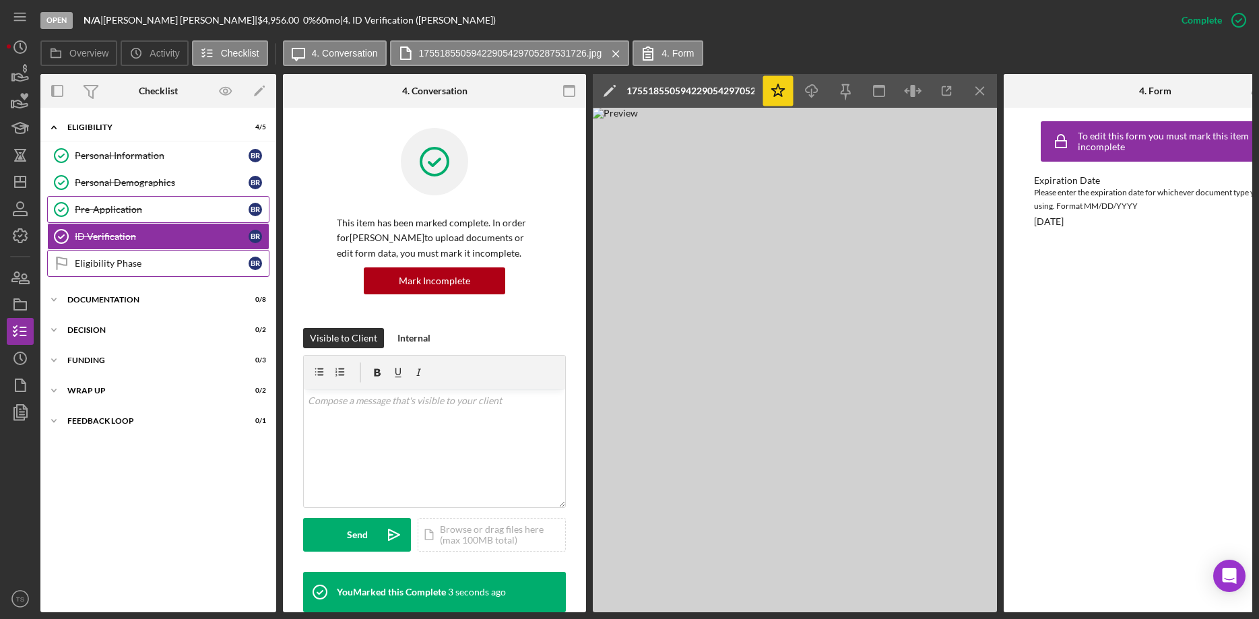
click at [131, 268] on div "Eligibility Phase" at bounding box center [162, 263] width 174 height 11
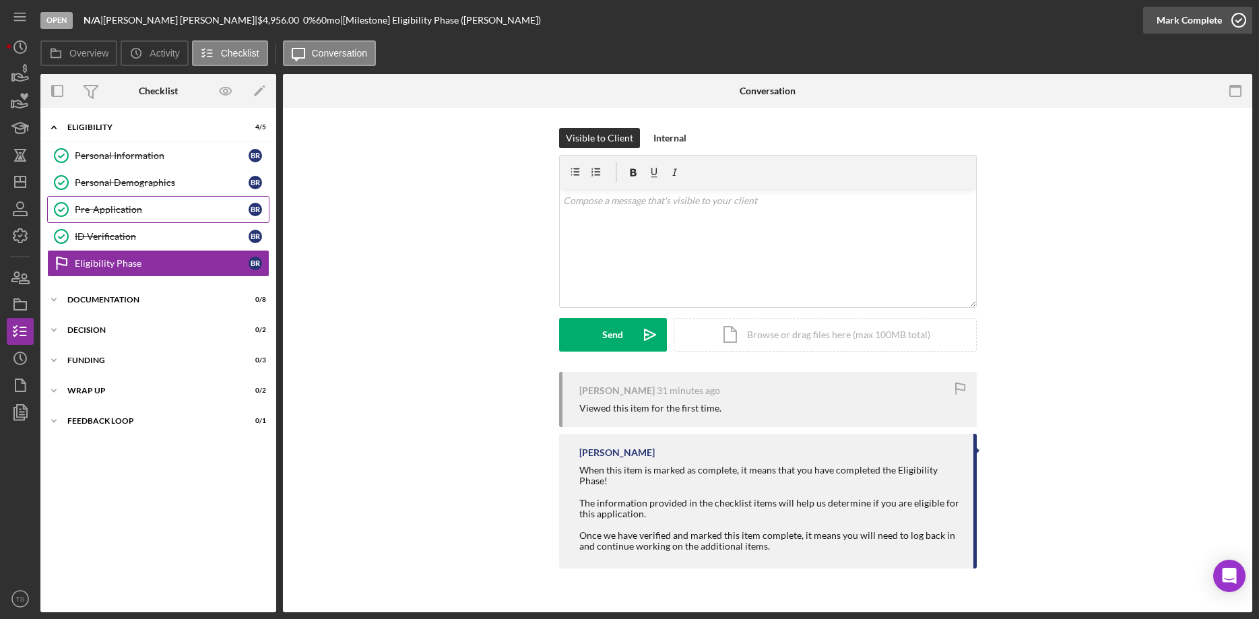
click at [1172, 17] on div "Mark Complete" at bounding box center [1189, 20] width 65 height 27
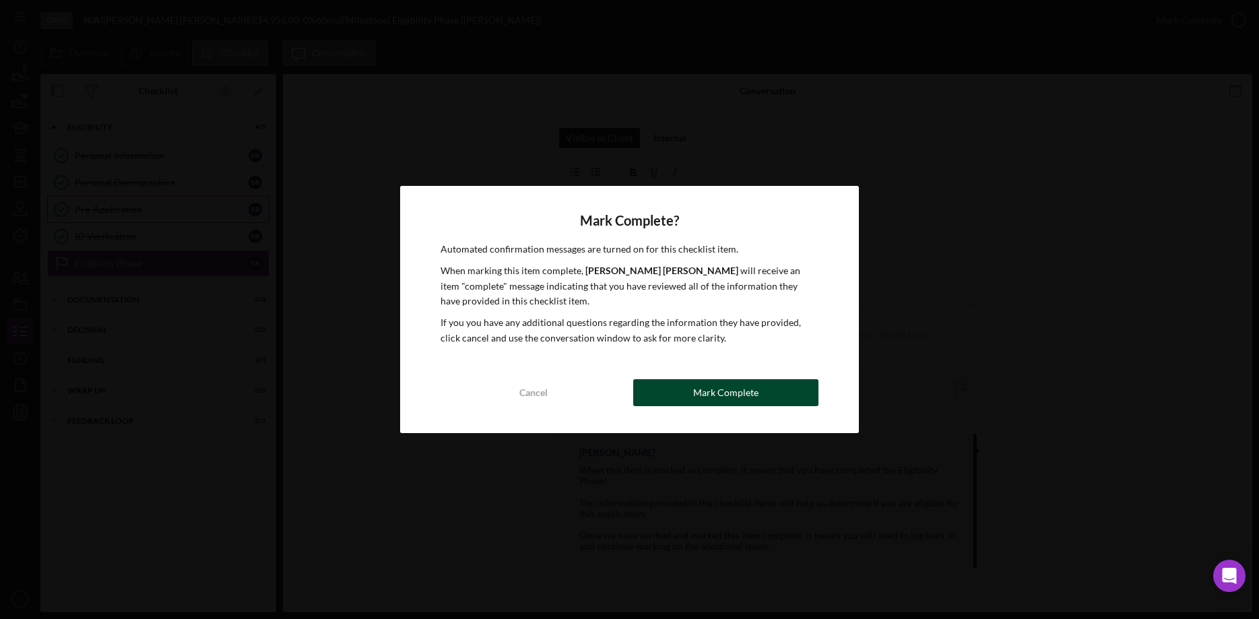
click at [674, 396] on button "Mark Complete" at bounding box center [725, 392] width 185 height 27
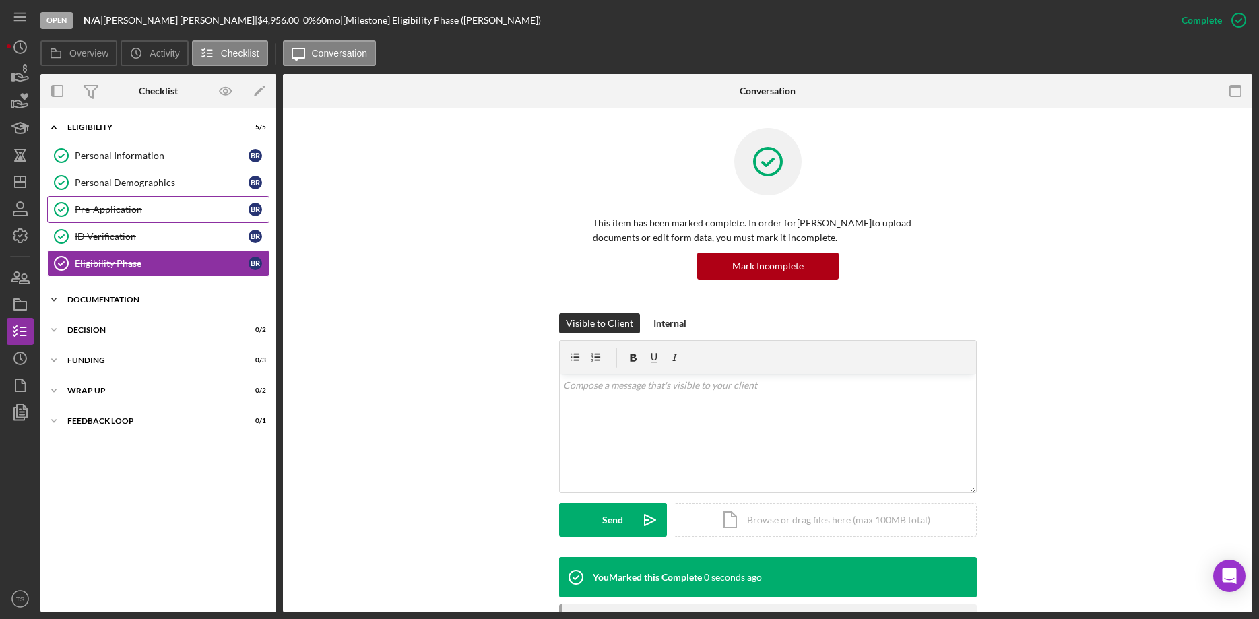
click at [88, 301] on div "DOCUMENTATION" at bounding box center [163, 300] width 192 height 8
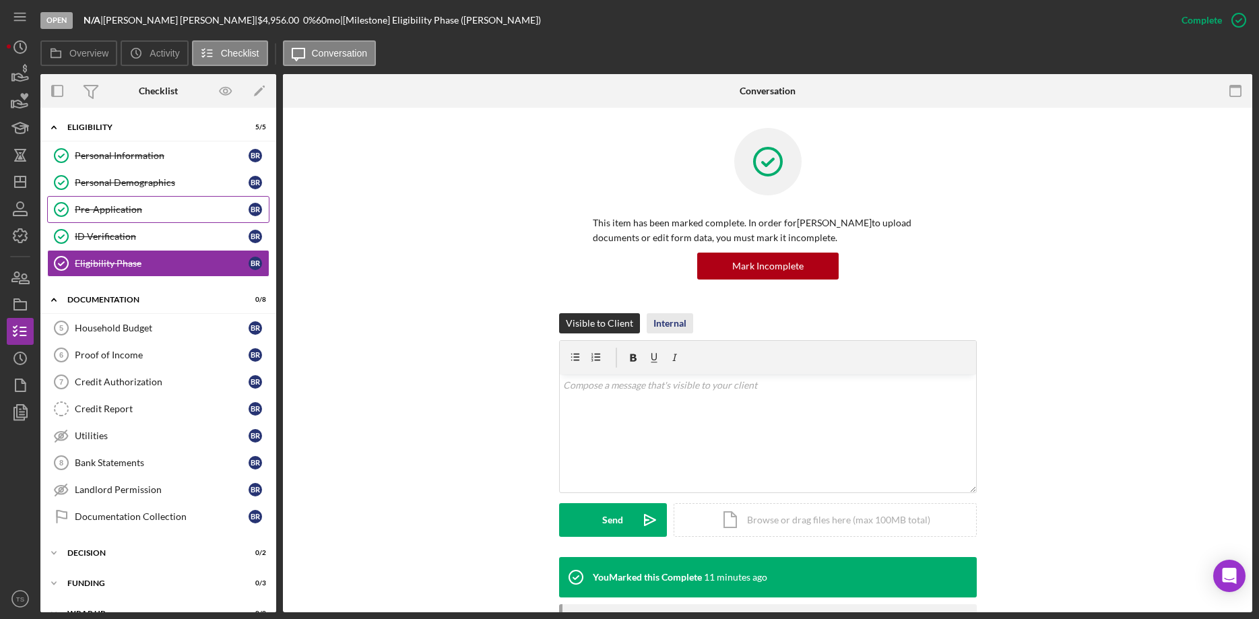
click at [672, 323] on div "Internal" at bounding box center [670, 323] width 33 height 20
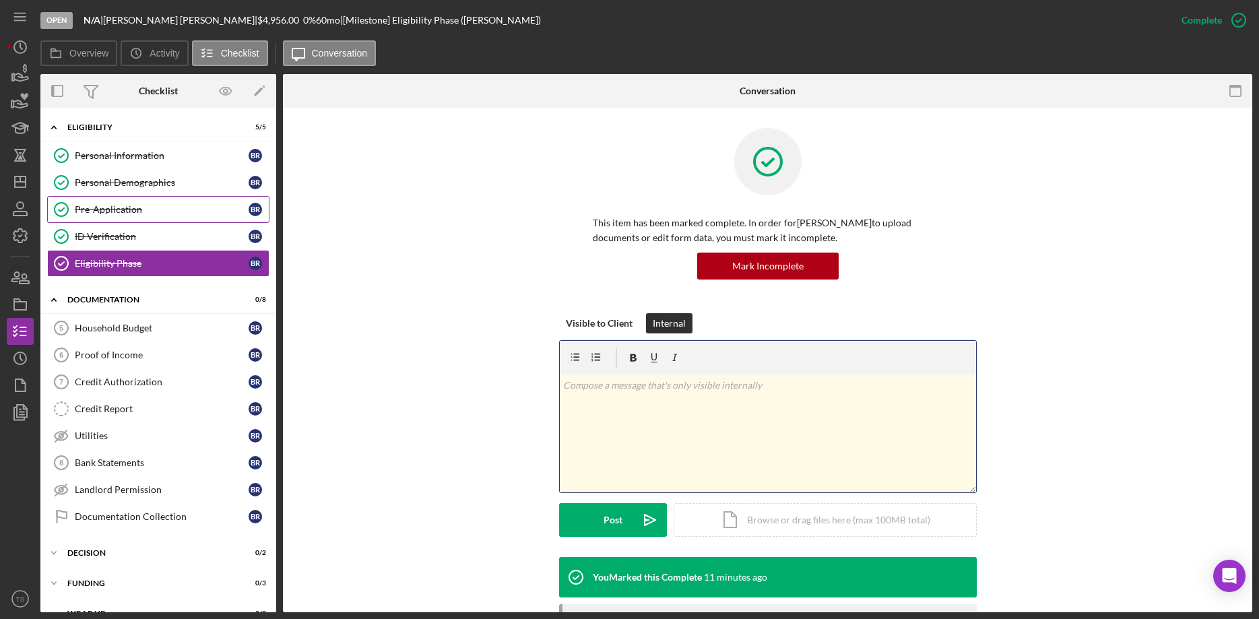
click at [608, 394] on div "v Color teal Color pink Remove color Add row above Add row below Add column bef…" at bounding box center [768, 434] width 416 height 118
click at [559, 383] on div "v Color teal Color pink Remove color Add row above Add row below Add column bef…" at bounding box center [768, 416] width 418 height 153
click at [565, 384] on p "He has a negative account at Kellogg's CU." at bounding box center [767, 385] width 409 height 15
drag, startPoint x: 780, startPoint y: 386, endPoint x: 740, endPoint y: 389, distance: 40.5
click at [740, 389] on p "He has a negative account at Kellogg's CU. 8/14/25" at bounding box center [767, 385] width 409 height 15
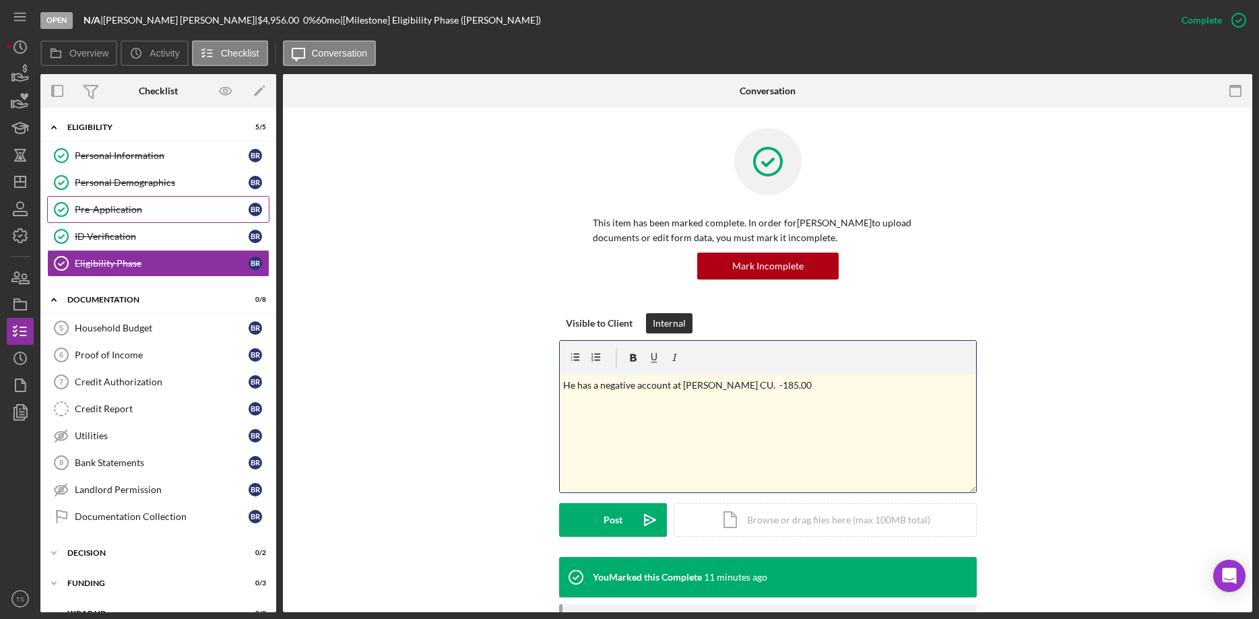
click at [565, 383] on p "He has a negative account at Kellogg's CU. -185.00" at bounding box center [767, 385] width 409 height 15
click at [846, 382] on p "8/14/25 - He has a negative account at Kellogg's CU. -185.00" at bounding box center [767, 385] width 409 height 15
click at [613, 528] on div "Post" at bounding box center [613, 520] width 19 height 34
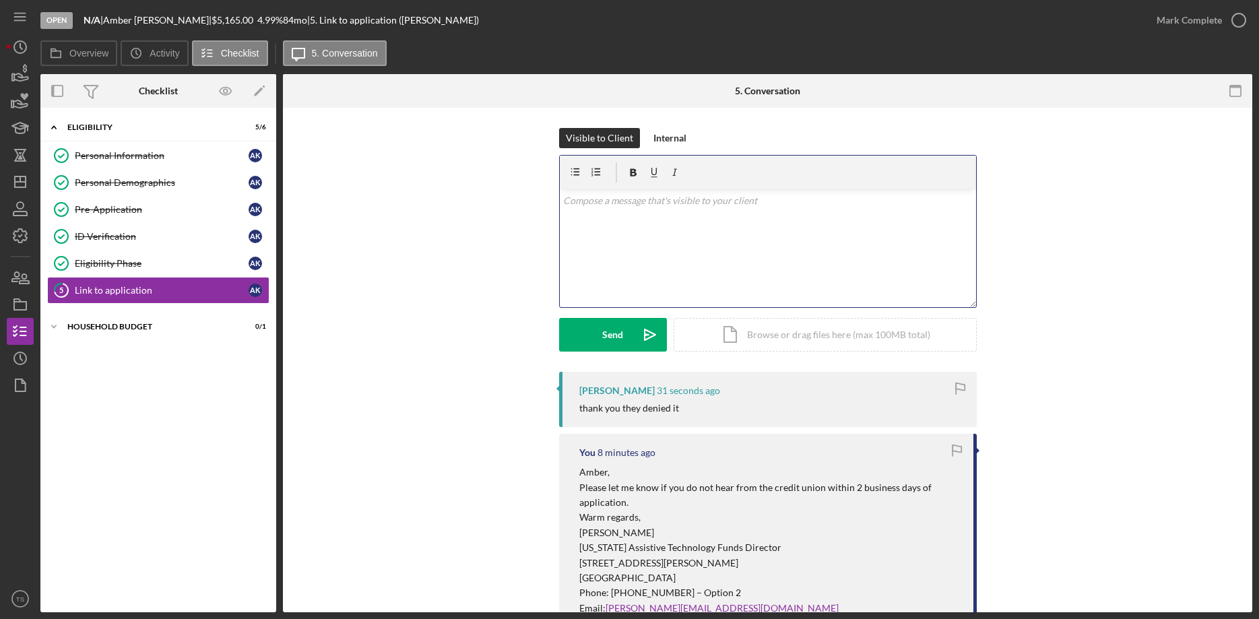
click at [677, 257] on div "v Color teal Color pink Remove color Add row above Add row below Add column bef…" at bounding box center [768, 248] width 416 height 118
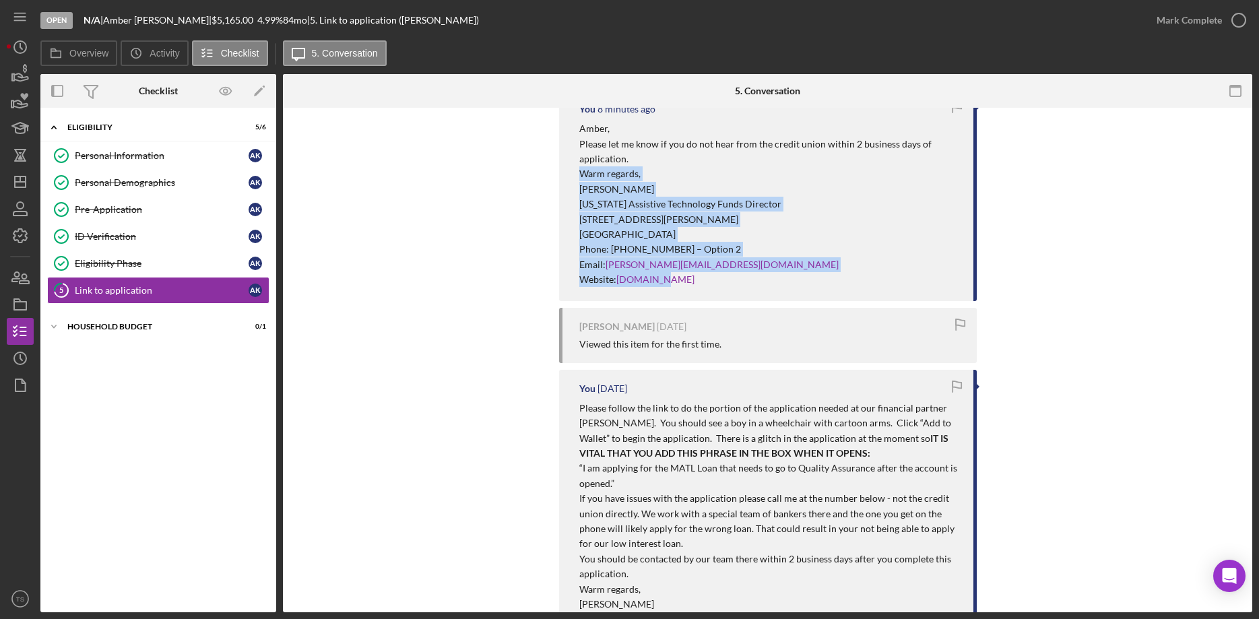
drag, startPoint x: 676, startPoint y: 280, endPoint x: 574, endPoint y: 179, distance: 142.9
click at [579, 179] on div "[PERSON_NAME], Please let me know if you do not hear from the credit union with…" at bounding box center [769, 204] width 381 height 166
copy div "Warm regards, [PERSON_NAME] [US_STATE] Assistive Technology Funds Director [STR…"
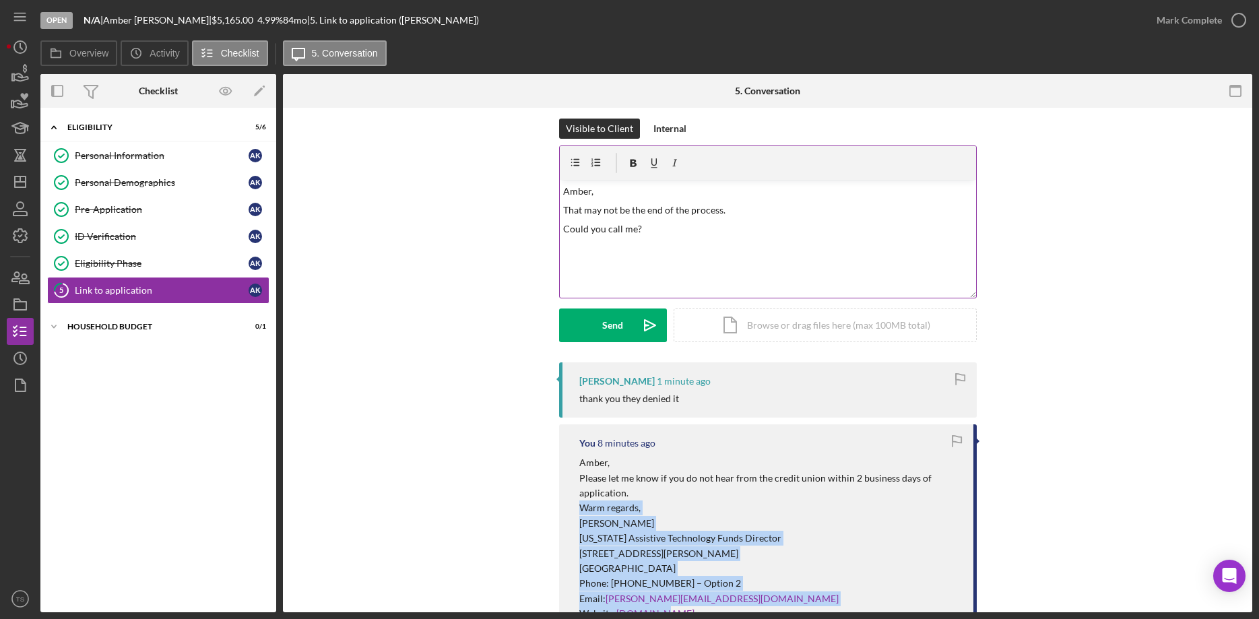
scroll to position [0, 0]
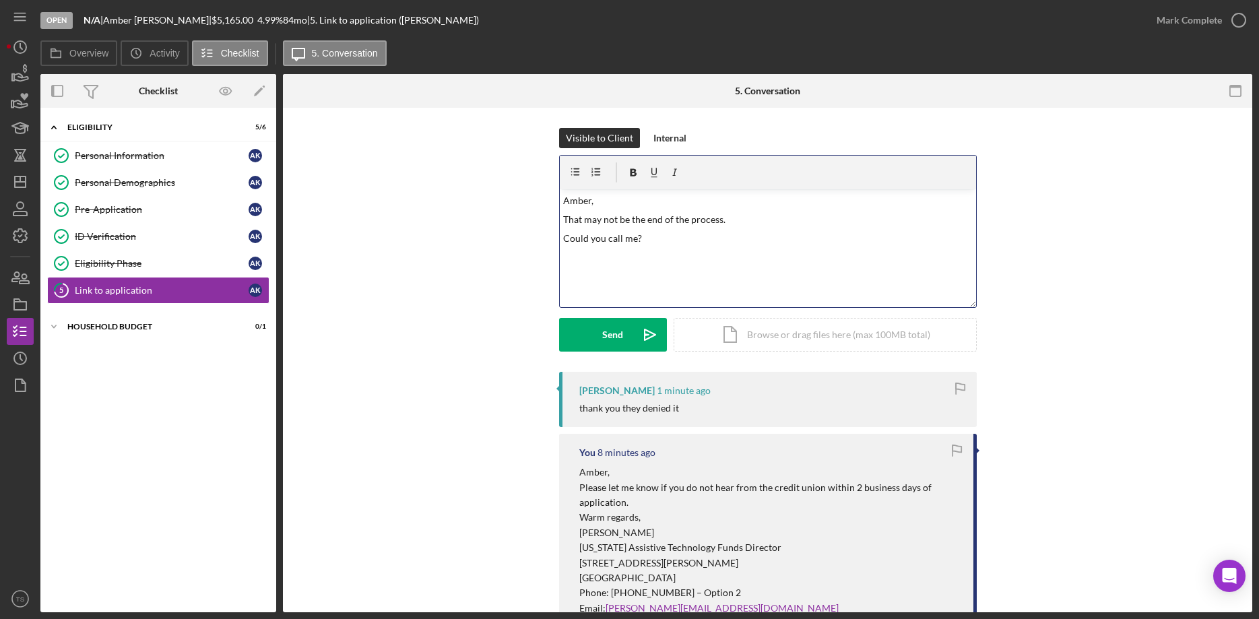
click at [587, 252] on p at bounding box center [767, 257] width 409 height 15
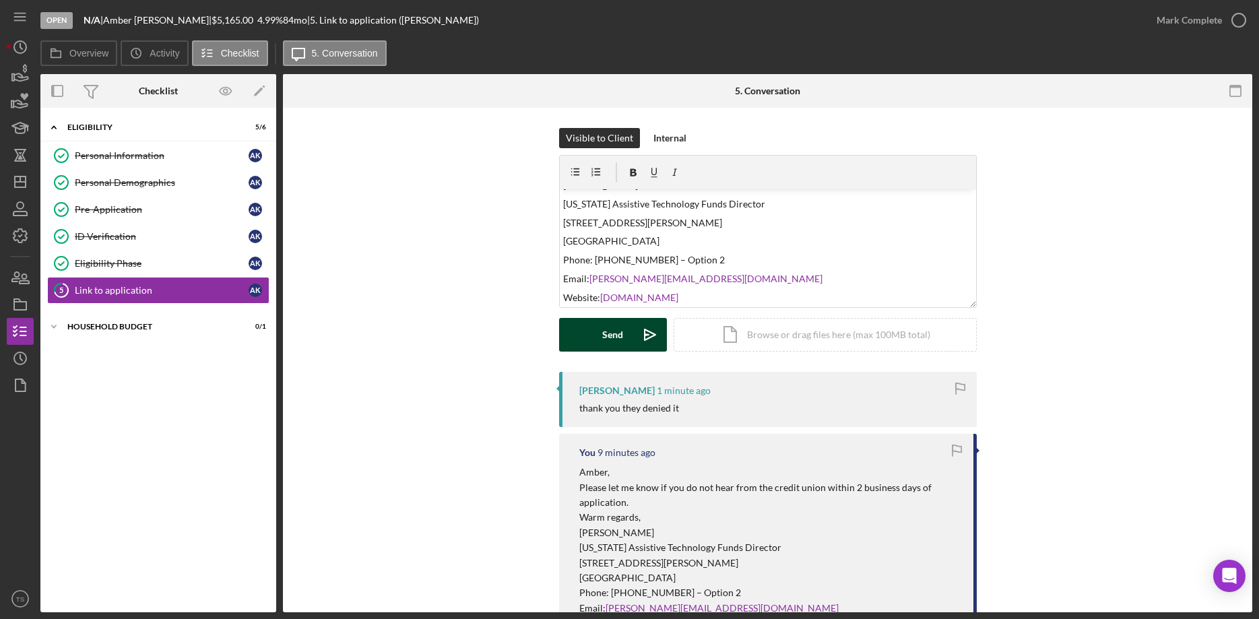
click at [600, 334] on button "Send Icon/icon-invite-send" at bounding box center [613, 335] width 108 height 34
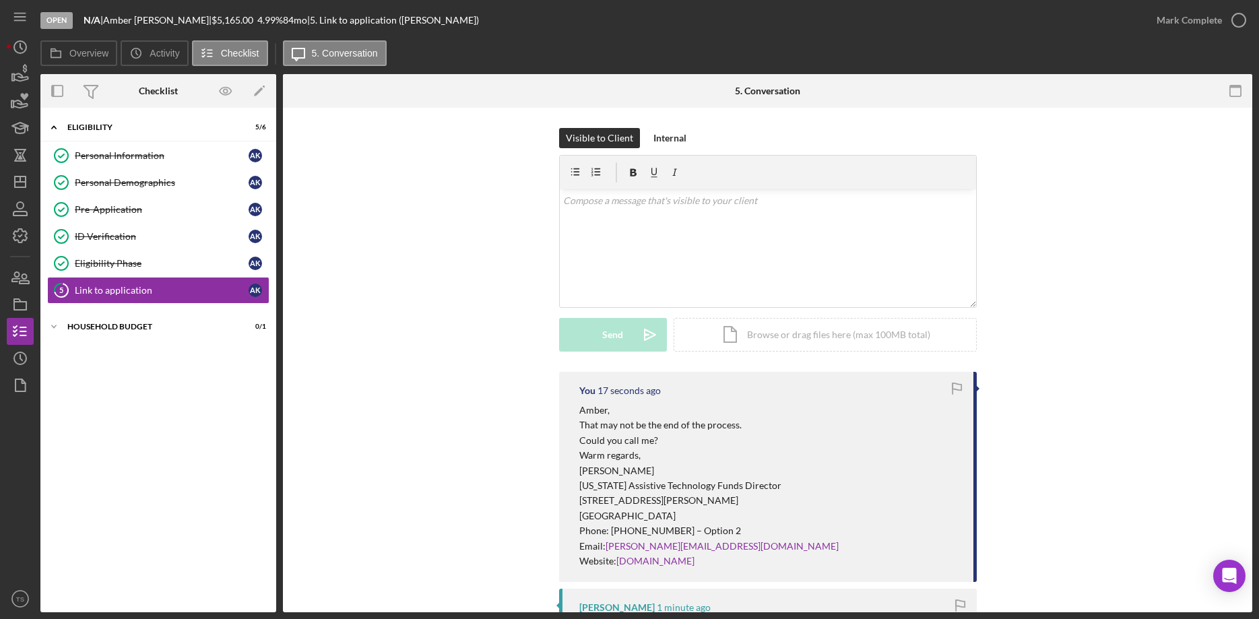
click at [389, 203] on div "Visible to Client Internal v Color teal Color pink Remove color Add row above A…" at bounding box center [767, 250] width 929 height 244
click at [115, 185] on div "Personal Demographics" at bounding box center [162, 182] width 174 height 11
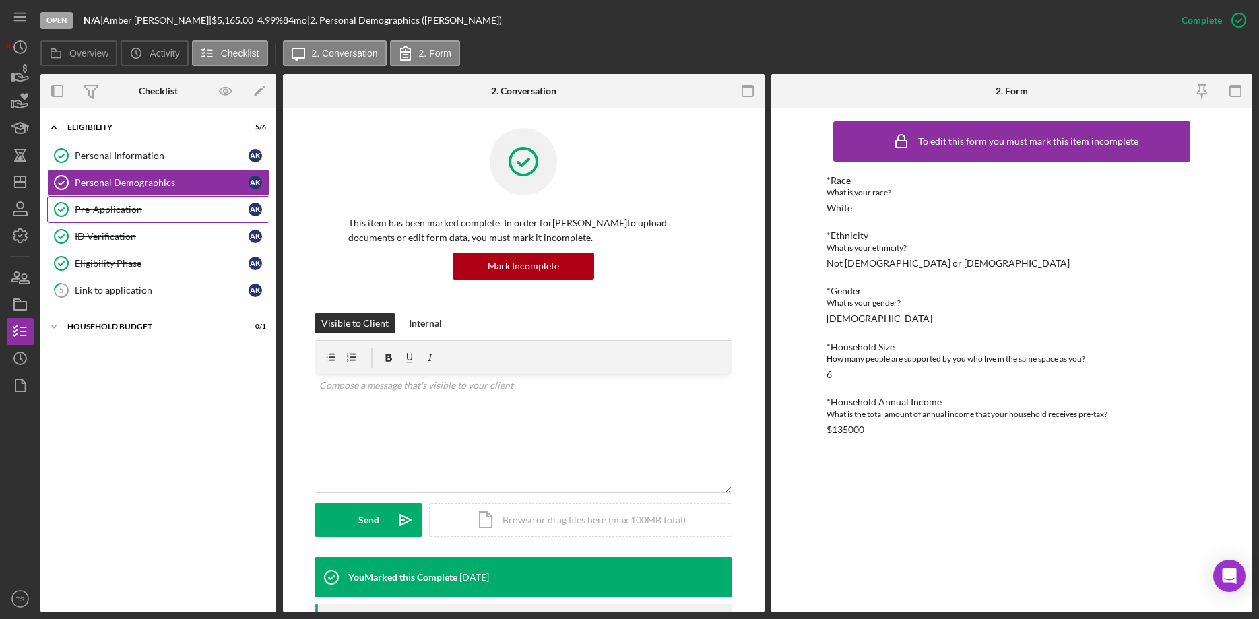
click at [144, 210] on div "Pre-Application" at bounding box center [162, 209] width 174 height 11
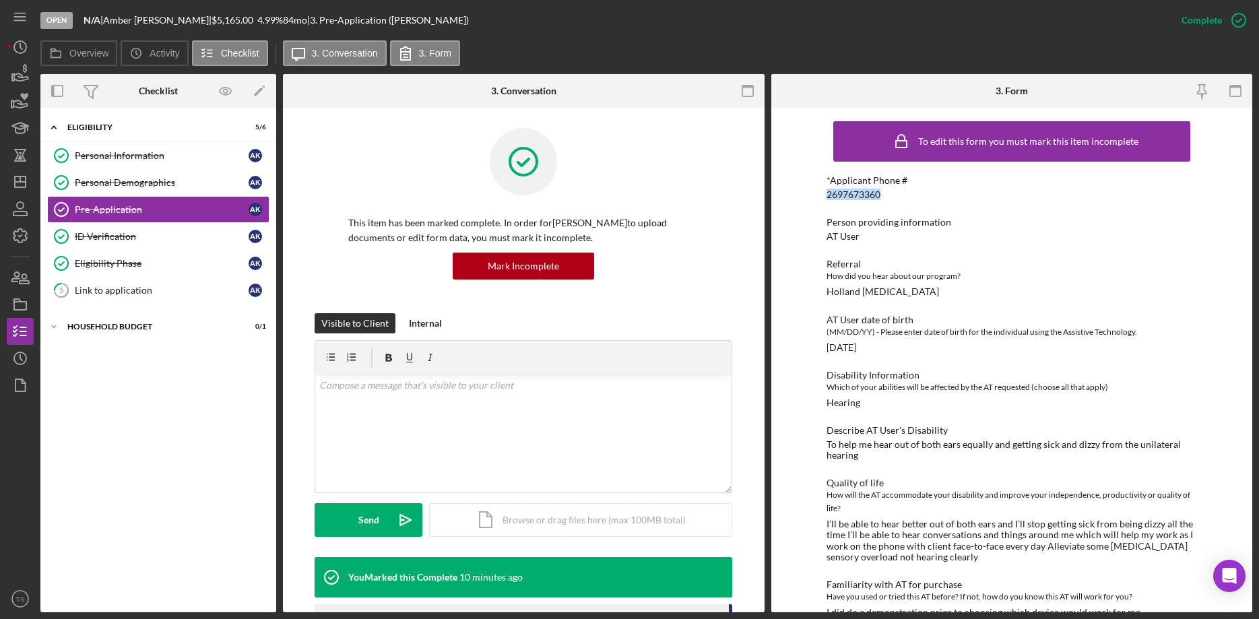
drag, startPoint x: 885, startPoint y: 191, endPoint x: 828, endPoint y: 198, distance: 57.0
click at [828, 198] on div "*Applicant Phone # [PHONE_NUMBER]" at bounding box center [1012, 187] width 371 height 25
copy div "2697673360"
click at [150, 156] on div "Personal Information" at bounding box center [162, 155] width 174 height 11
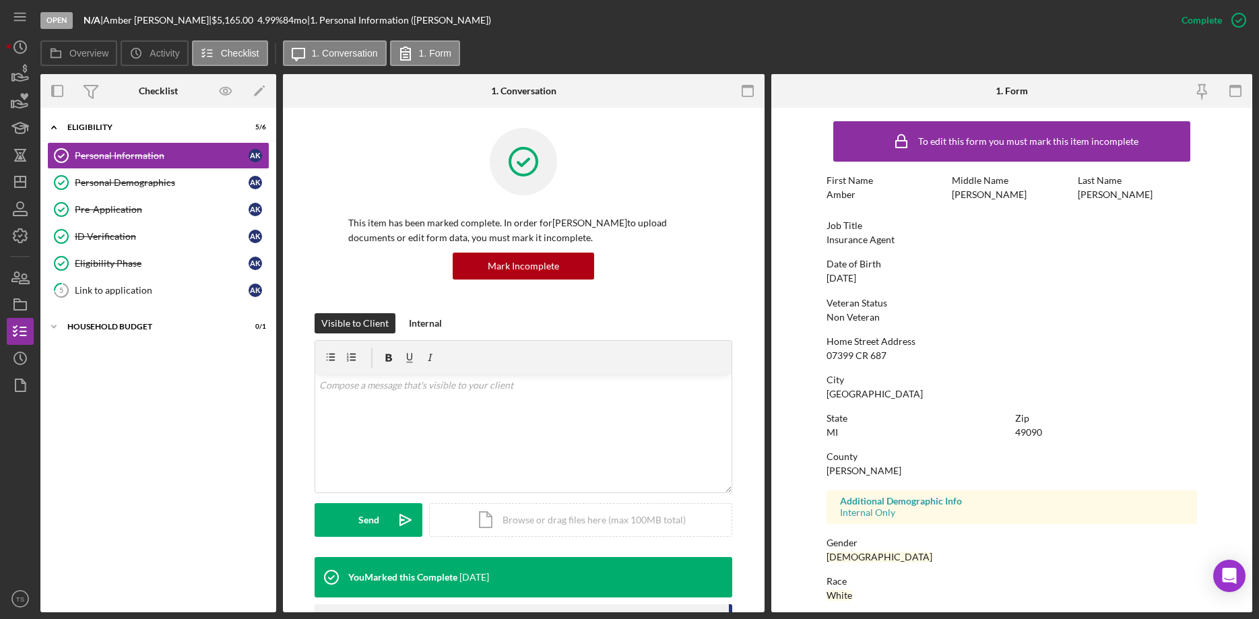
click at [1042, 295] on div "To edit this form you must mark this item incomplete First Name [PERSON_NAME] M…" at bounding box center [1012, 422] width 371 height 615
click at [117, 288] on div "Link to application" at bounding box center [162, 290] width 174 height 11
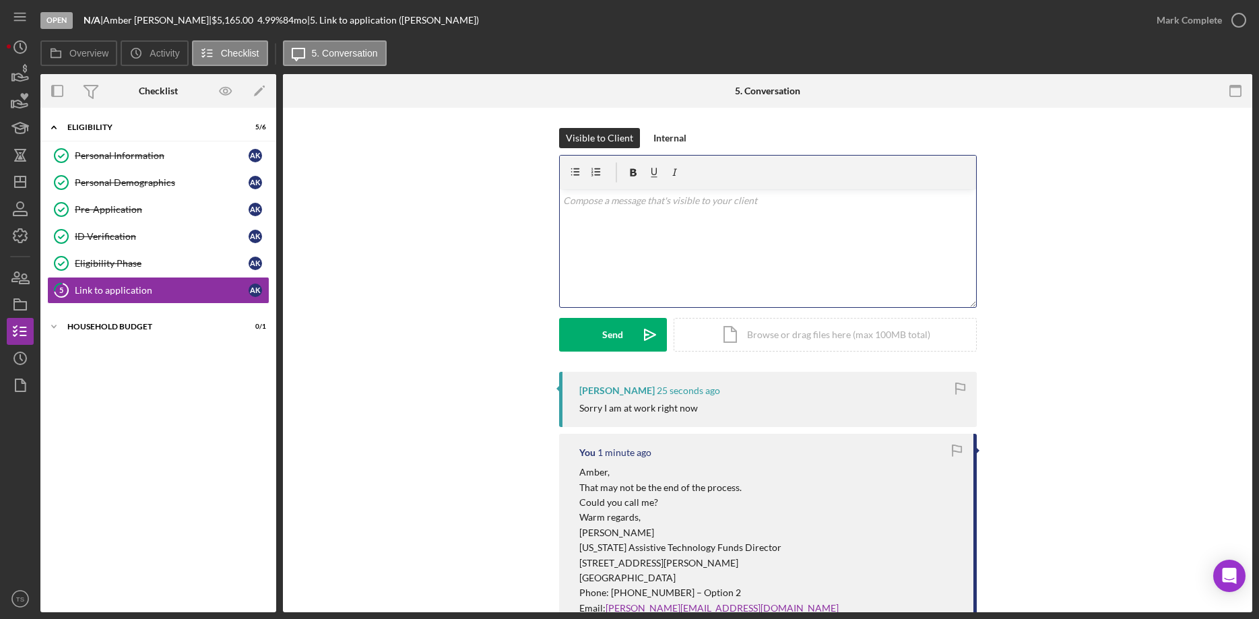
click at [677, 253] on div "v Color teal Color pink Remove color Add row above Add row below Add column bef…" at bounding box center [768, 248] width 416 height 118
drag, startPoint x: 631, startPoint y: 226, endPoint x: 561, endPoint y: 217, distance: 70.0
click at [561, 217] on div "v Color teal Color pink Remove color Add row above Add row below Add column bef…" at bounding box center [768, 248] width 416 height 118
click at [631, 228] on div "v Color teal Color pink Remove color Add row above Add row below Add column bef…" at bounding box center [768, 248] width 416 height 118
drag, startPoint x: 629, startPoint y: 222, endPoint x: 587, endPoint y: 222, distance: 42.4
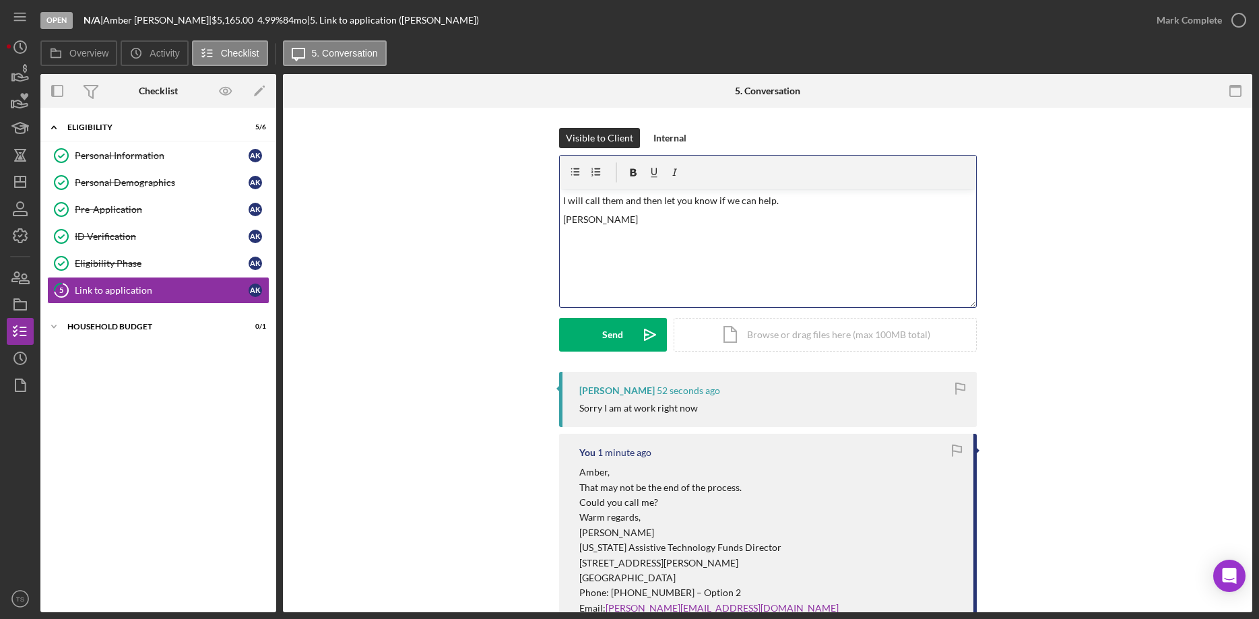
click at [587, 222] on p "[PERSON_NAME]" at bounding box center [767, 219] width 409 height 15
click at [723, 199] on p "I will call them and then let you know if we can help." at bounding box center [767, 200] width 409 height 15
drag, startPoint x: 865, startPoint y: 198, endPoint x: 848, endPoint y: 200, distance: 17.6
click at [848, 200] on p "I will call them and then let you know if the denial is something we can help." at bounding box center [767, 200] width 409 height 15
click at [621, 336] on div "Send" at bounding box center [612, 335] width 21 height 34
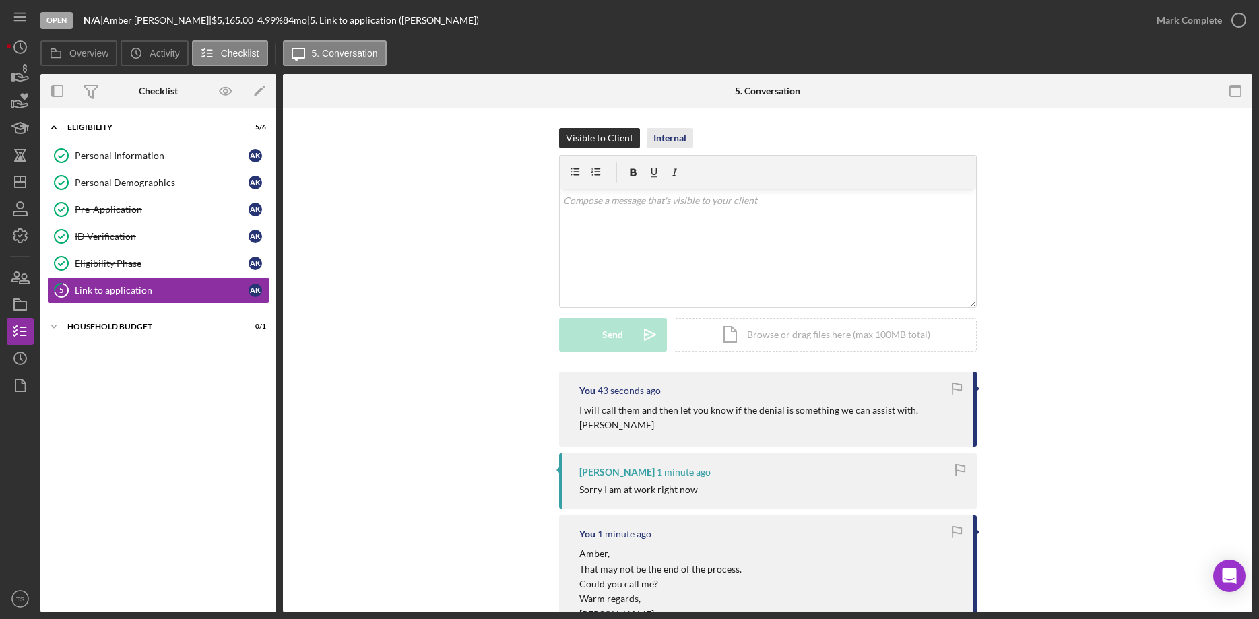
click at [661, 133] on div "Internal" at bounding box center [670, 138] width 33 height 20
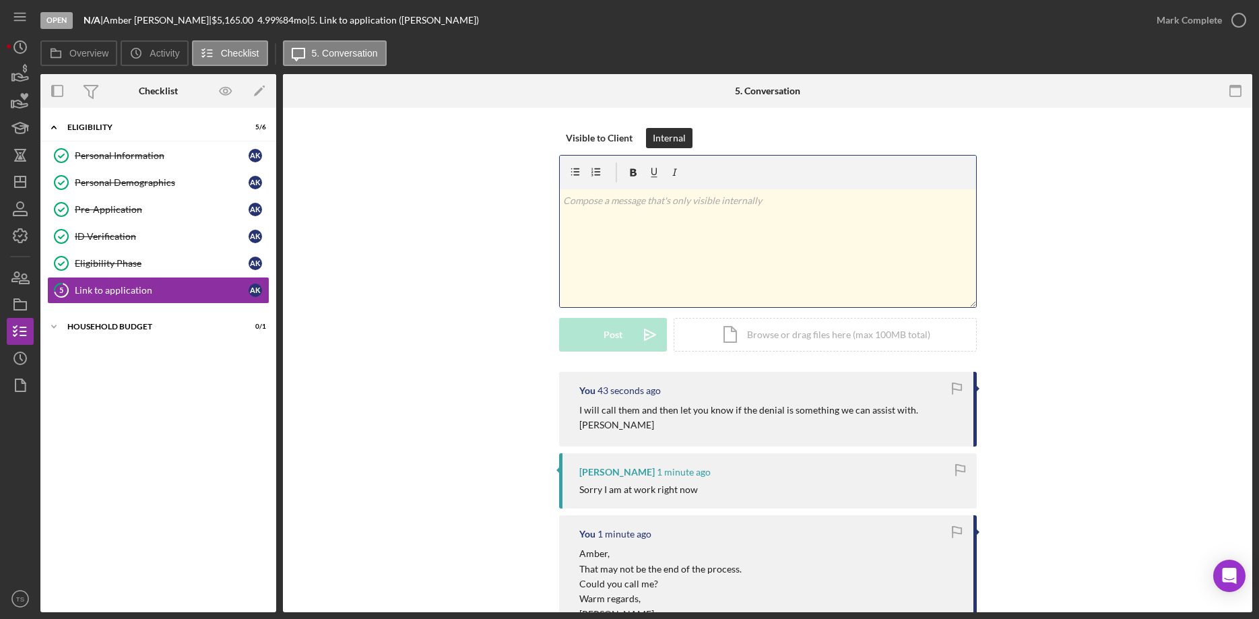
click at [639, 215] on div "v Color teal Color pink Remove color Add row above Add row below Add column bef…" at bounding box center [768, 248] width 416 height 118
click at [153, 339] on div "Icon/Expander Household Budget 0 / 1" at bounding box center [158, 326] width 236 height 27
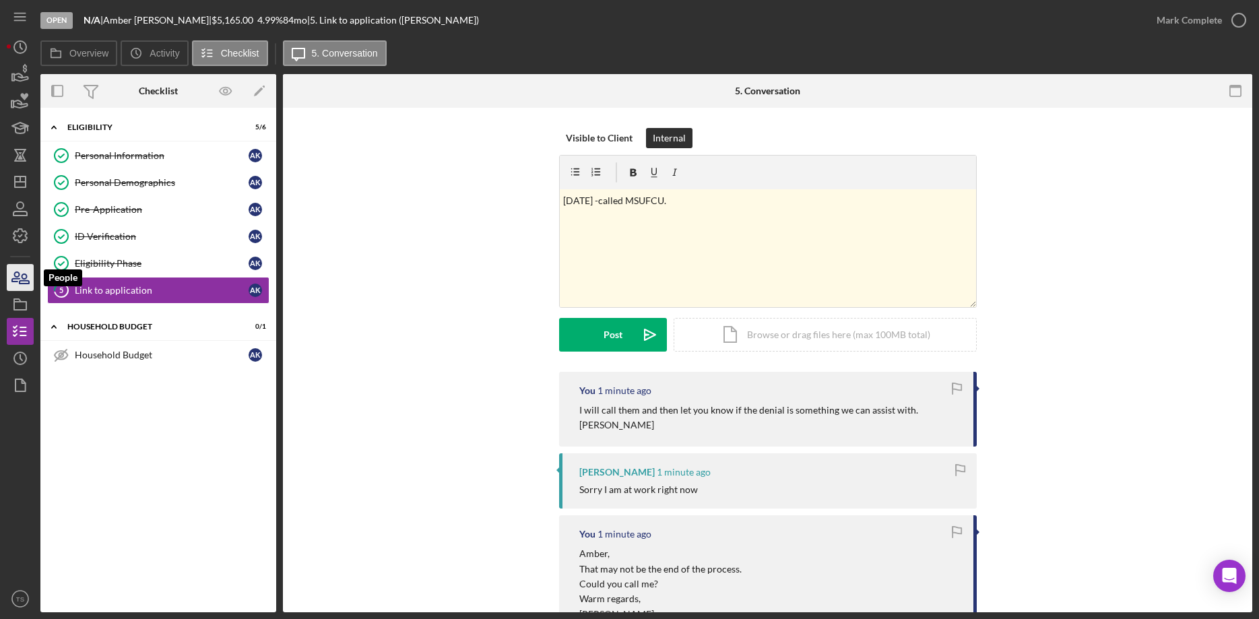
click at [16, 275] on icon "button" at bounding box center [20, 278] width 34 height 34
